Goal: Task Accomplishment & Management: Use online tool/utility

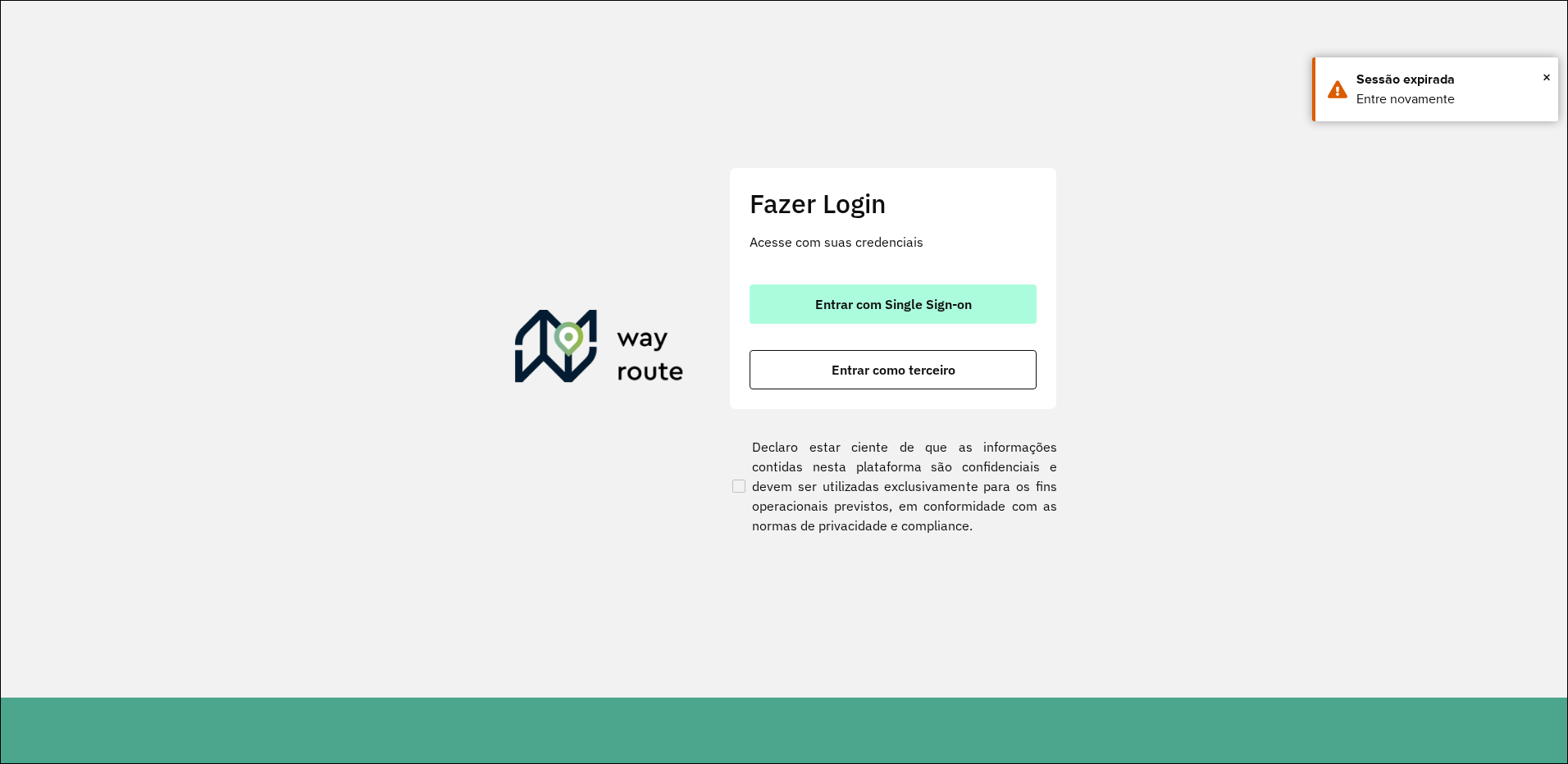
click at [912, 293] on button "Entrar com Single Sign-on" at bounding box center [893, 304] width 287 height 39
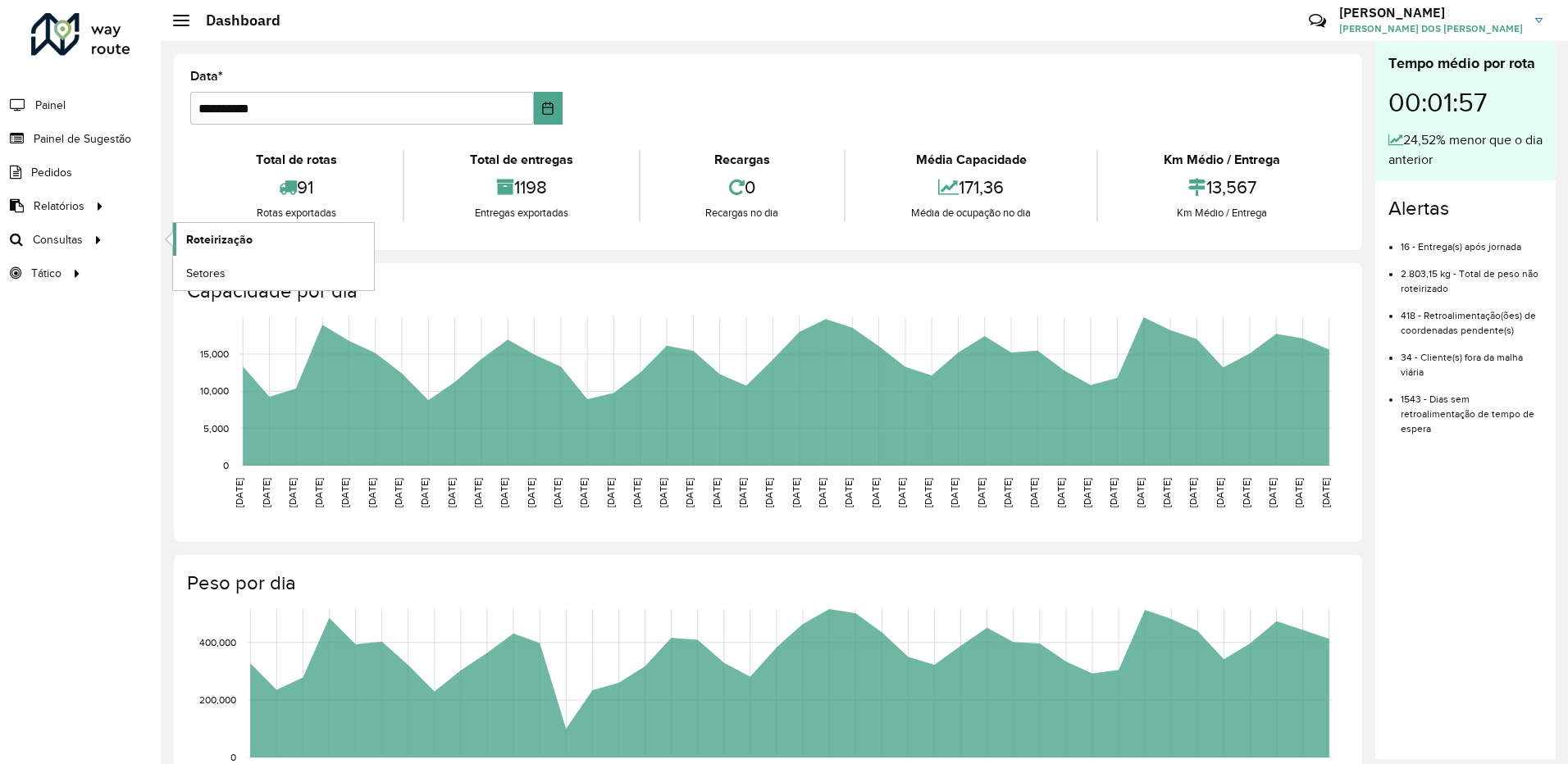
click at [220, 245] on span "Roteirização" at bounding box center [220, 240] width 67 height 18
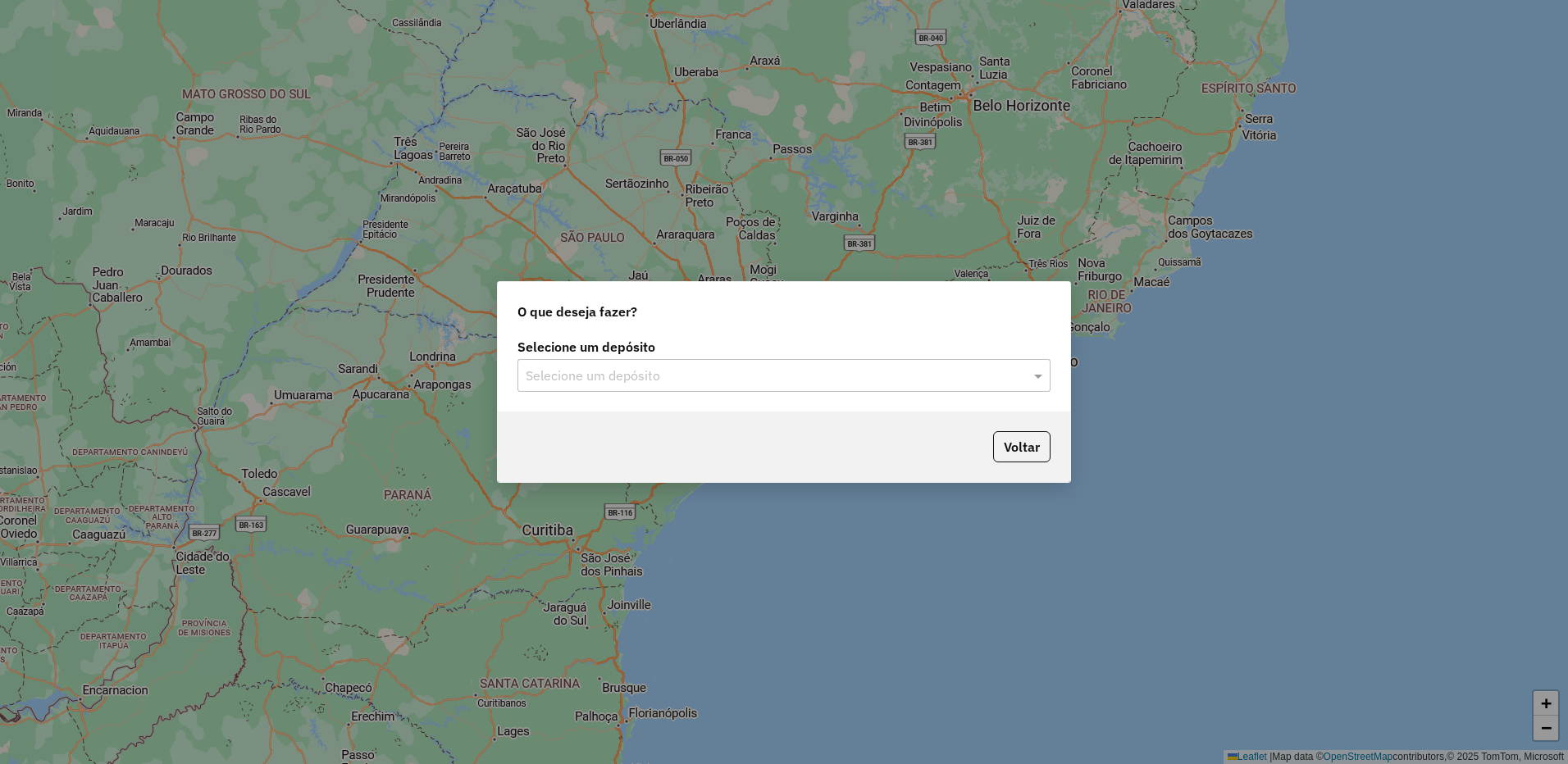
click at [569, 397] on div "Selecione um depósito Selecione um depósito" at bounding box center [784, 373] width 573 height 77
click at [564, 385] on input "text" at bounding box center [768, 377] width 484 height 20
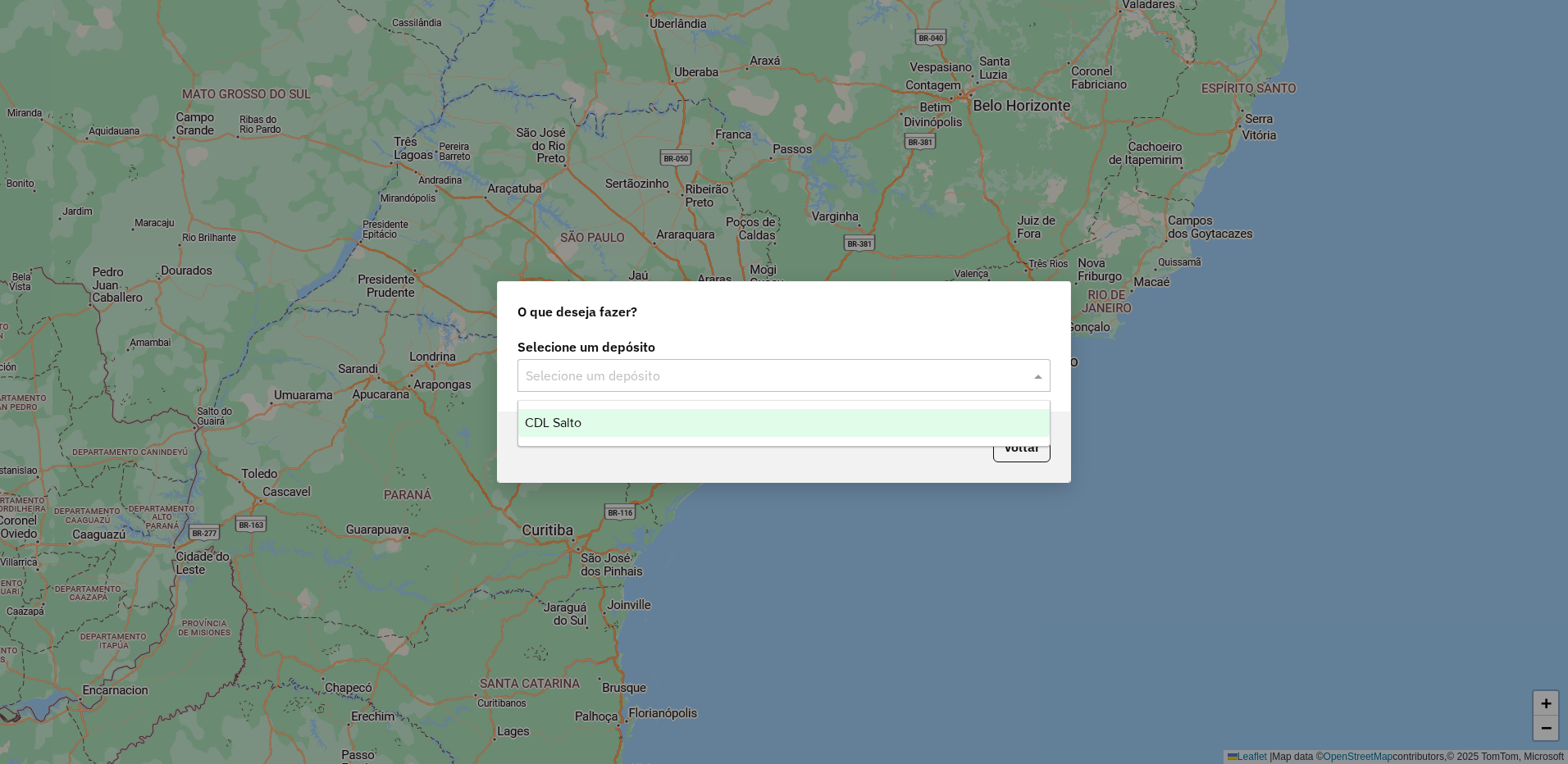
click at [546, 415] on div "CDL Salto" at bounding box center [784, 422] width 532 height 28
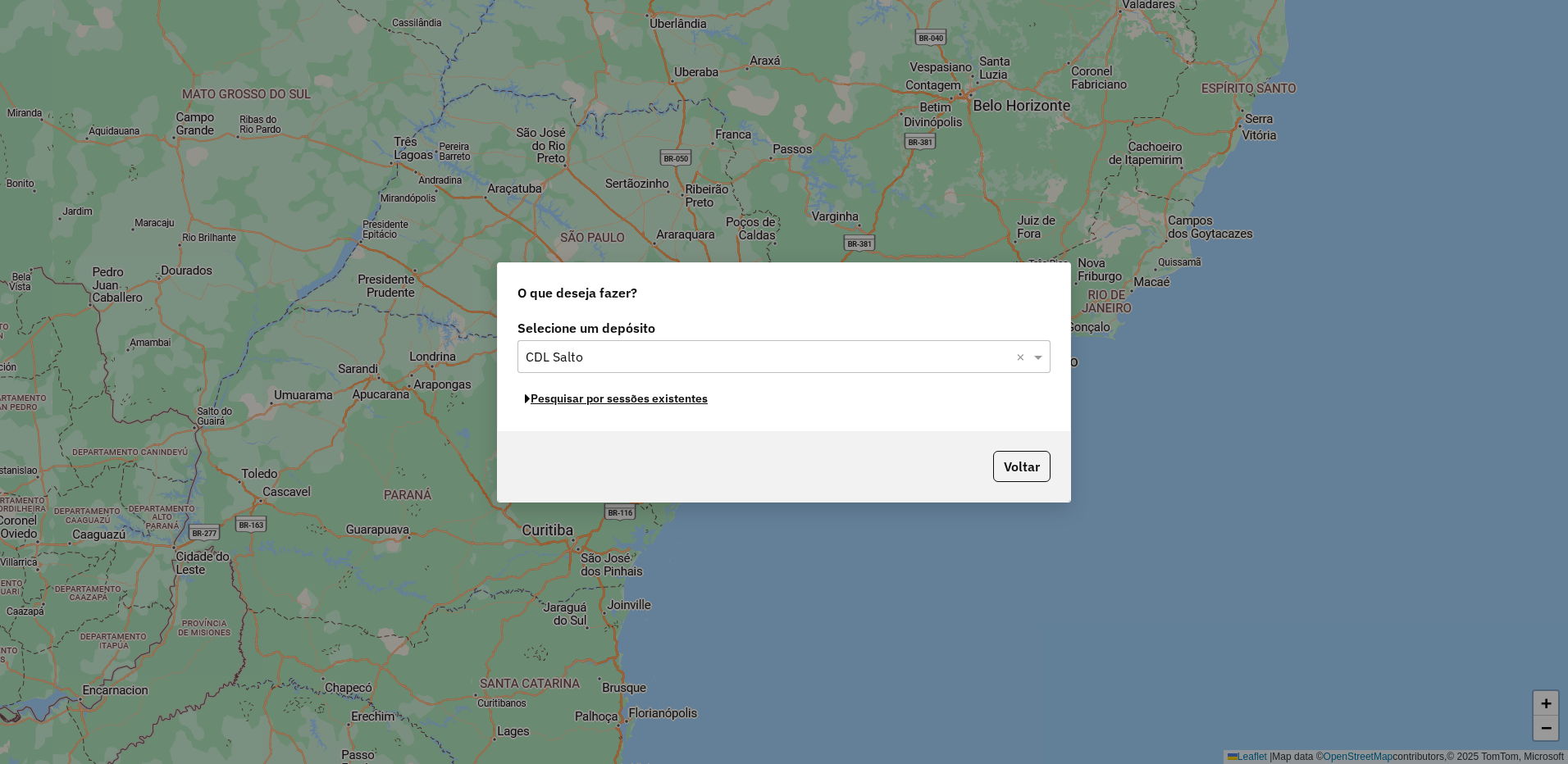
click at [565, 399] on button "Pesquisar por sessões existentes" at bounding box center [616, 399] width 198 height 25
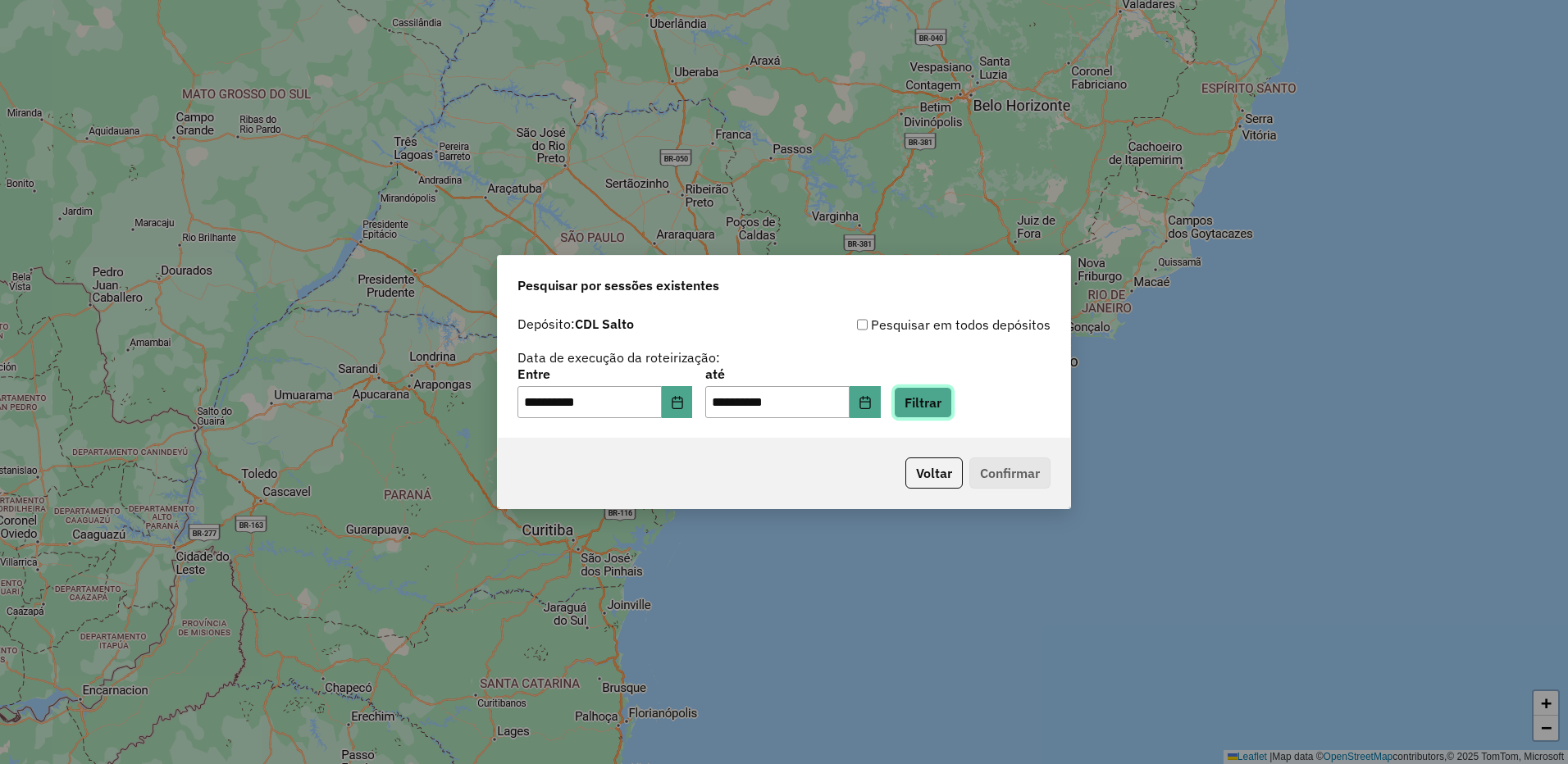
click at [948, 407] on button "Filtrar" at bounding box center [923, 402] width 58 height 31
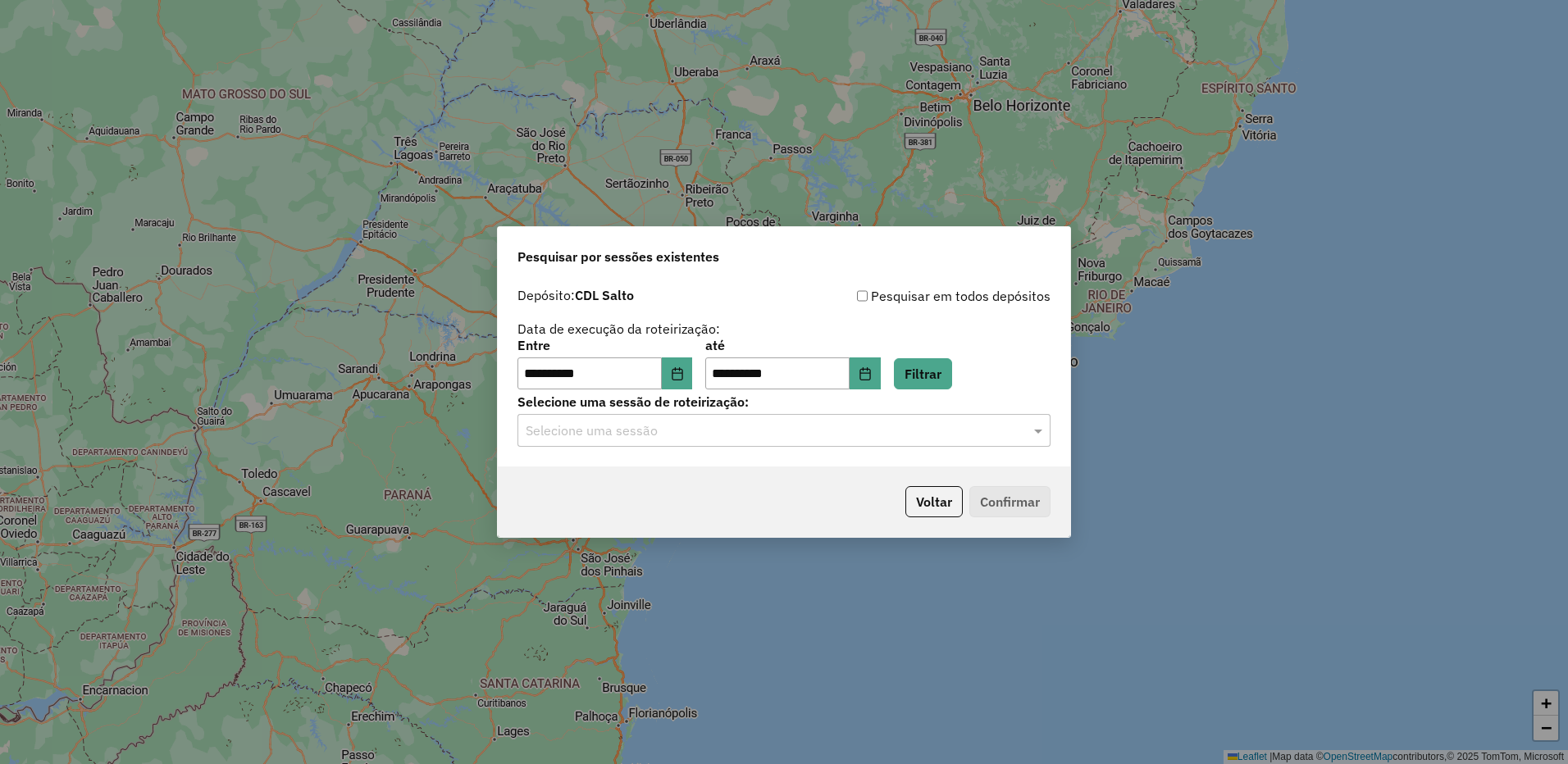
click at [917, 432] on input "text" at bounding box center [768, 432] width 484 height 20
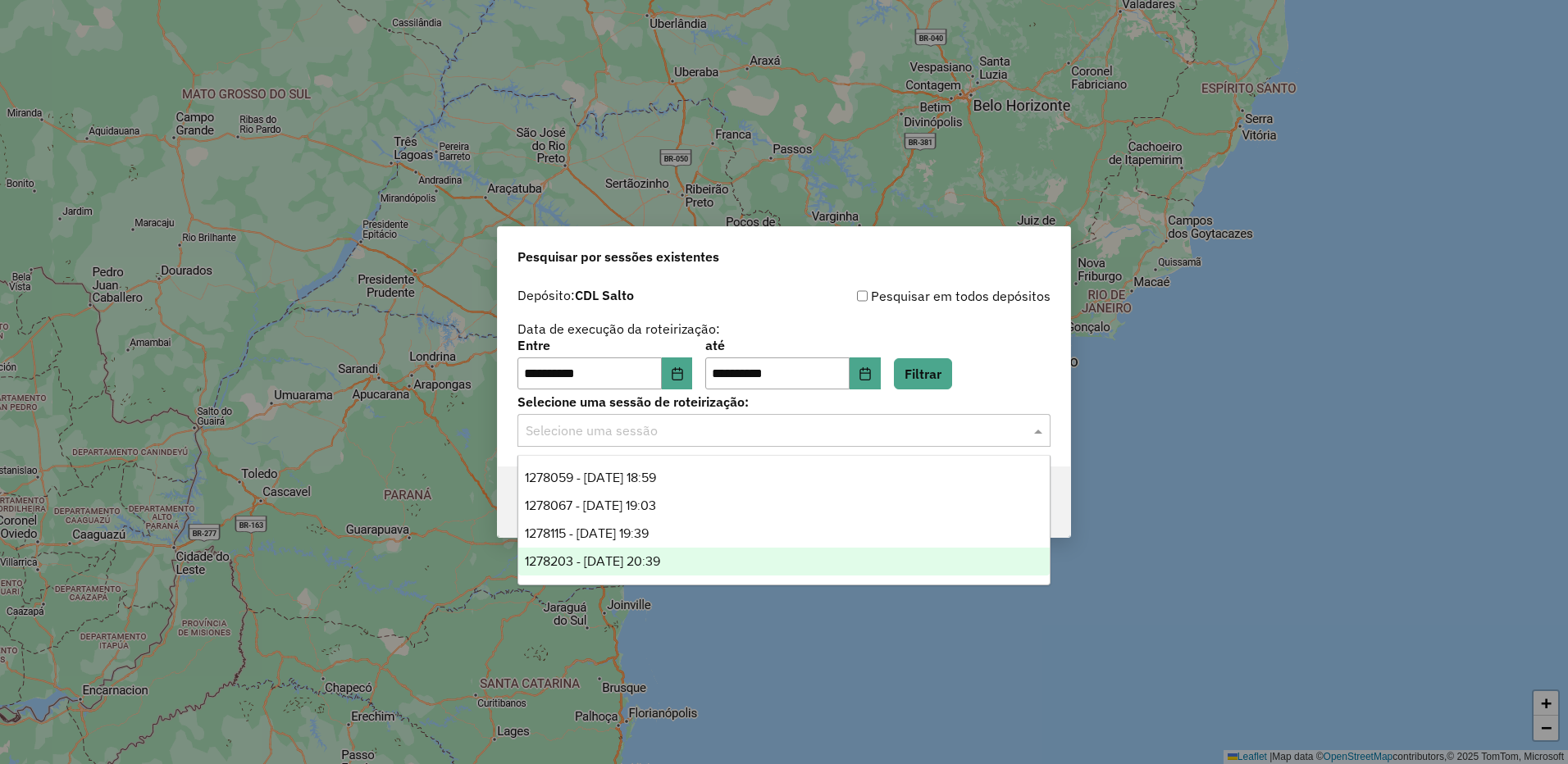
click at [701, 567] on div "1278203 - 18/09/2025 20:39" at bounding box center [784, 561] width 532 height 28
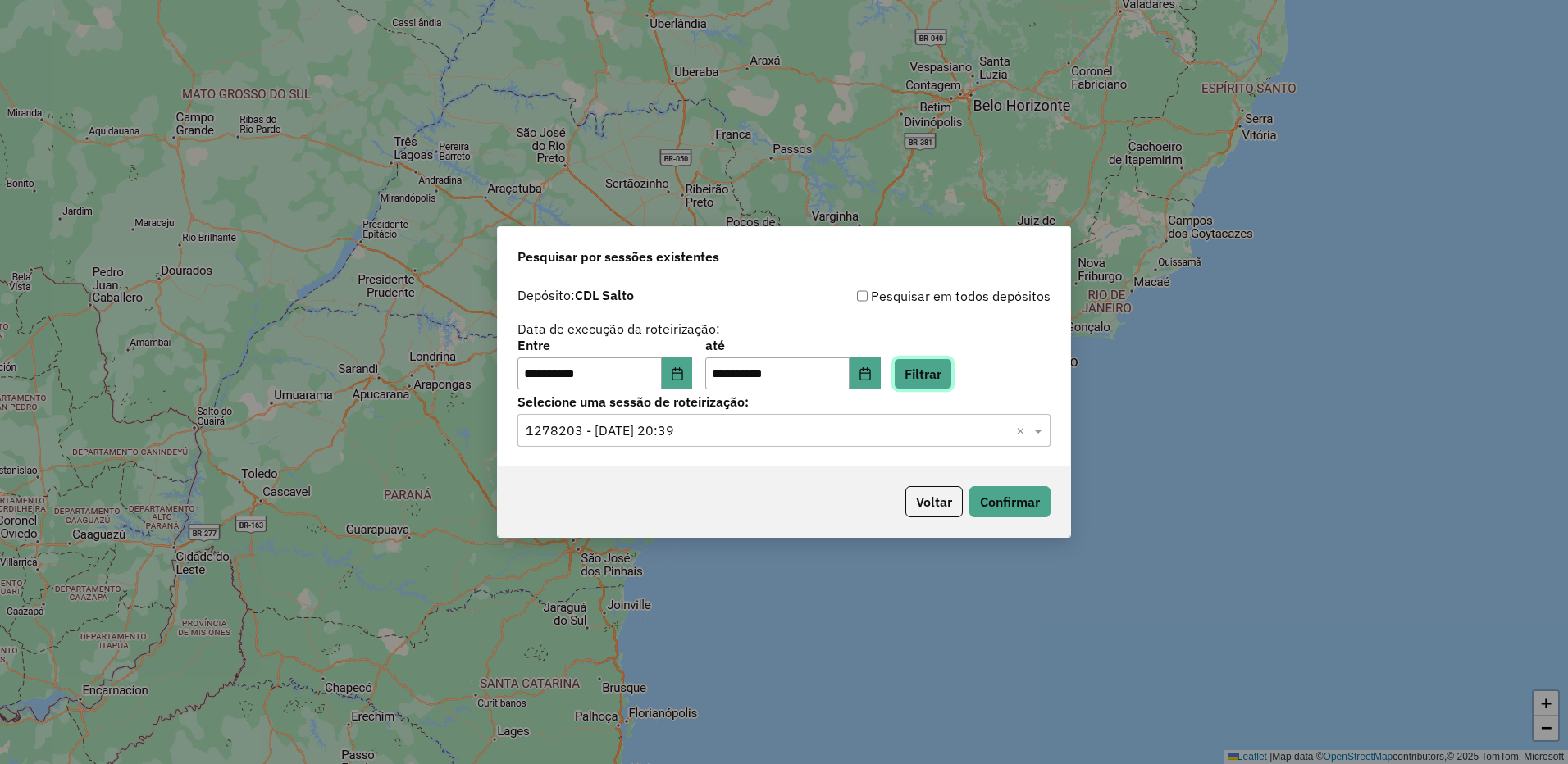
click at [934, 367] on button "Filtrar" at bounding box center [923, 373] width 58 height 31
click at [994, 498] on button "Confirmar" at bounding box center [1009, 501] width 81 height 31
click at [748, 432] on input "text" at bounding box center [768, 432] width 484 height 20
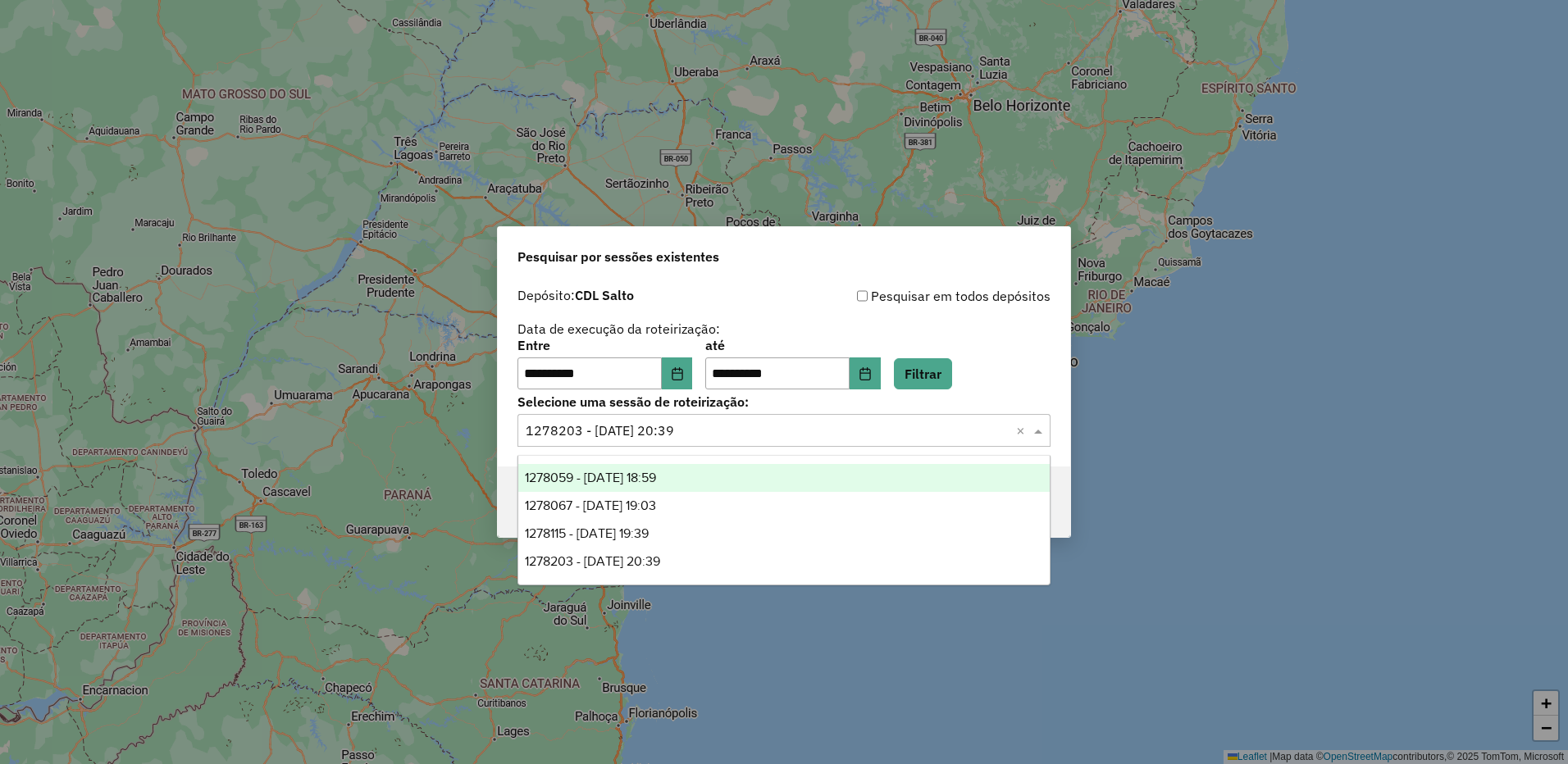
click at [714, 477] on div "1278059 - 18/09/2025 18:59" at bounding box center [784, 478] width 532 height 28
click at [716, 428] on input "text" at bounding box center [768, 432] width 484 height 20
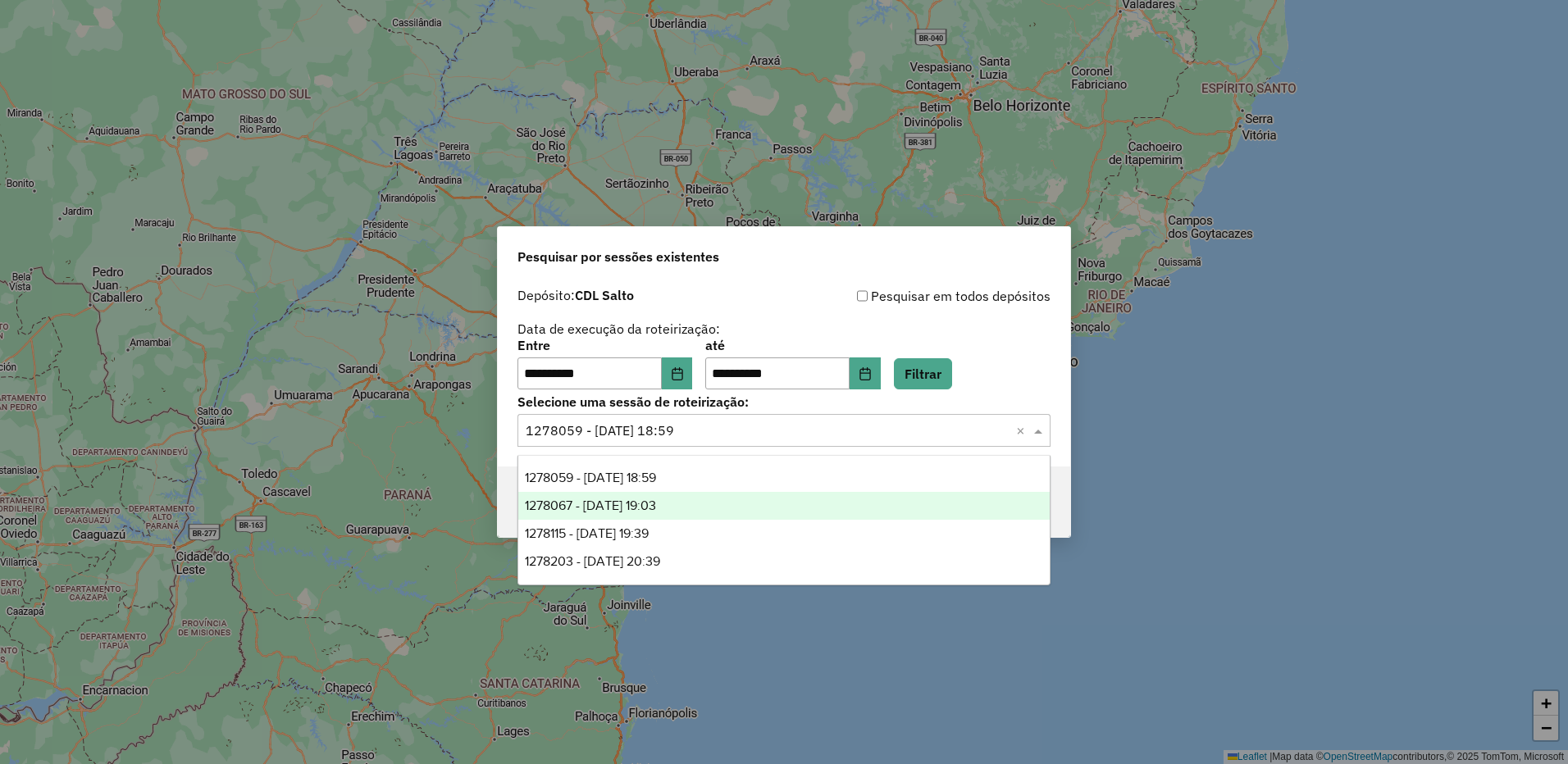
click at [701, 502] on div "1278067 - 18/09/2025 19:03" at bounding box center [784, 505] width 532 height 28
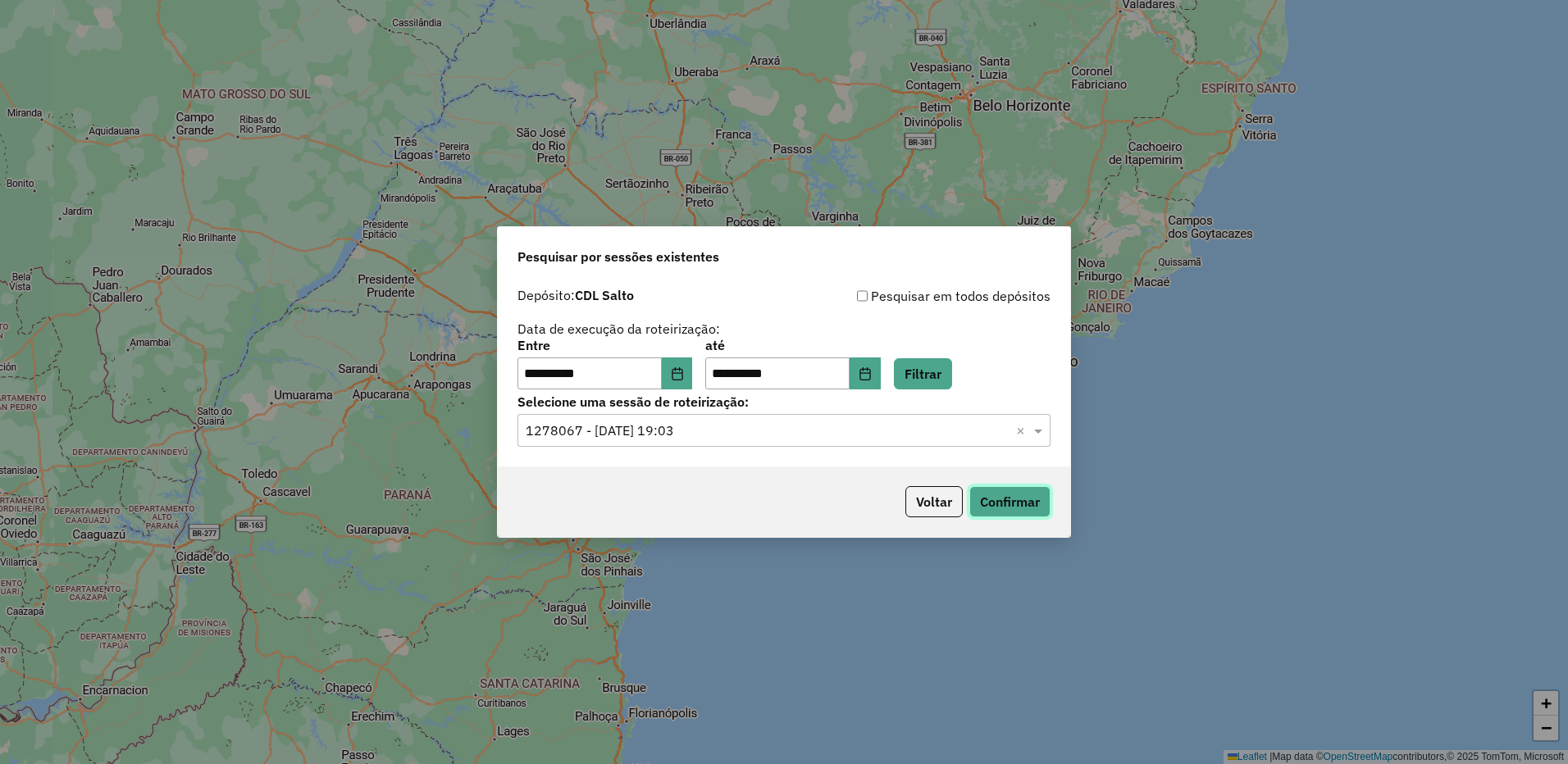
click at [980, 501] on button "Confirmar" at bounding box center [1009, 501] width 81 height 31
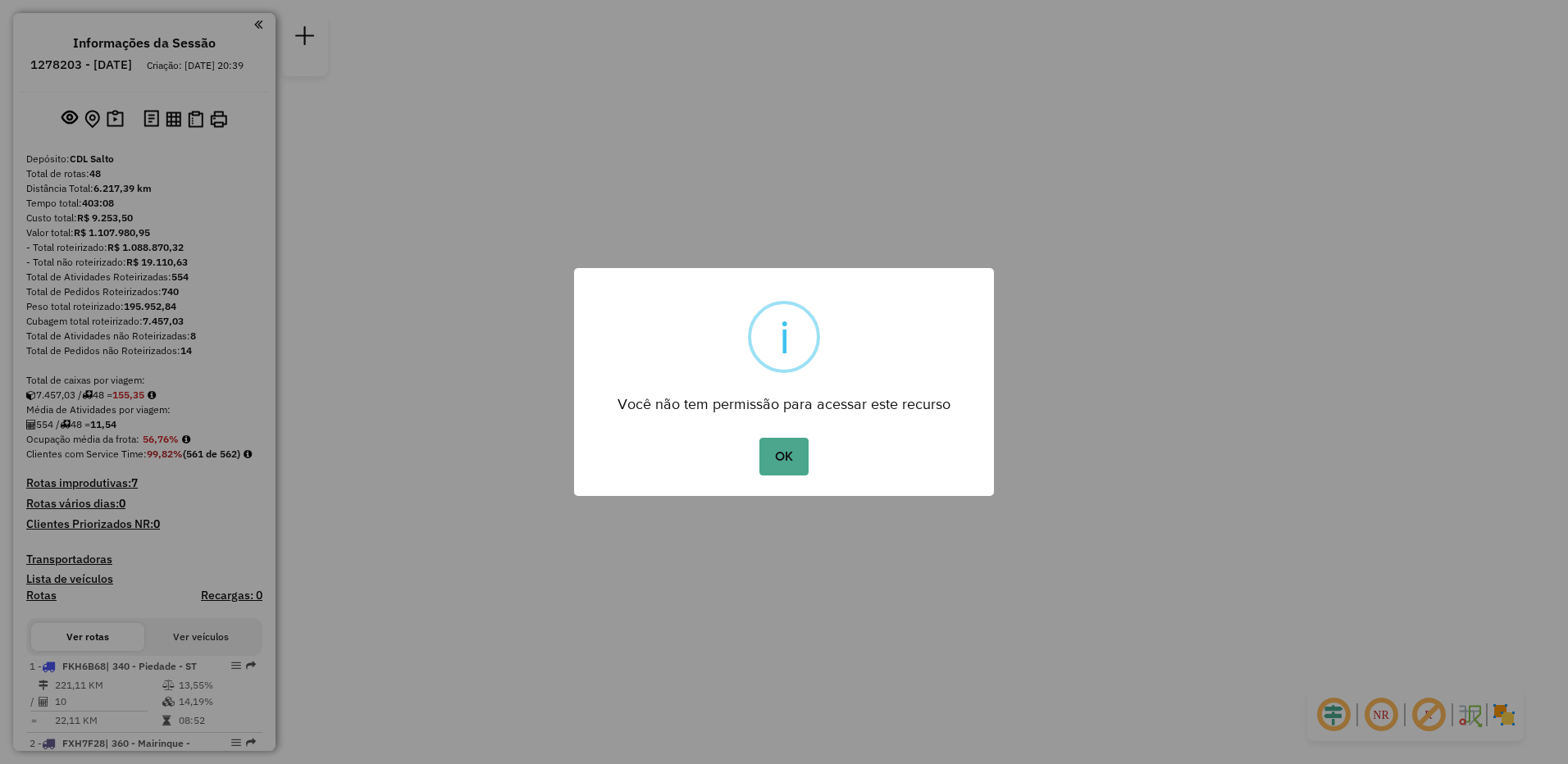
click at [794, 436] on div "OK No Cancel" at bounding box center [784, 457] width 420 height 46
click at [792, 456] on button "OK" at bounding box center [784, 457] width 48 height 38
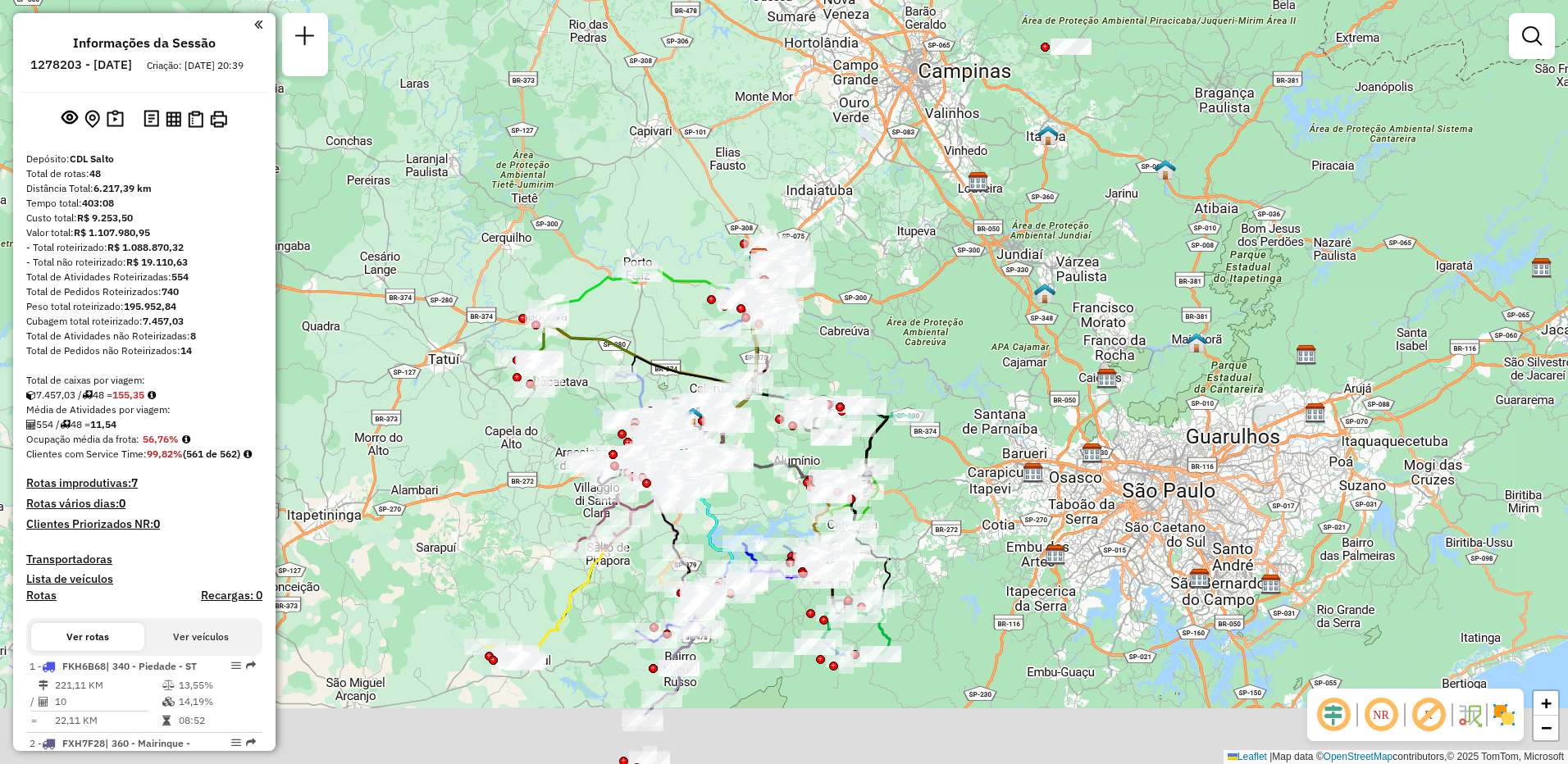
drag, startPoint x: 621, startPoint y: 434, endPoint x: 595, endPoint y: 271, distance: 165.1
click at [595, 271] on div "Janela de atendimento Grade de atendimento Capacidade Transportadoras Veículos …" at bounding box center [784, 382] width 1568 height 764
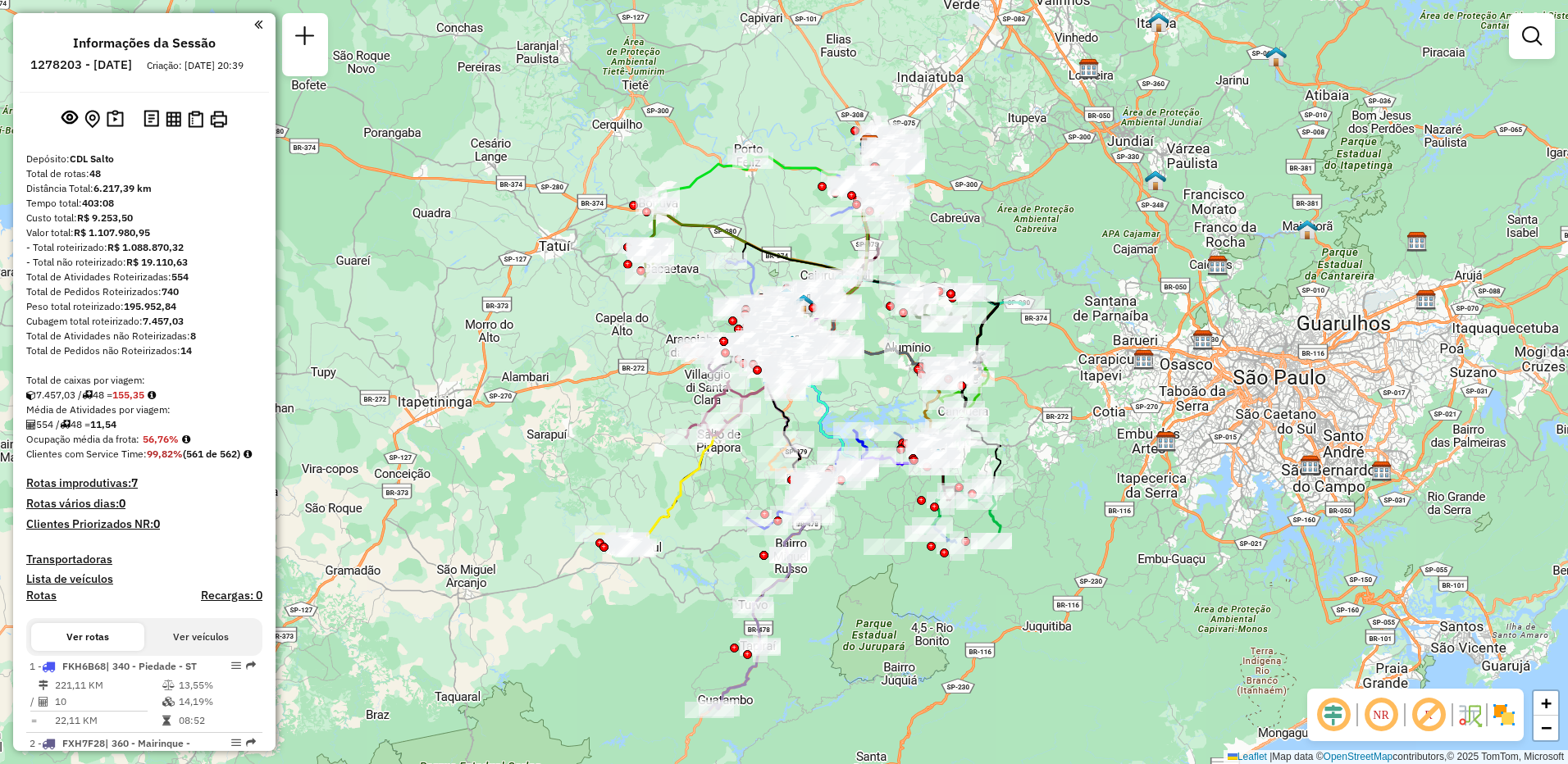
drag, startPoint x: 919, startPoint y: 256, endPoint x: 925, endPoint y: 240, distance: 17.1
click at [925, 240] on div "Janela de atendimento Grade de atendimento Capacidade Transportadoras Veículos …" at bounding box center [784, 382] width 1568 height 764
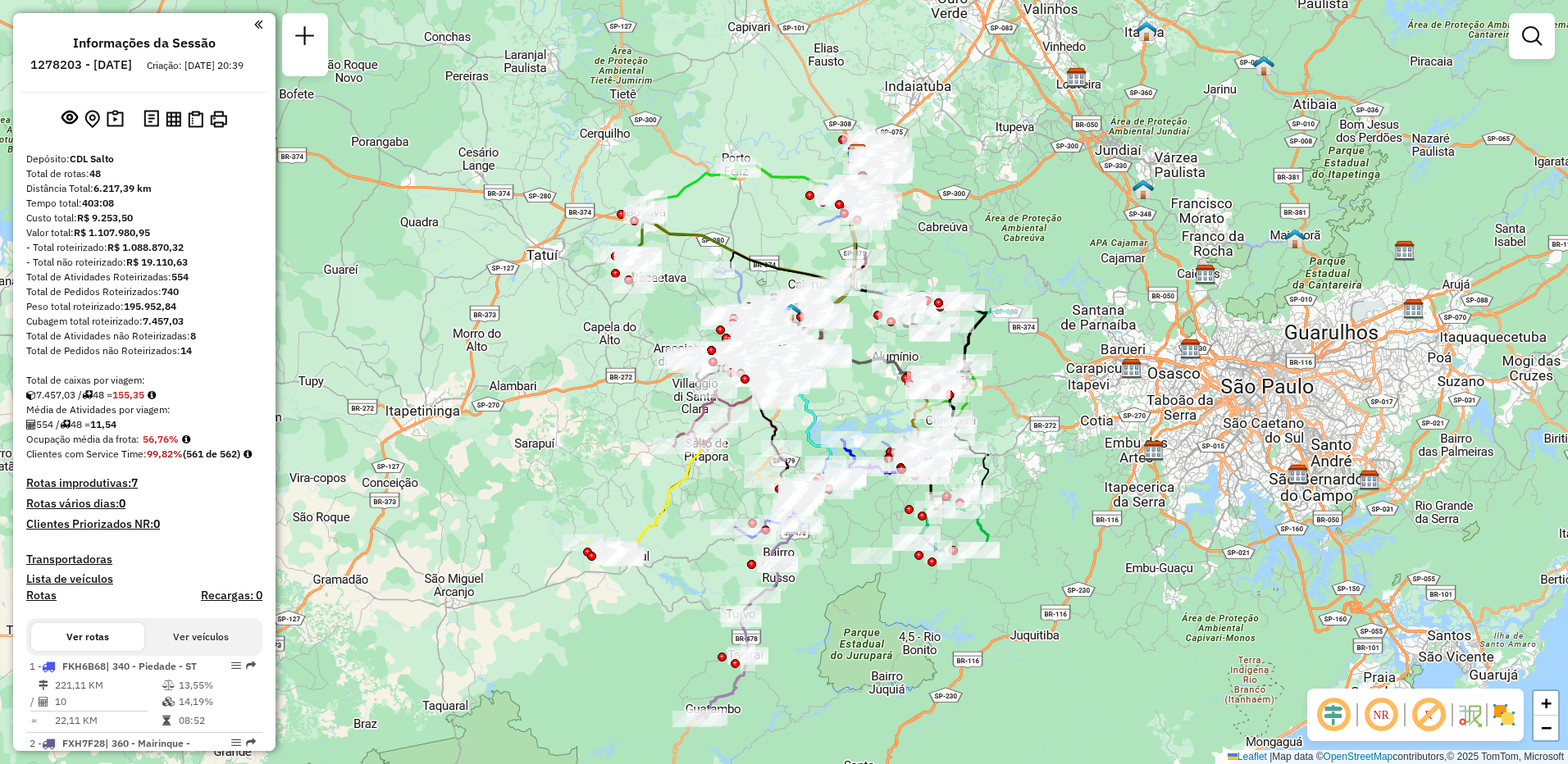
drag, startPoint x: 1080, startPoint y: 254, endPoint x: 1067, endPoint y: 262, distance: 15.3
click at [1067, 262] on div "Janela de atendimento Grade de atendimento Capacidade Transportadoras Veículos …" at bounding box center [784, 382] width 1568 height 764
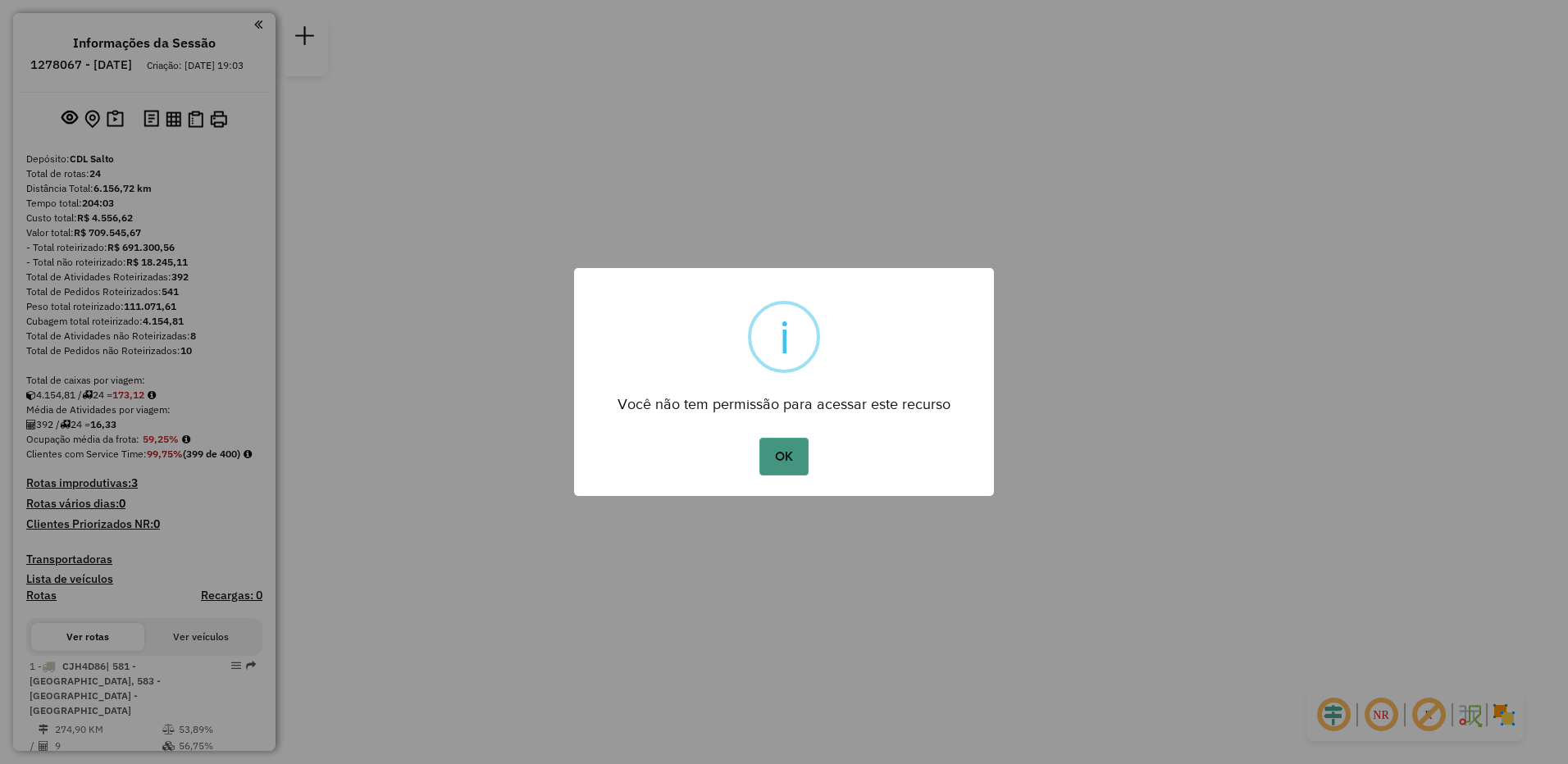
click at [777, 467] on button "OK" at bounding box center [784, 457] width 48 height 38
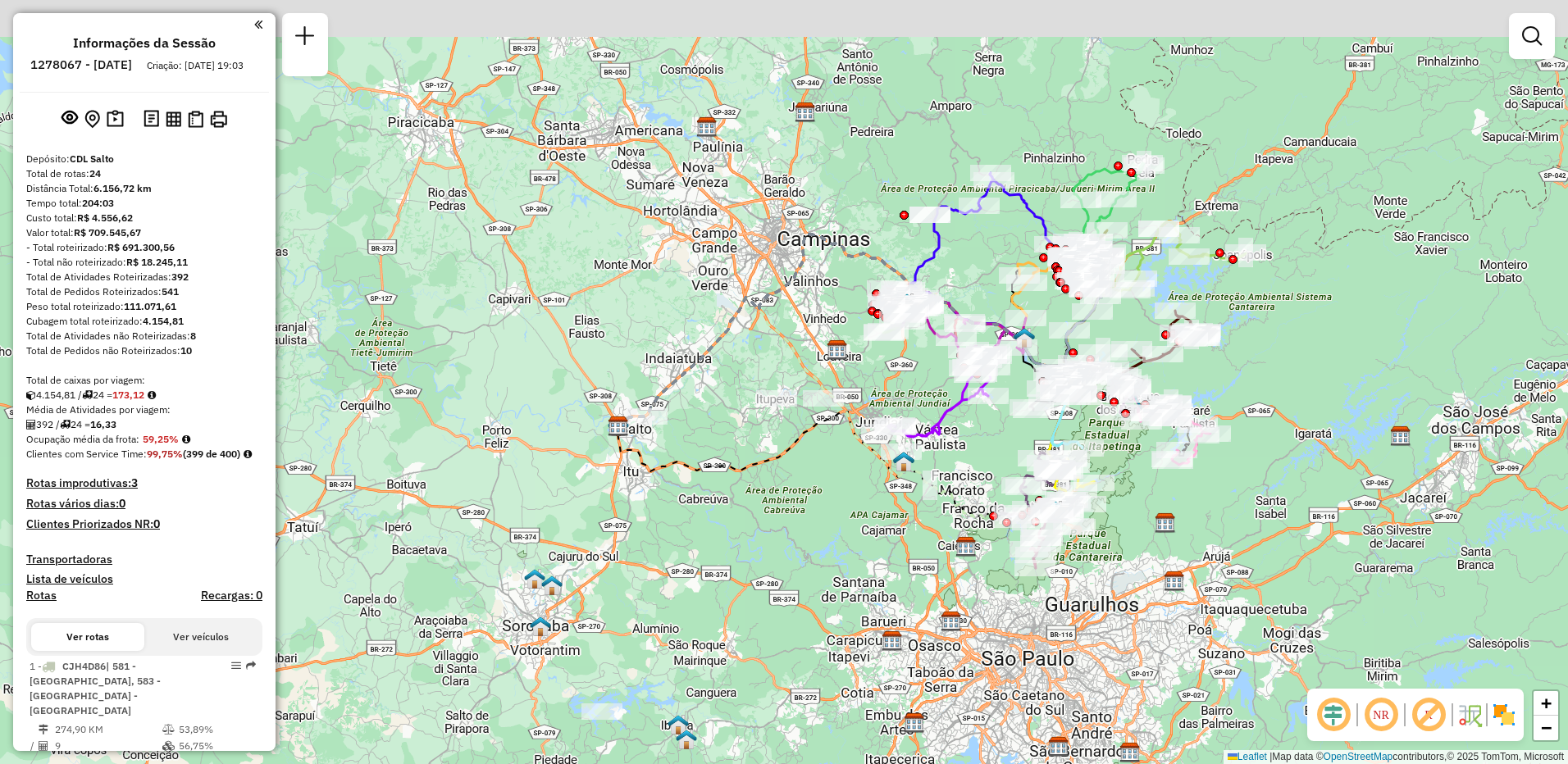
drag, startPoint x: 976, startPoint y: 240, endPoint x: 814, endPoint y: 265, distance: 163.9
click at [797, 280] on div "Janela de atendimento Grade de atendimento Capacidade Transportadoras Veículos …" at bounding box center [784, 382] width 1568 height 764
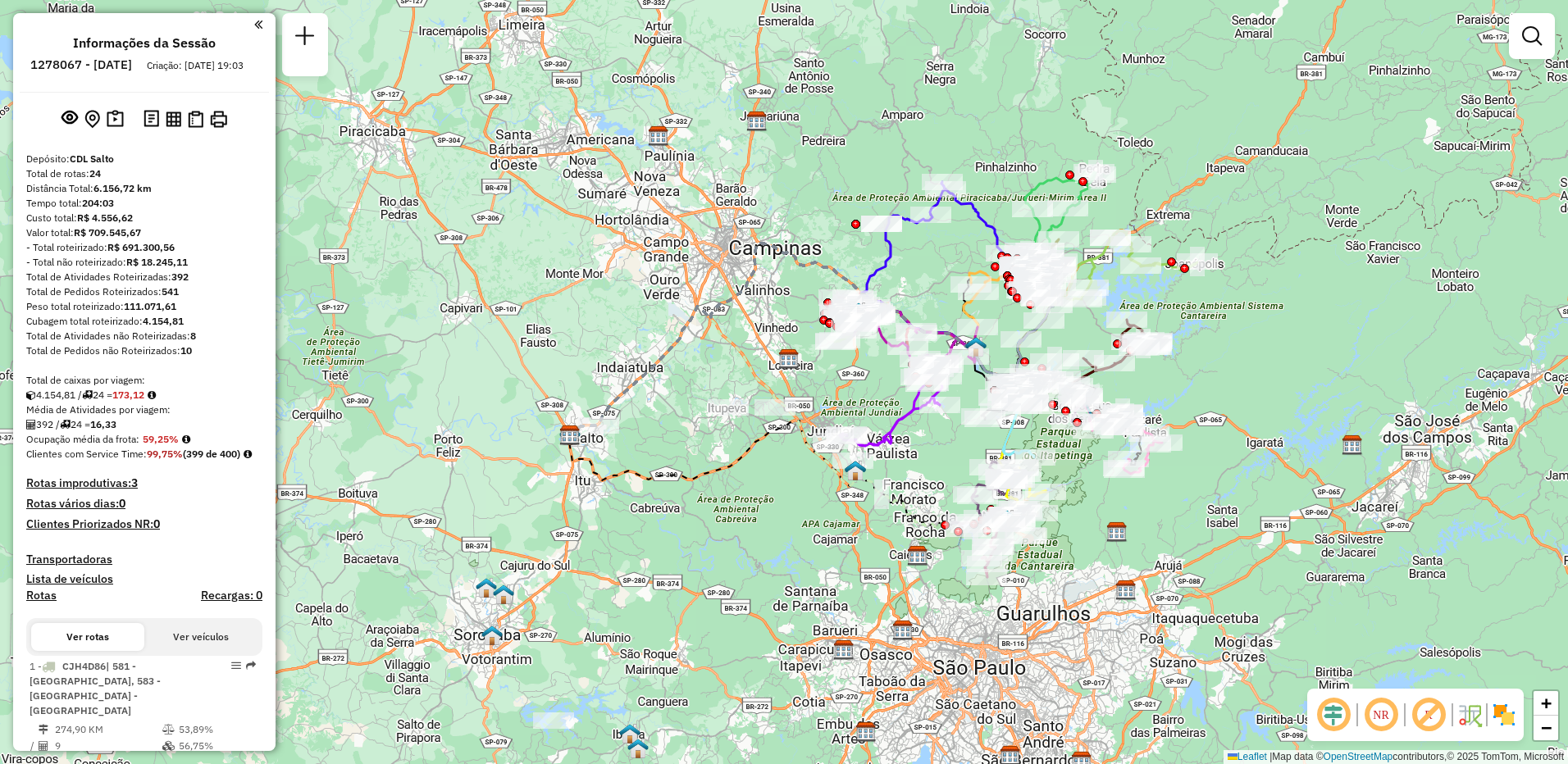
click at [1534, 59] on div "Janela de atendimento Grade de atendimento Capacidade Transportadoras Veículos …" at bounding box center [1531, 43] width 46 height 61
click at [1533, 43] on em at bounding box center [1532, 36] width 20 height 20
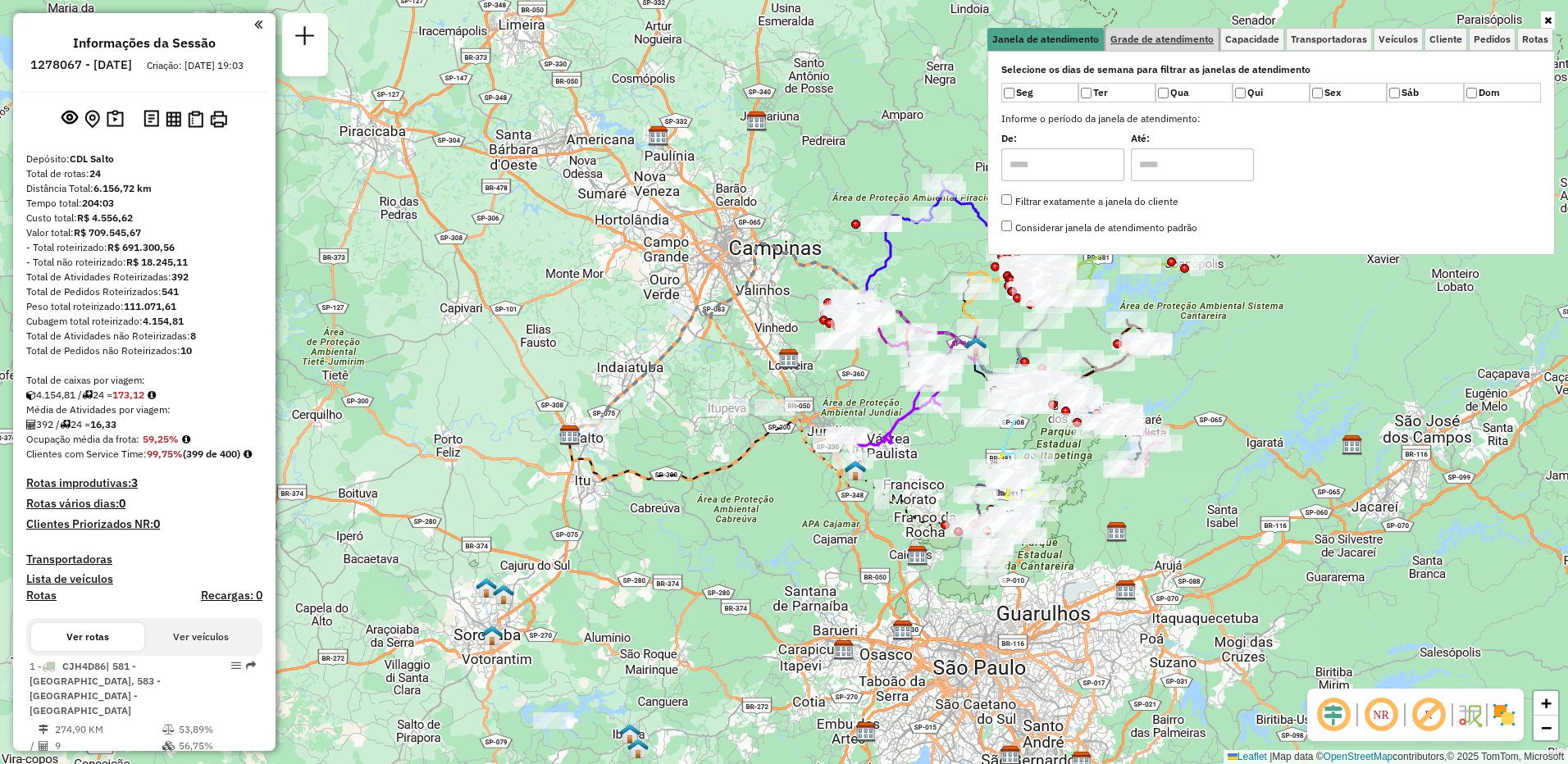
click at [1156, 38] on span "Grade de atendimento" at bounding box center [1162, 39] width 104 height 10
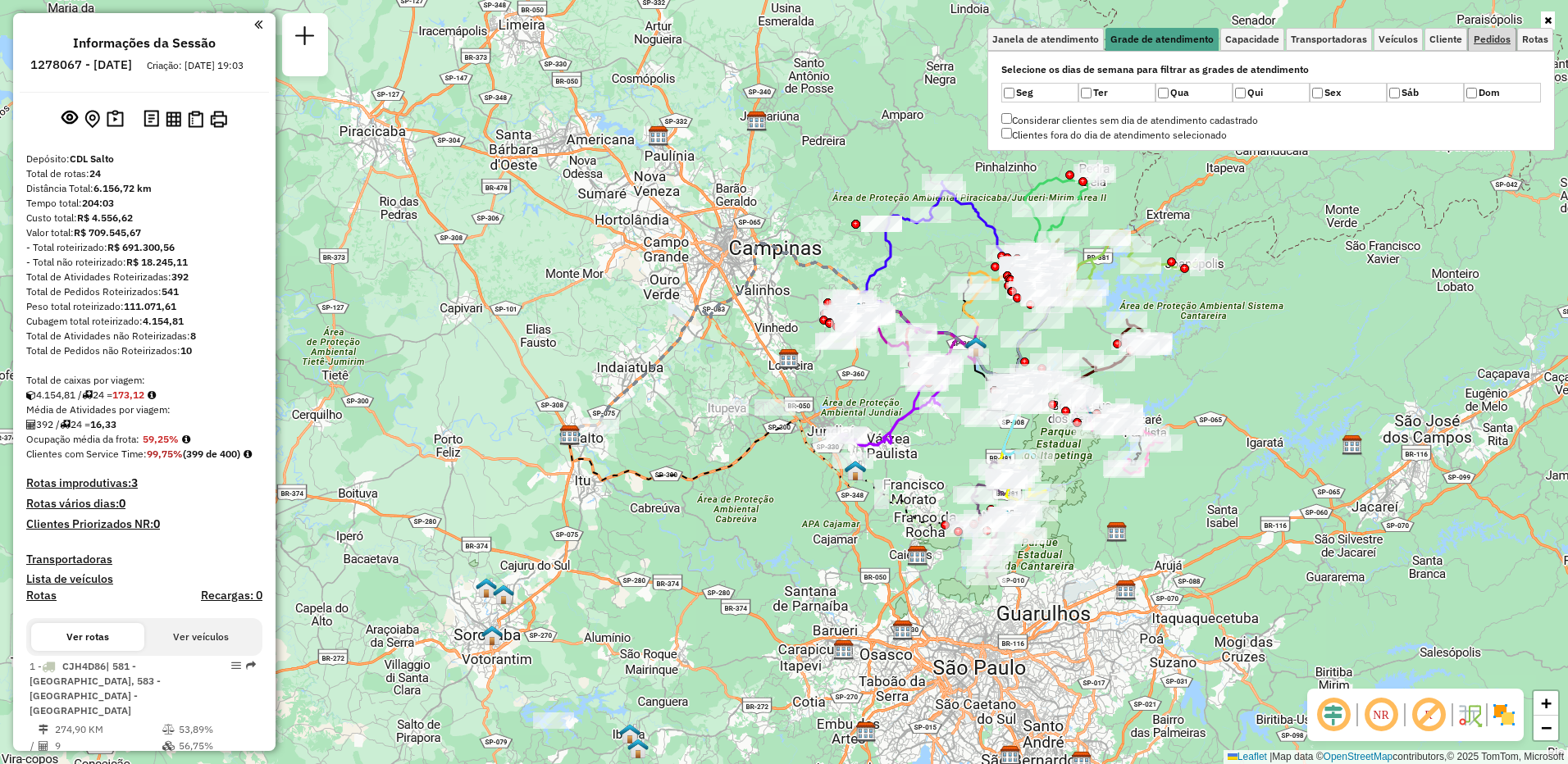
click at [1500, 42] on span "Pedidos" at bounding box center [1492, 39] width 37 height 10
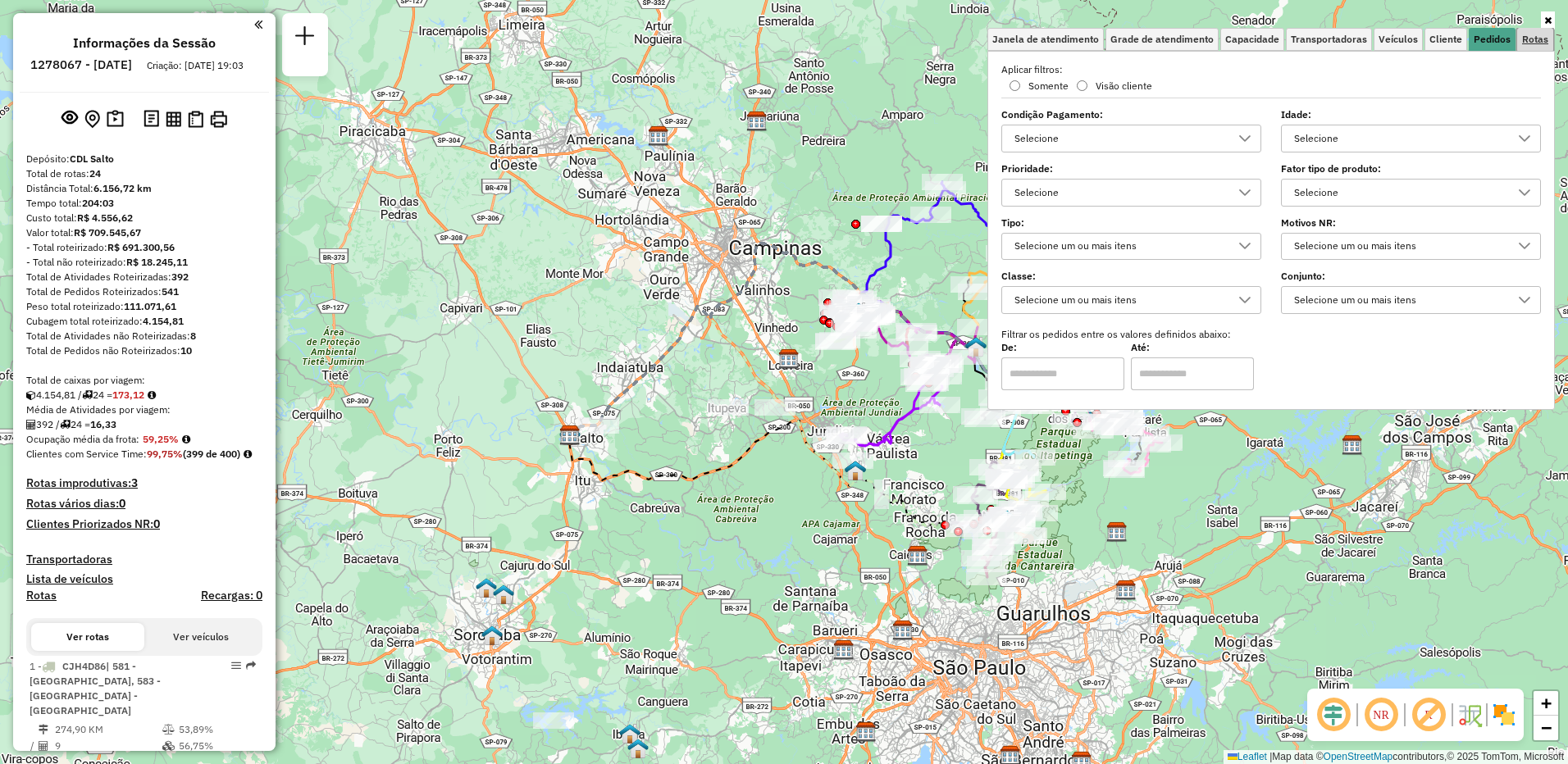
click at [1540, 37] on span "Rotas" at bounding box center [1535, 39] width 26 height 10
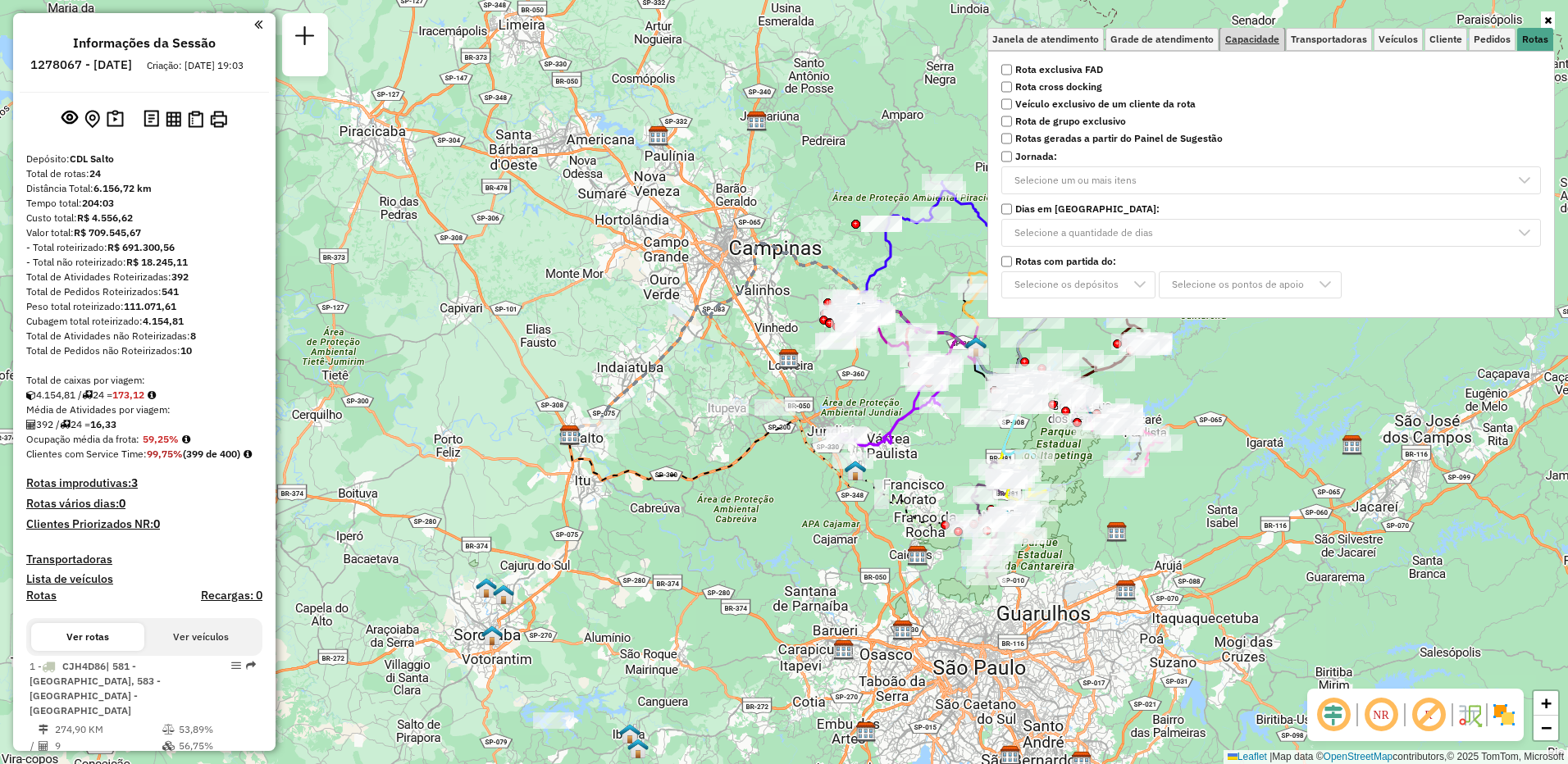
click at [1232, 40] on span "Capacidade" at bounding box center [1252, 39] width 54 height 10
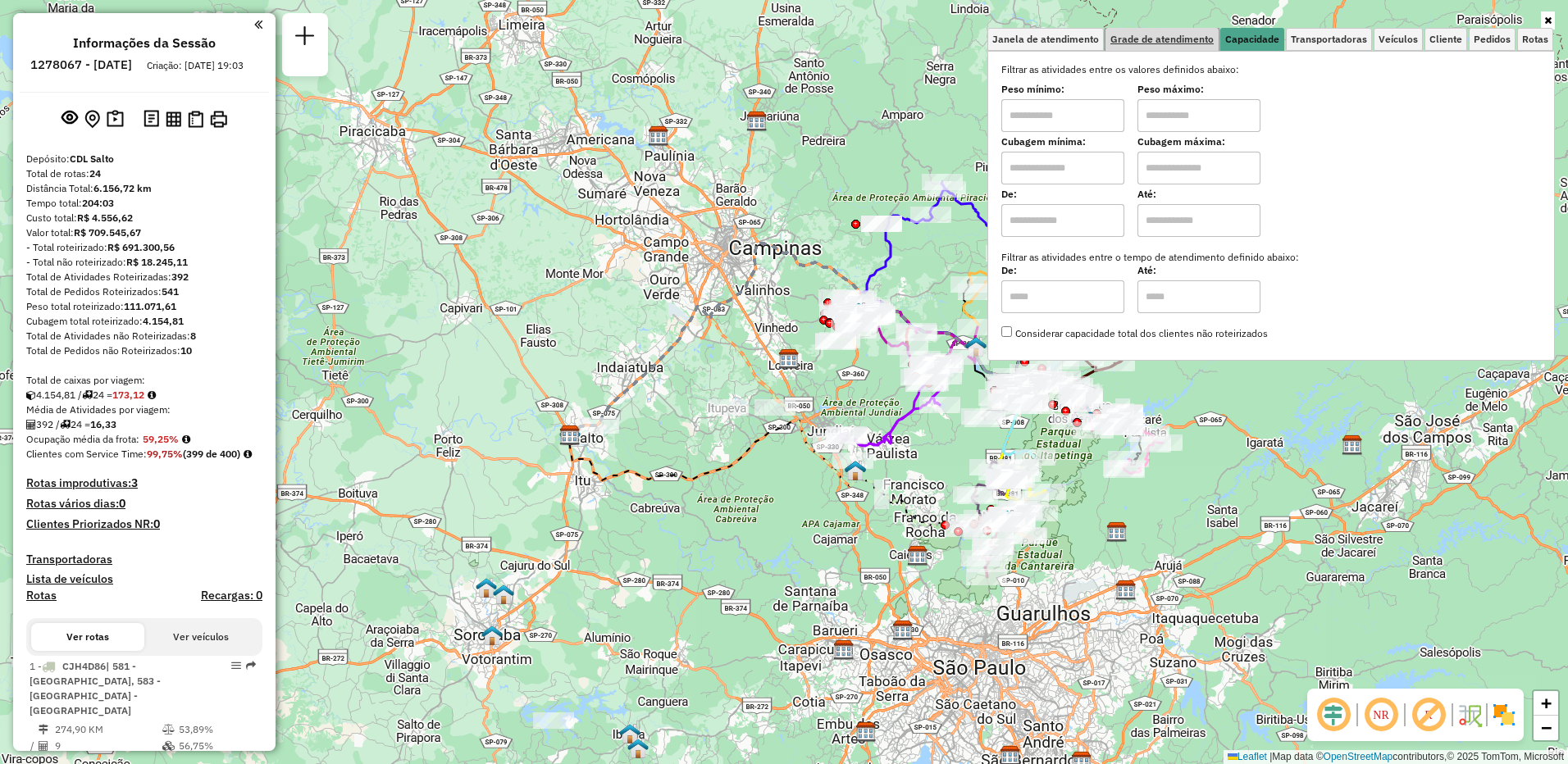
click at [1148, 47] on link "Grade de atendimento" at bounding box center [1162, 39] width 114 height 23
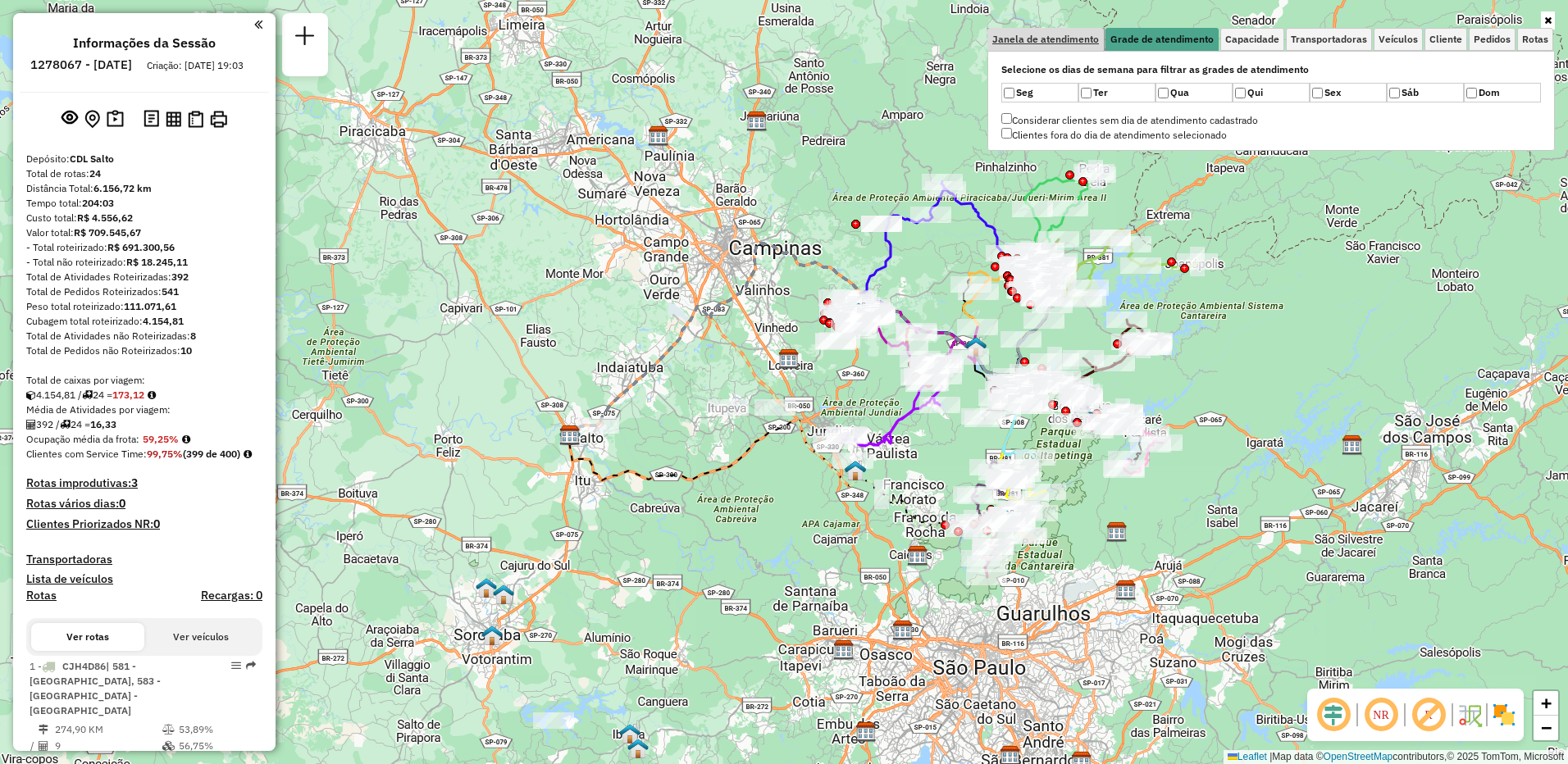
click at [1046, 35] on span "Janela de atendimento" at bounding box center [1046, 39] width 107 height 10
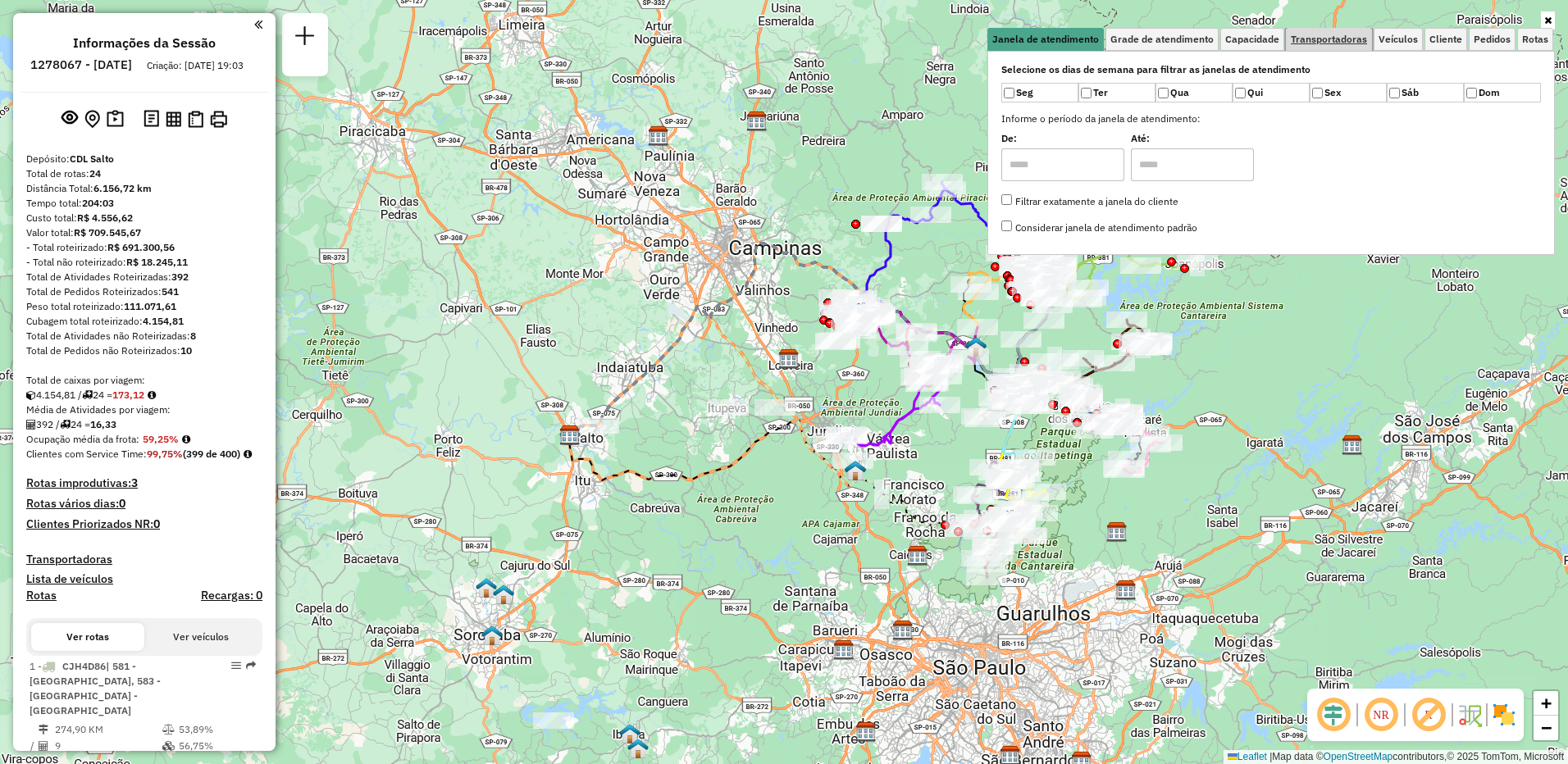
click at [1295, 43] on span "Transportadoras" at bounding box center [1328, 39] width 76 height 10
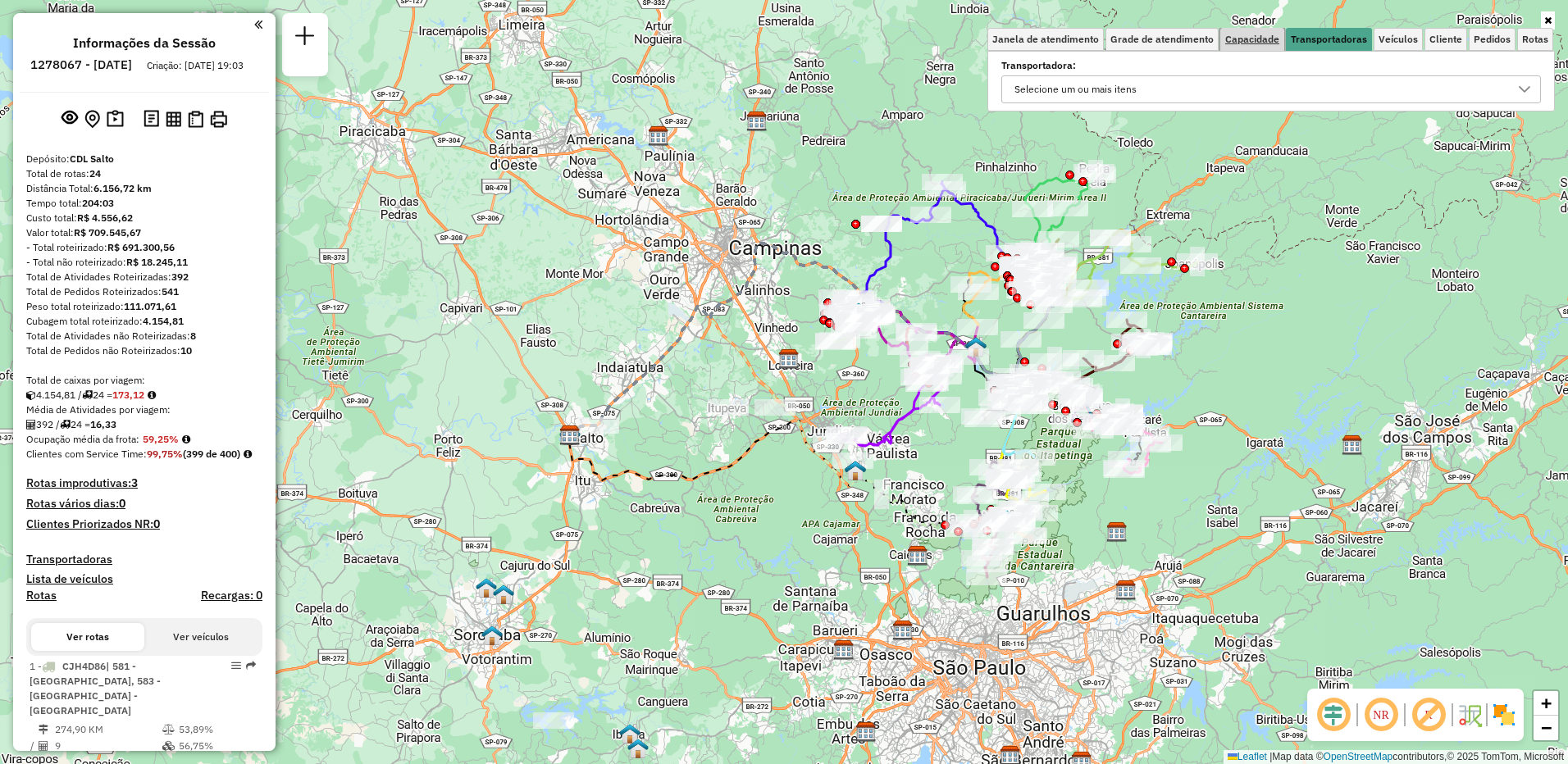
click at [1274, 41] on span "Capacidade" at bounding box center [1252, 39] width 54 height 10
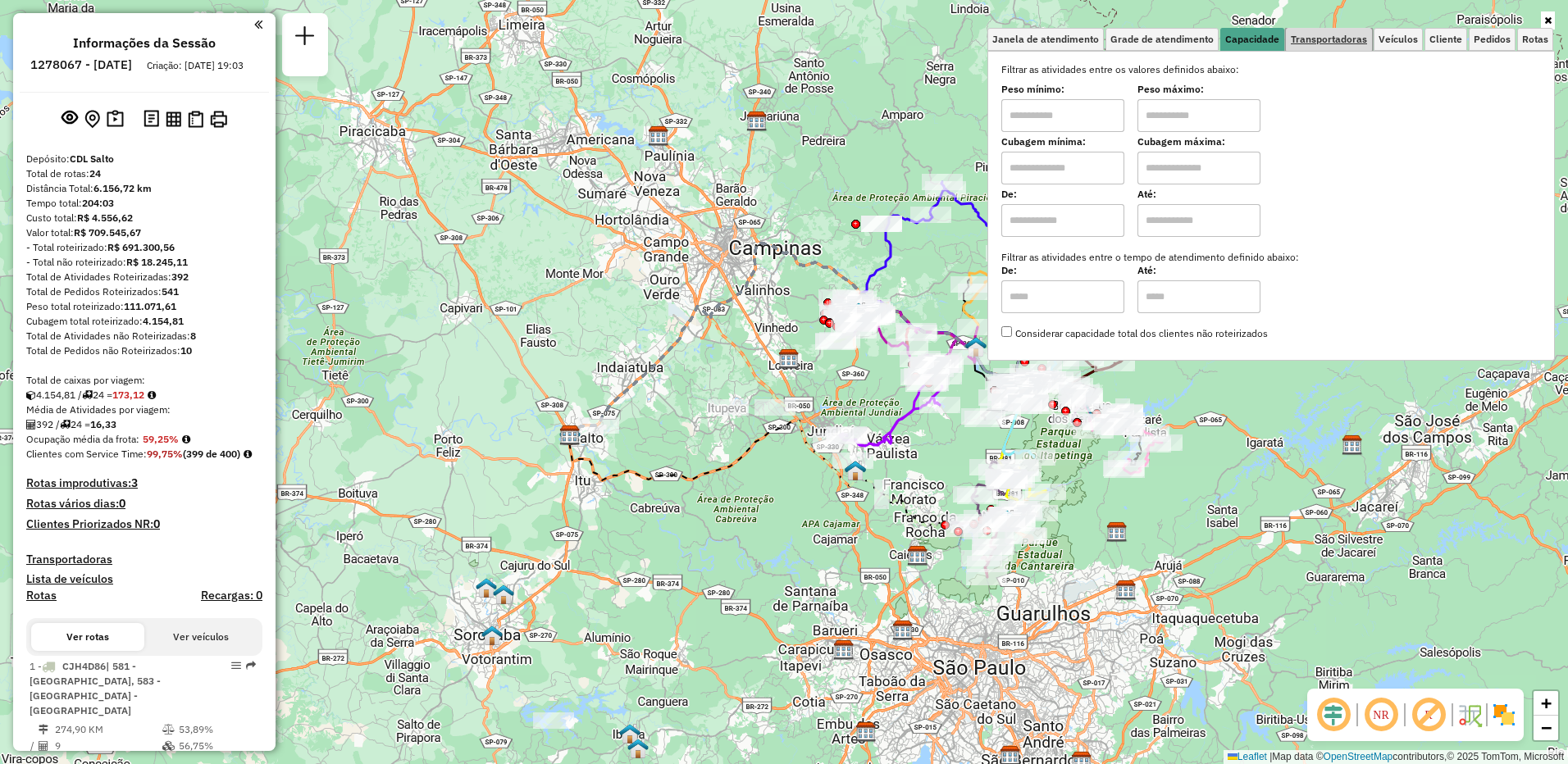
click at [1339, 38] on span "Transportadoras" at bounding box center [1328, 39] width 76 height 10
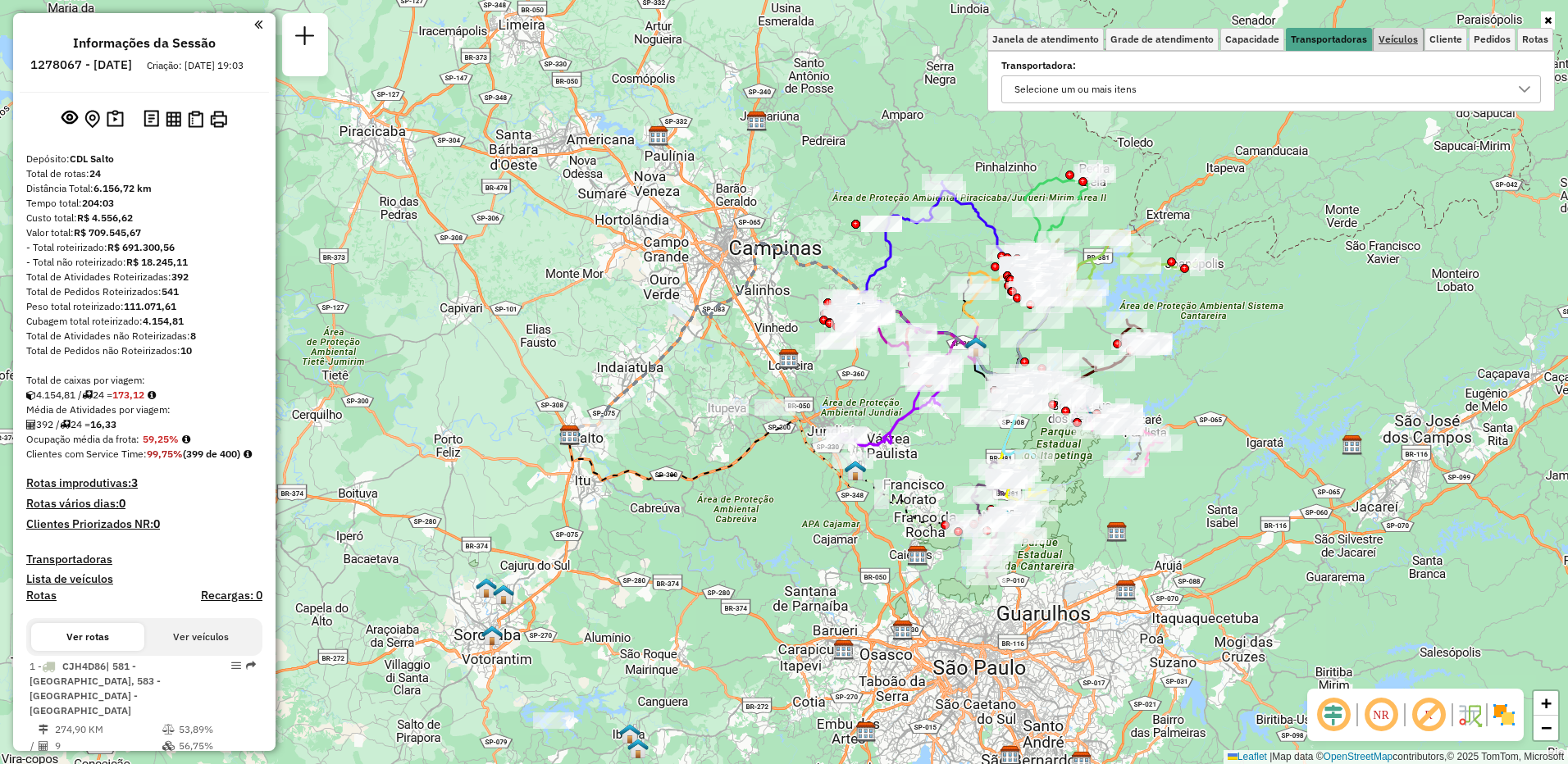
click at [1406, 34] on span "Veículos" at bounding box center [1398, 39] width 39 height 10
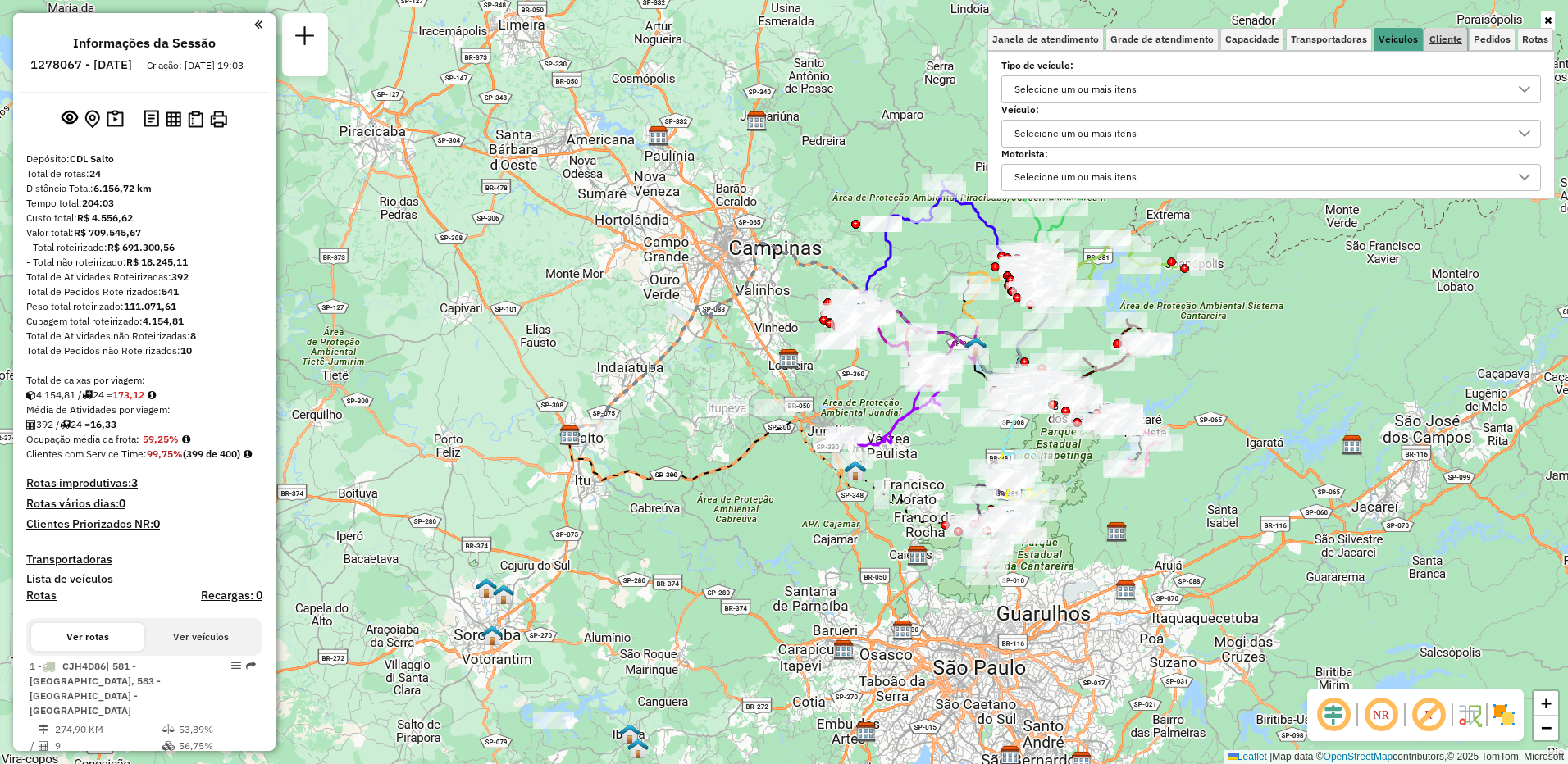
click at [1436, 43] on span "Cliente" at bounding box center [1445, 39] width 33 height 10
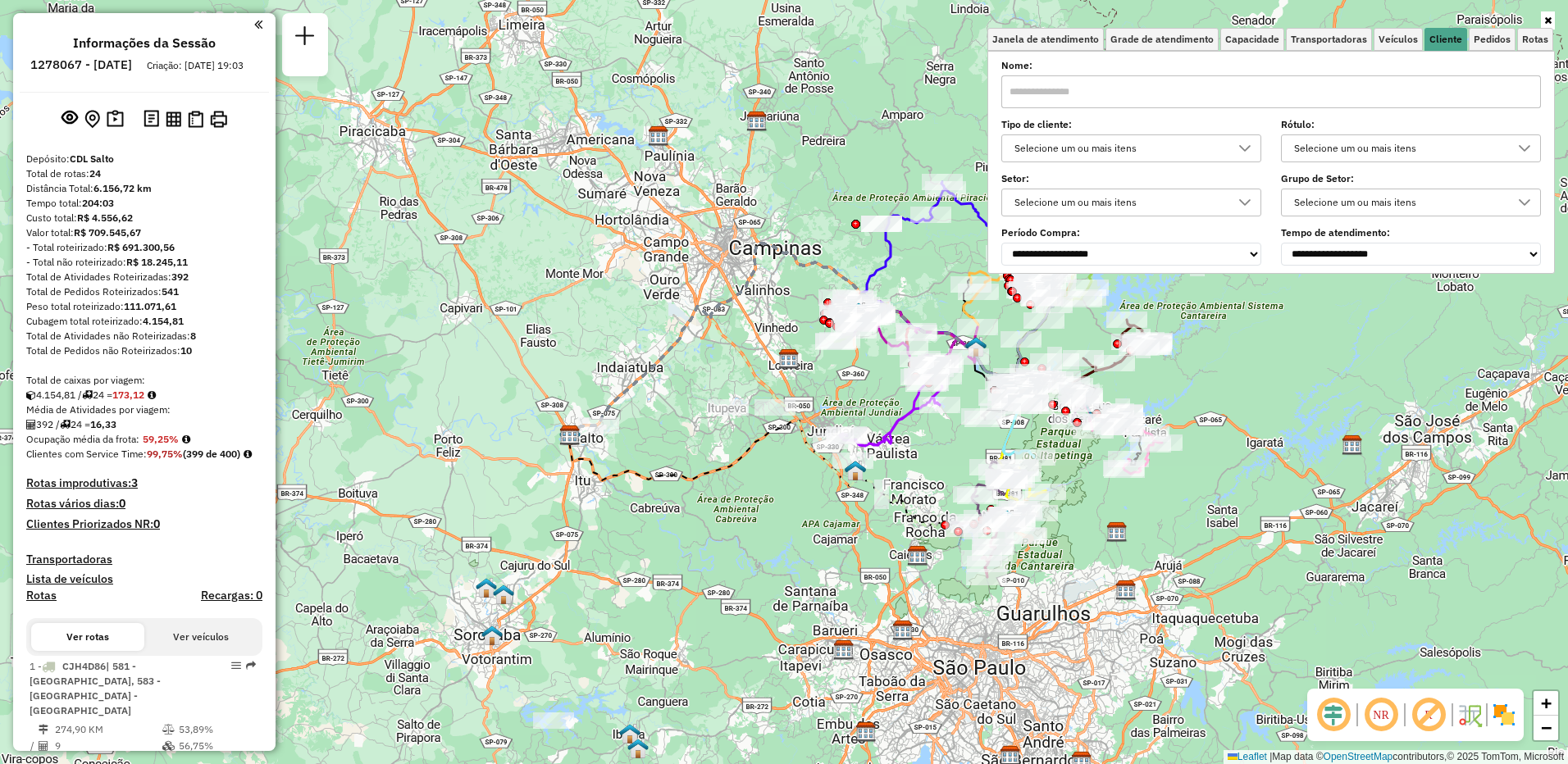
click at [1087, 98] on input "text" at bounding box center [1271, 91] width 539 height 33
paste input "*****"
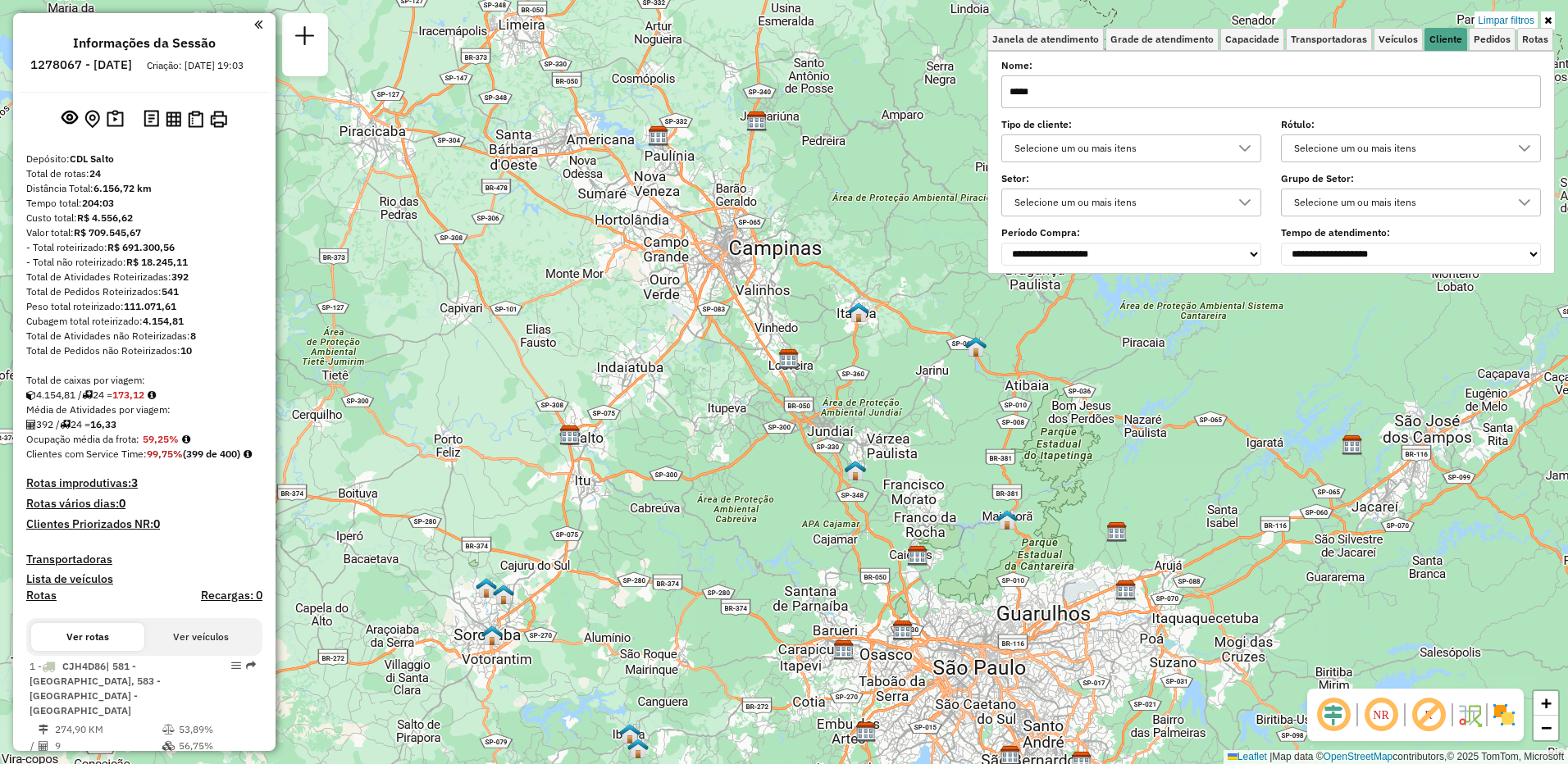
type input "*****"
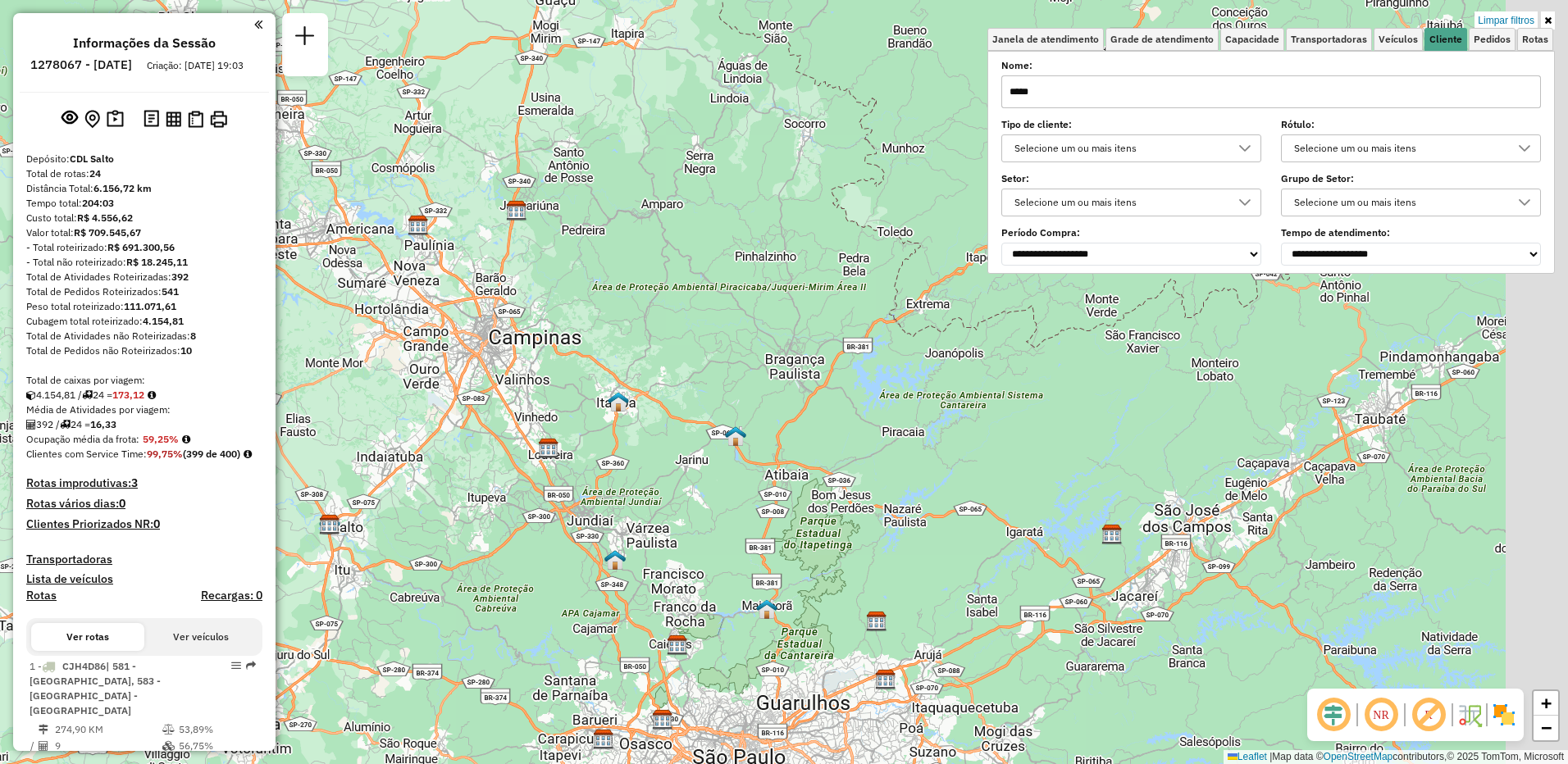
drag, startPoint x: 939, startPoint y: 492, endPoint x: 688, endPoint y: 583, distance: 267.0
click at [688, 584] on div "Limpar filtros Janela de atendimento Grade de atendimento Capacidade Transporta…" at bounding box center [784, 382] width 1568 height 764
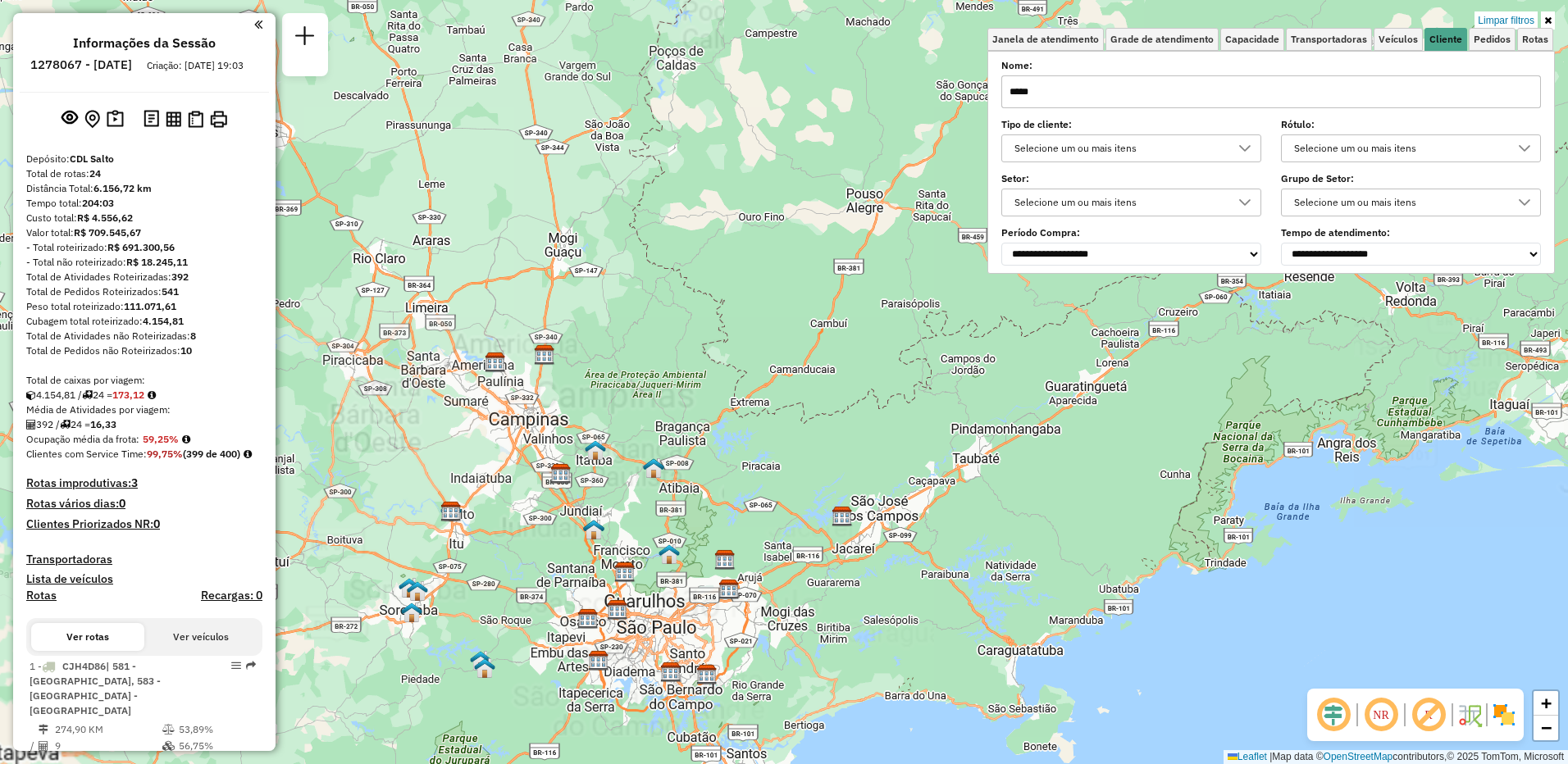
drag, startPoint x: 740, startPoint y: 488, endPoint x: 819, endPoint y: 370, distance: 142.0
click at [806, 382] on div "Limpar filtros Janela de atendimento Grade de atendimento Capacidade Transporta…" at bounding box center [784, 382] width 1568 height 764
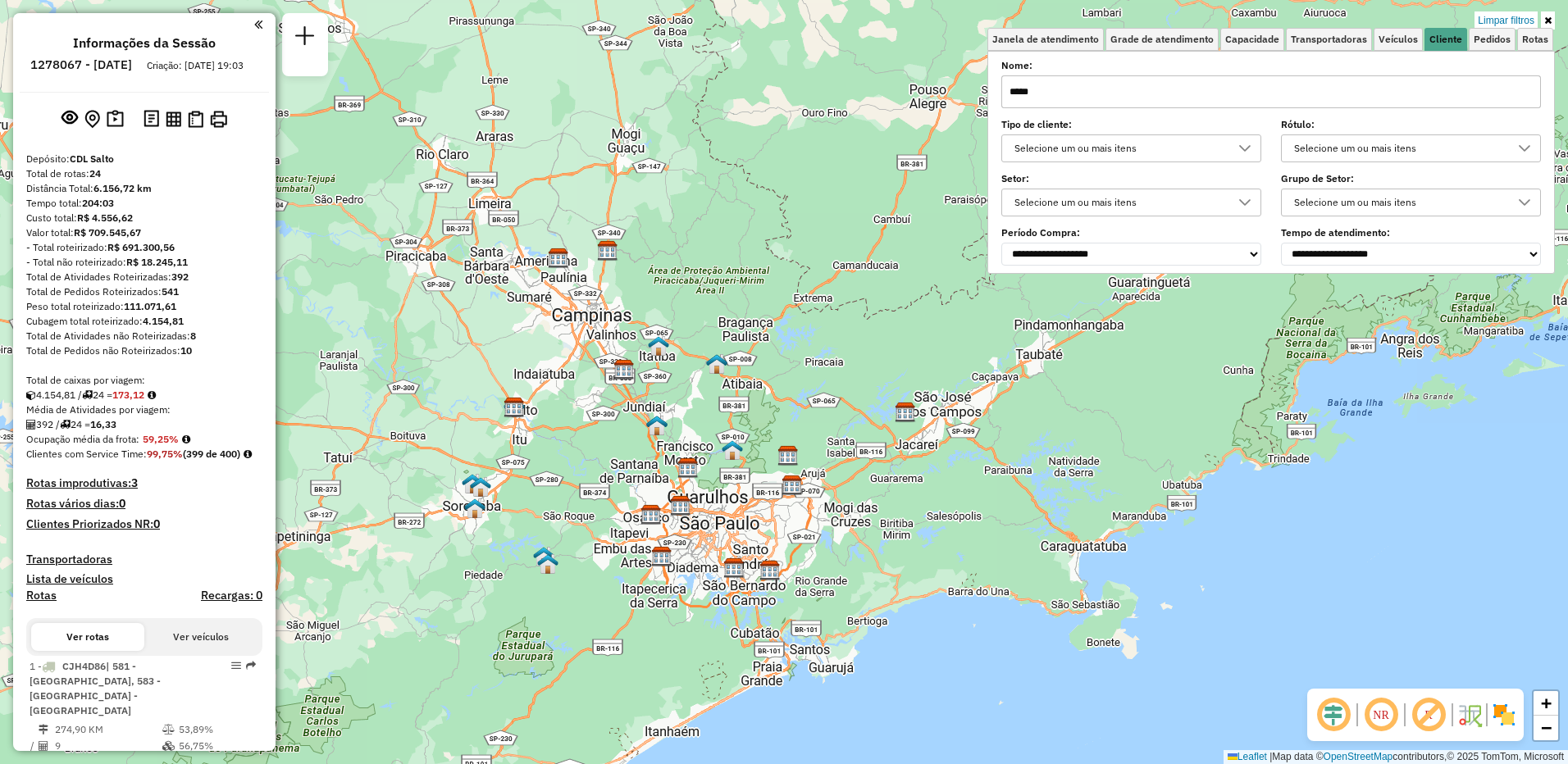
click at [1128, 144] on div "Selecione um ou mais itens" at bounding box center [1119, 148] width 220 height 26
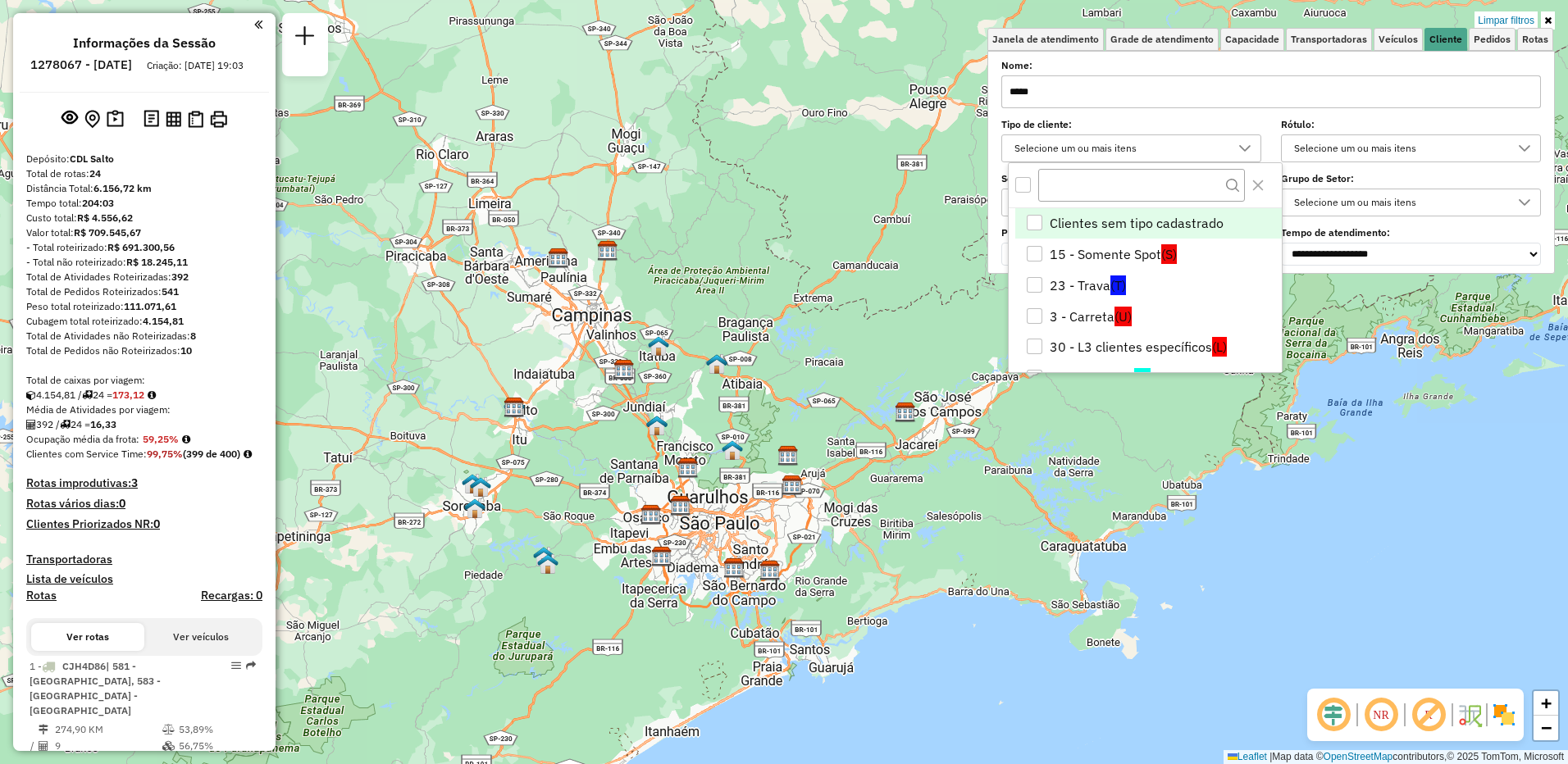
click at [1128, 144] on div "Selecione um ou mais itens" at bounding box center [1119, 148] width 220 height 26
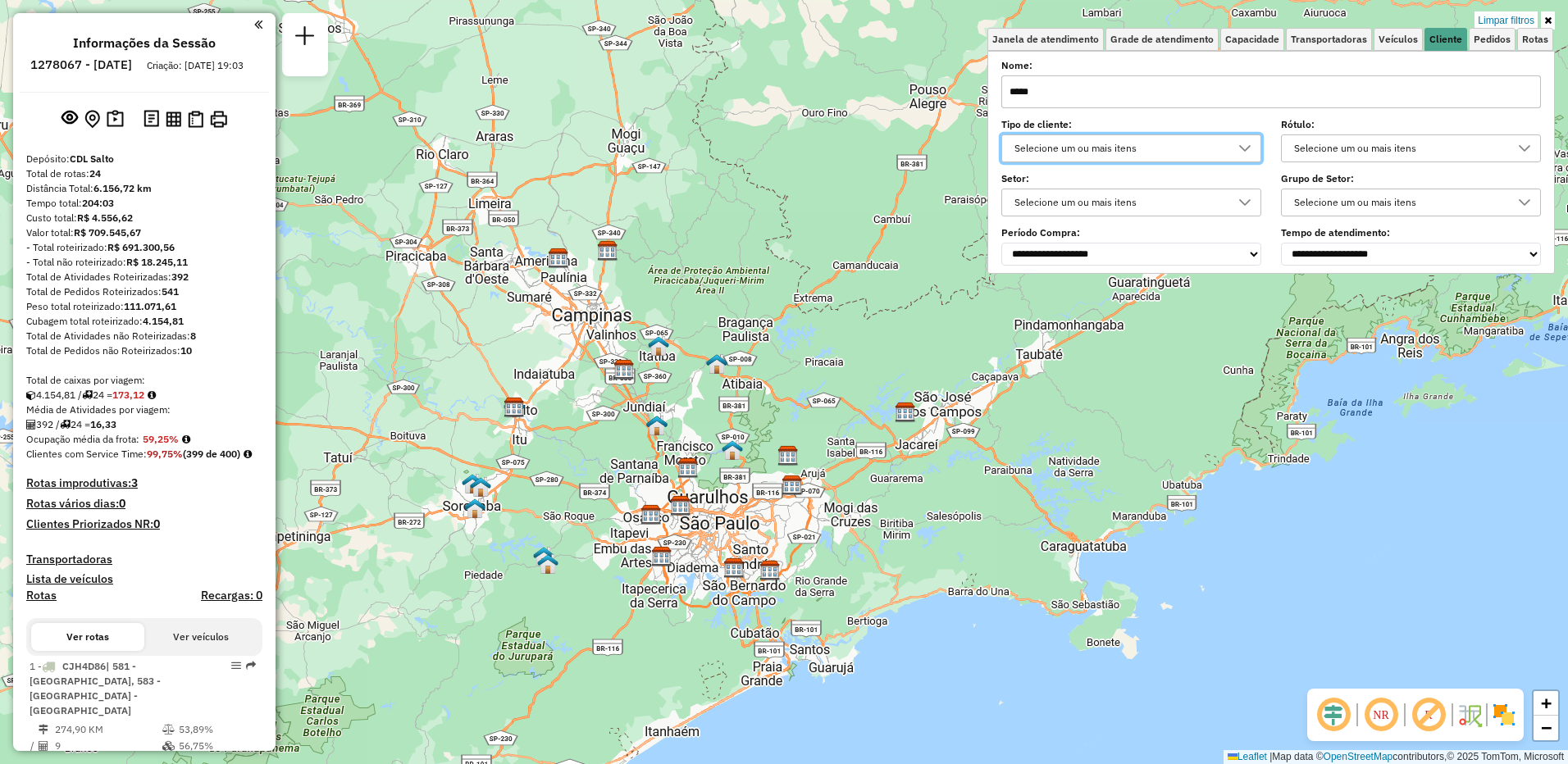
click at [1125, 193] on div "Selecione um ou mais itens" at bounding box center [1119, 202] width 220 height 26
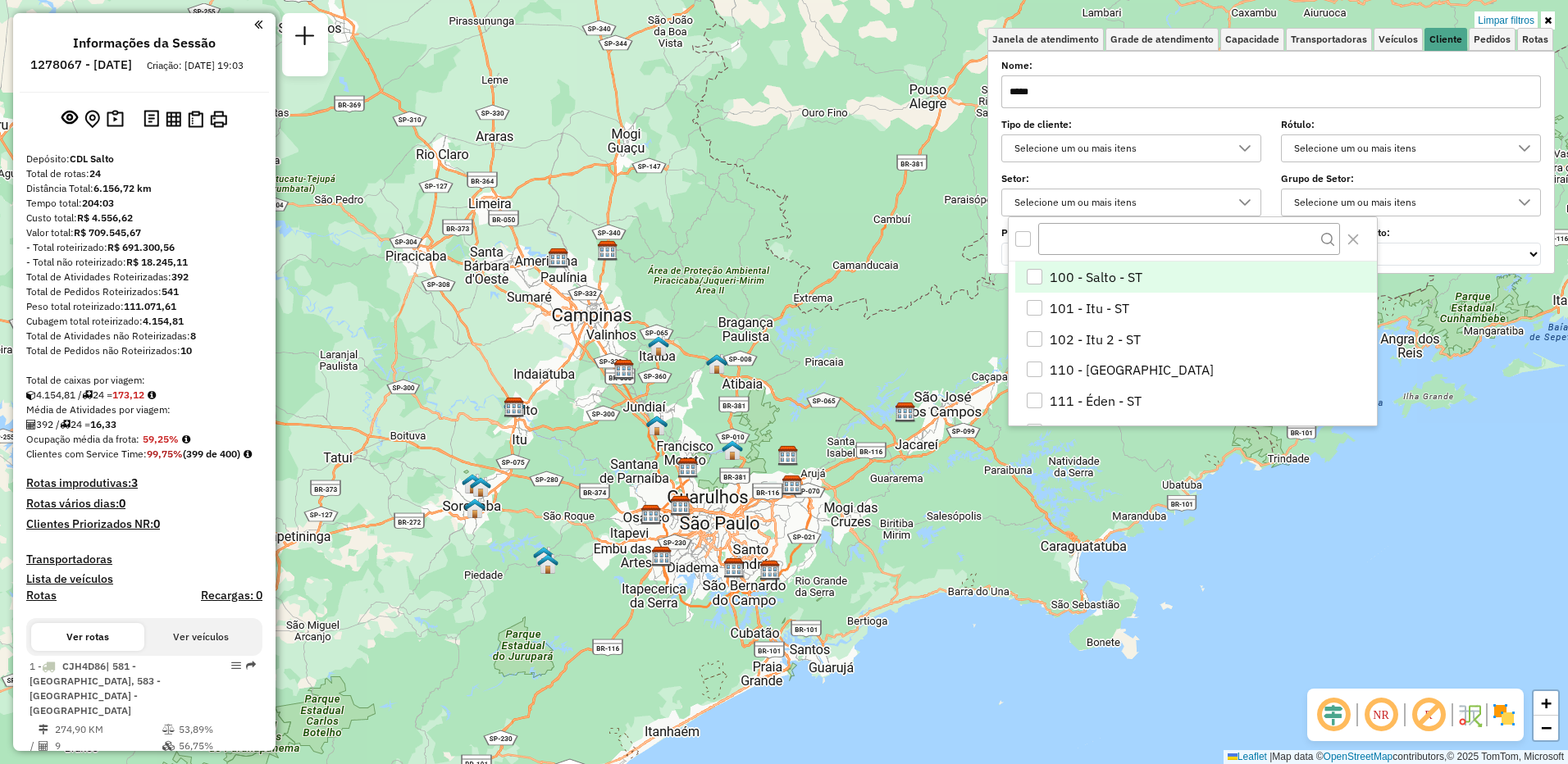
click at [1125, 195] on div "Selecione um ou mais itens" at bounding box center [1119, 202] width 220 height 26
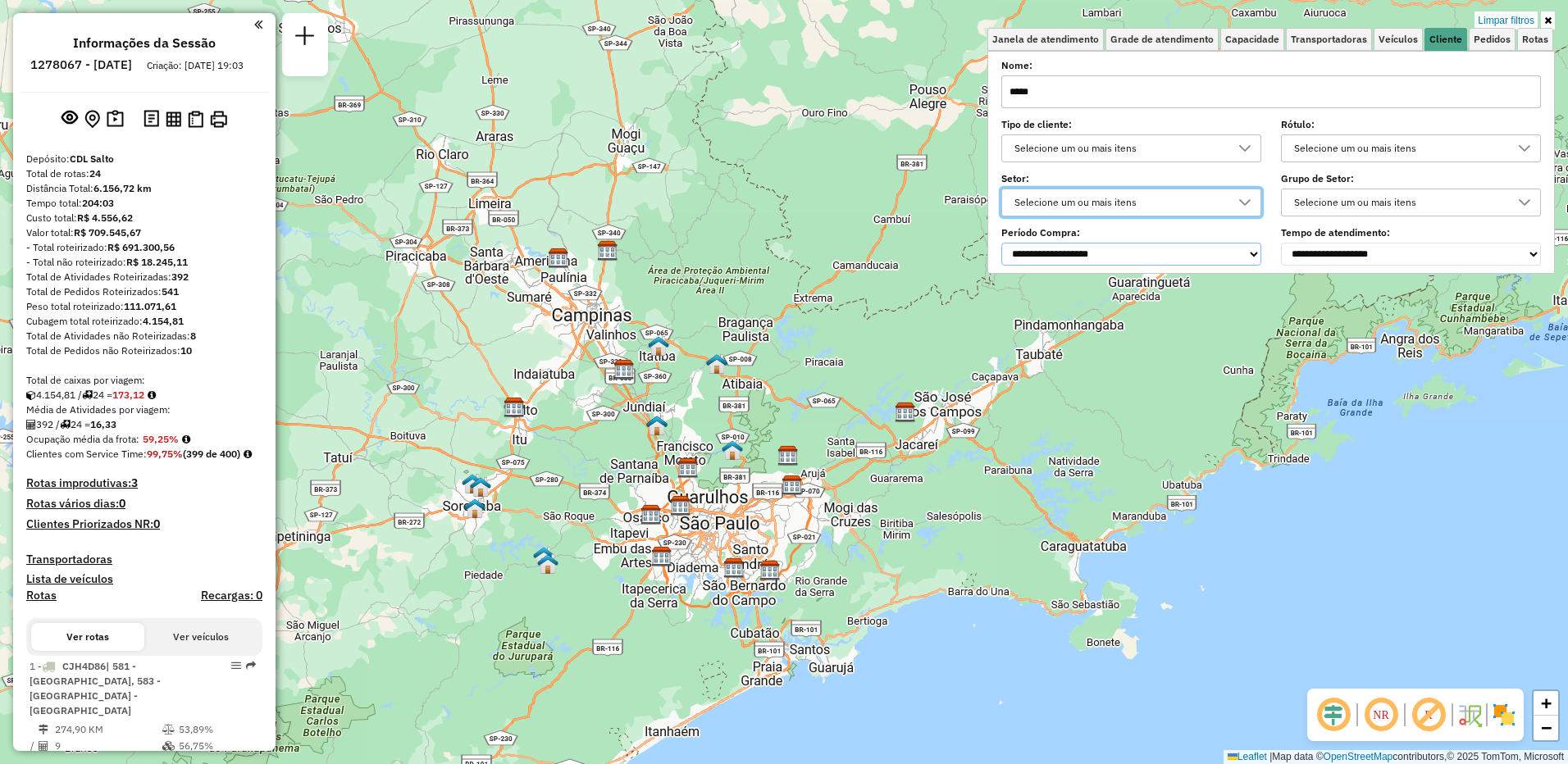
click at [1126, 263] on select "**********" at bounding box center [1130, 255] width 260 height 23
click at [1328, 158] on div "Selecione um ou mais itens" at bounding box center [1399, 148] width 220 height 26
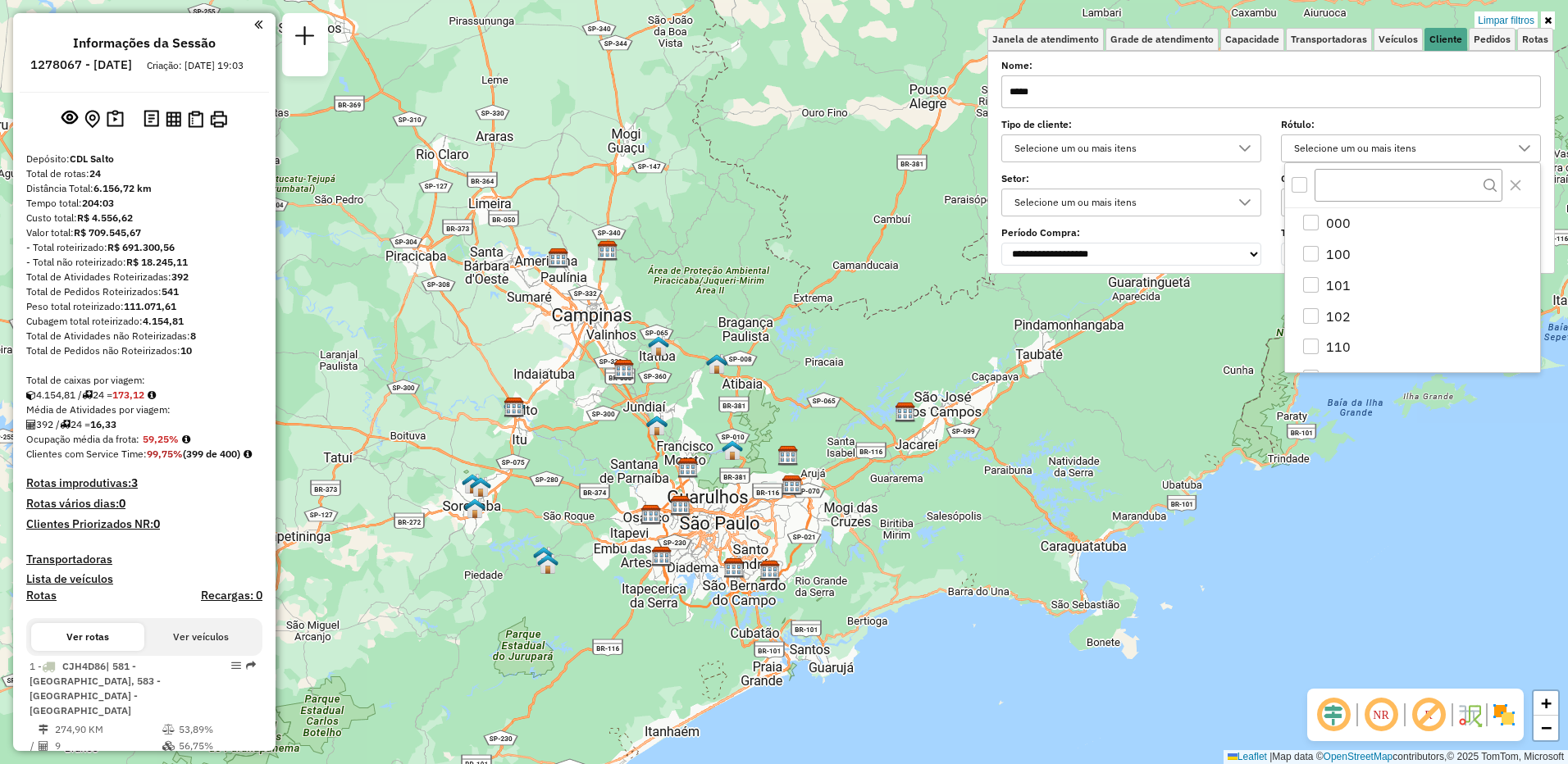
click at [1095, 152] on div "Selecione um ou mais itens" at bounding box center [1119, 148] width 220 height 26
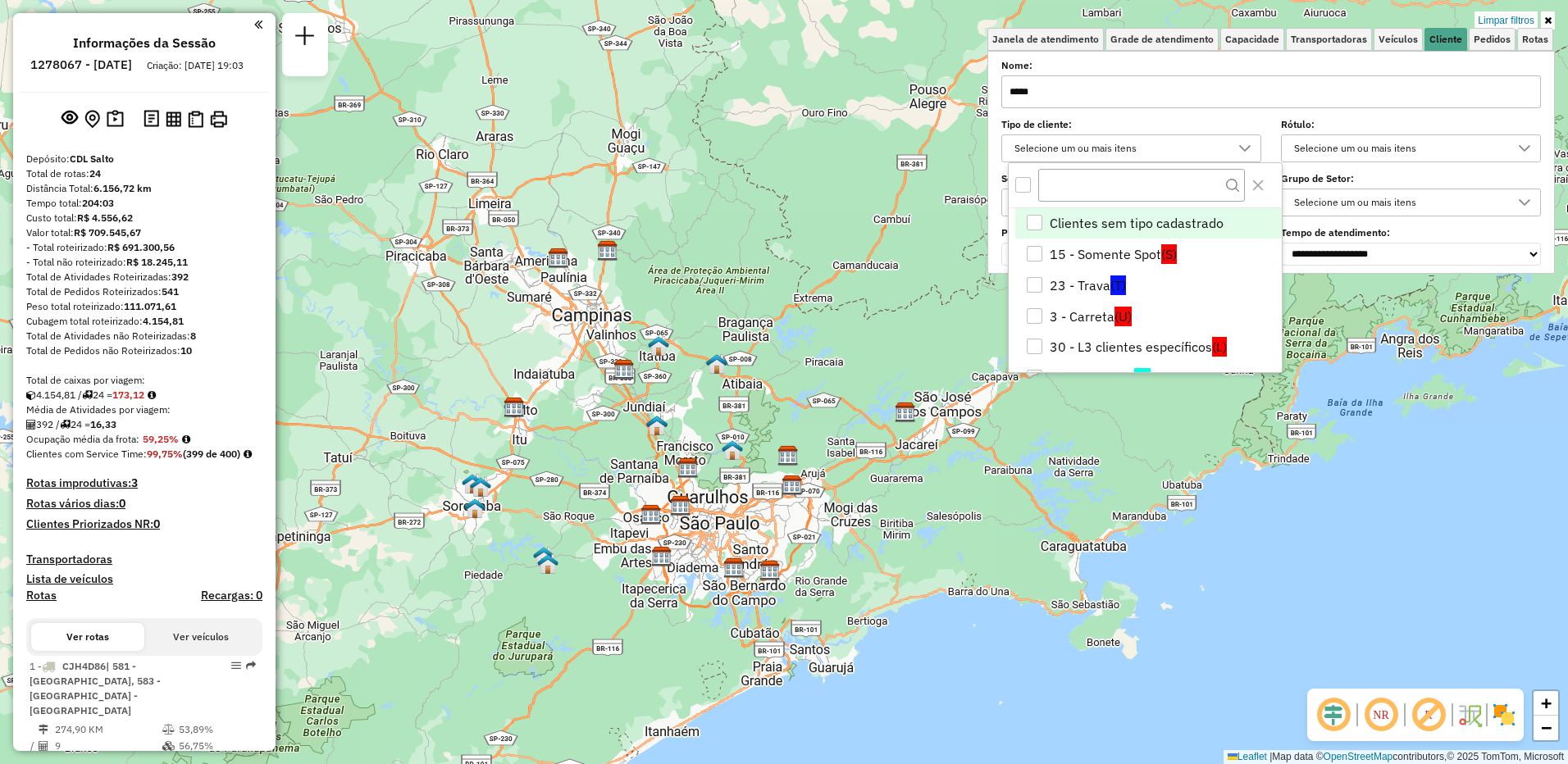
click at [1079, 90] on input "*****" at bounding box center [1271, 91] width 539 height 33
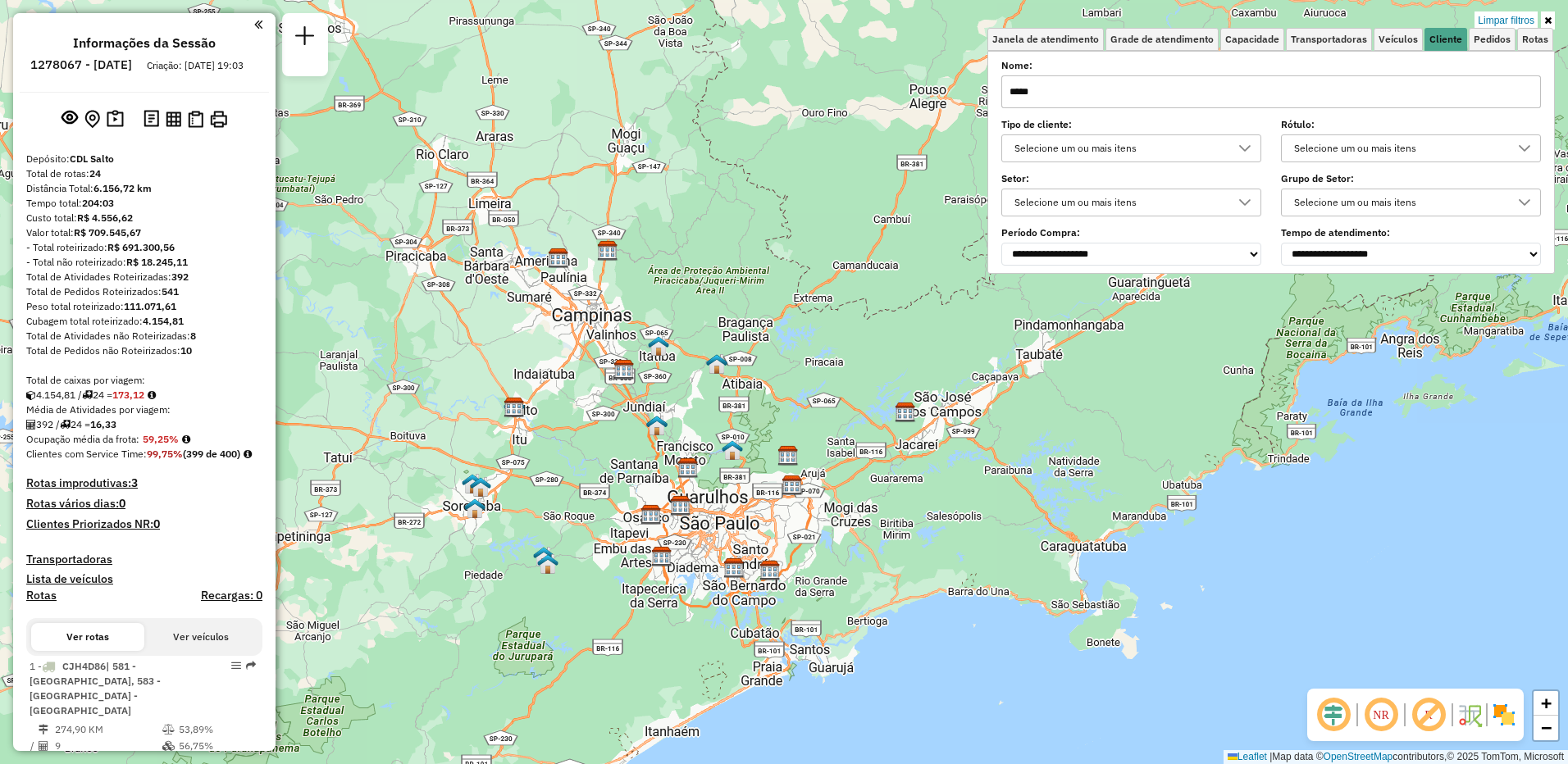
drag, startPoint x: 999, startPoint y: 78, endPoint x: 737, endPoint y: 92, distance: 262.4
click at [737, 92] on div "Limpar filtros Janela de atendimento Grade de atendimento Capacidade Transporta…" at bounding box center [784, 382] width 1568 height 764
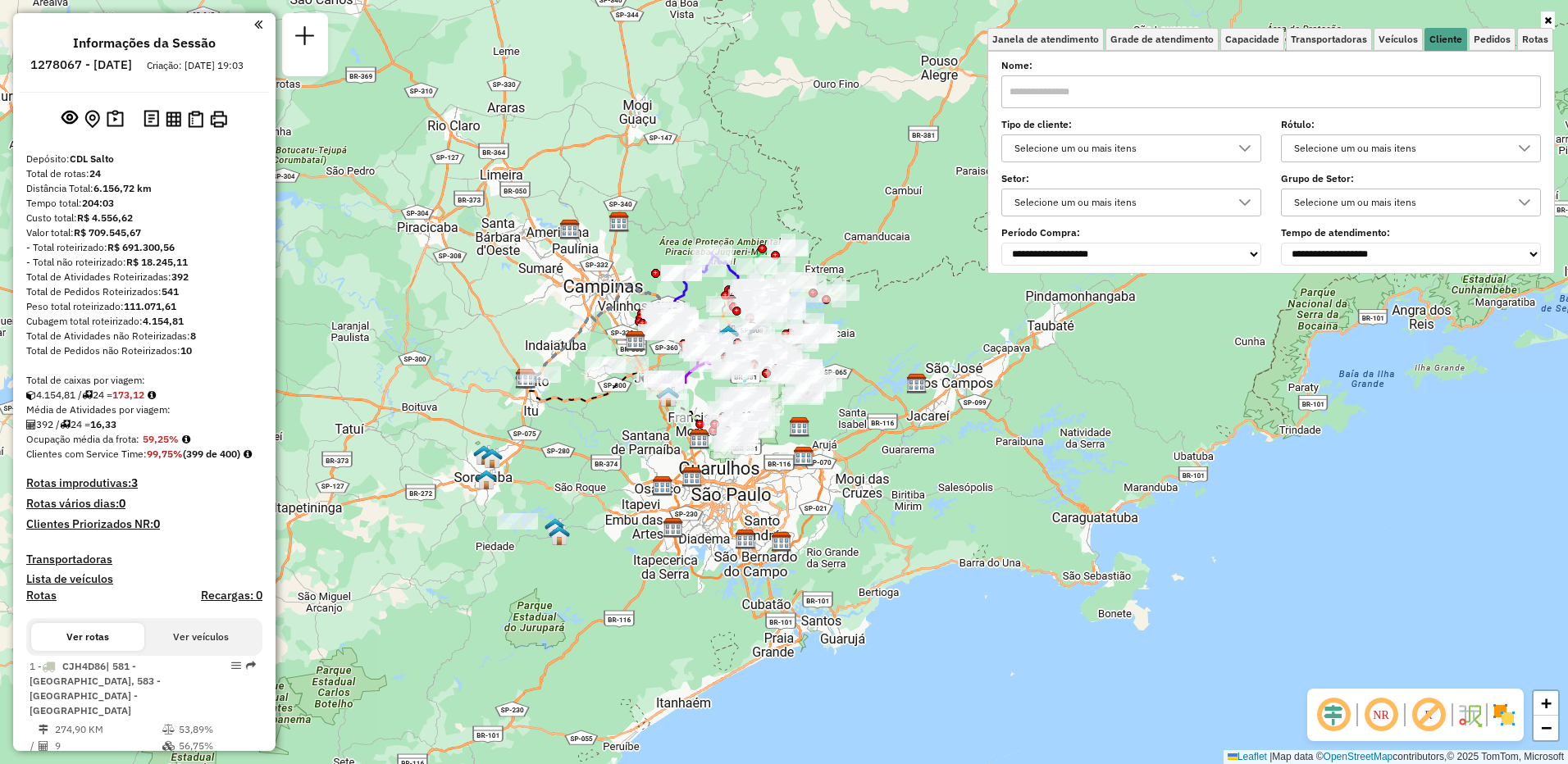
drag, startPoint x: 816, startPoint y: 432, endPoint x: 827, endPoint y: 402, distance: 32.0
click at [827, 402] on div "Janela de atendimento Grade de atendimento Capacidade Transportadoras Veículos …" at bounding box center [784, 382] width 1568 height 764
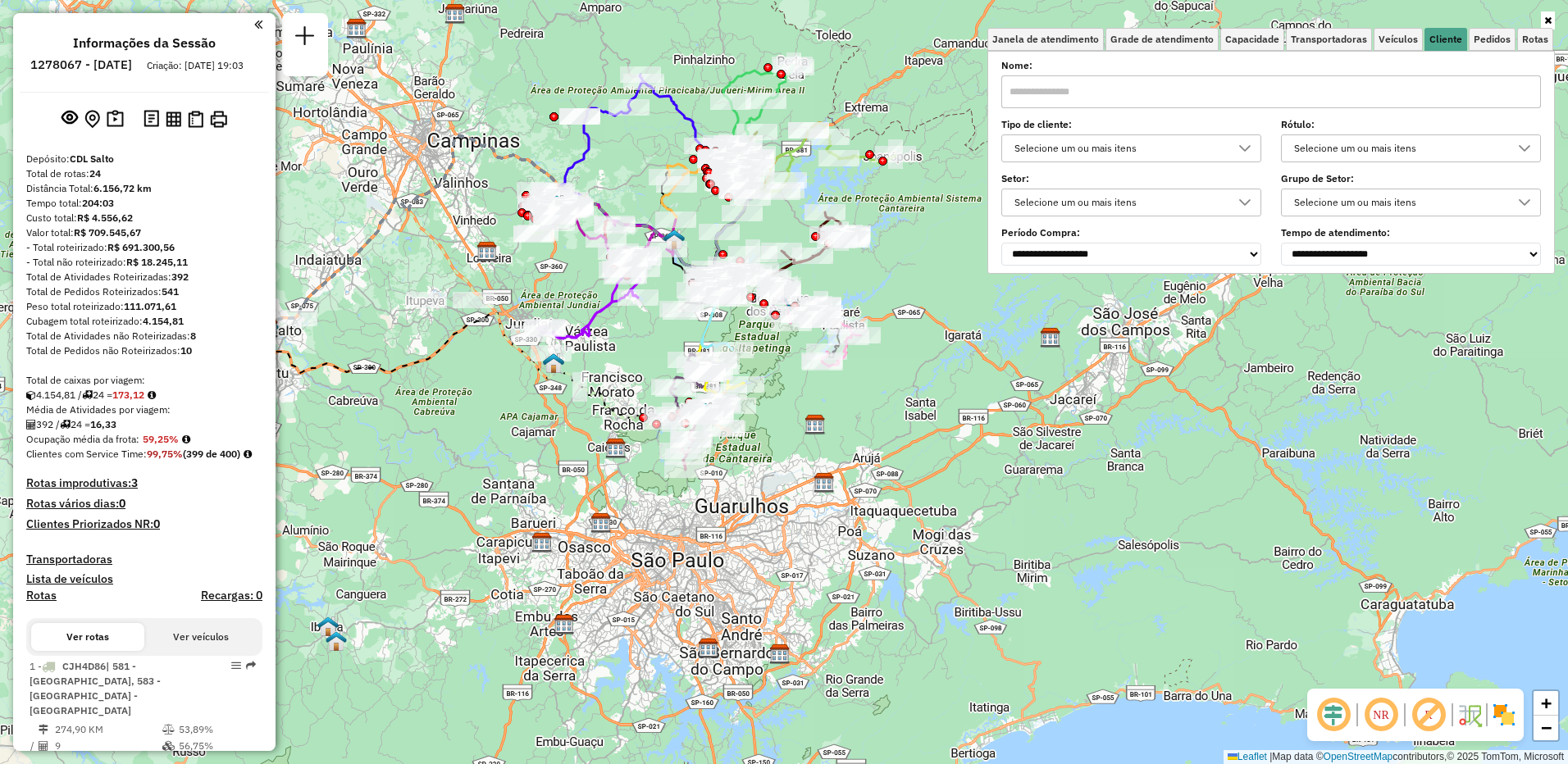
drag, startPoint x: 675, startPoint y: 420, endPoint x: 823, endPoint y: 438, distance: 149.1
click at [823, 438] on div "Janela de atendimento Grade de atendimento Capacidade Transportadoras Veículos …" at bounding box center [784, 382] width 1568 height 764
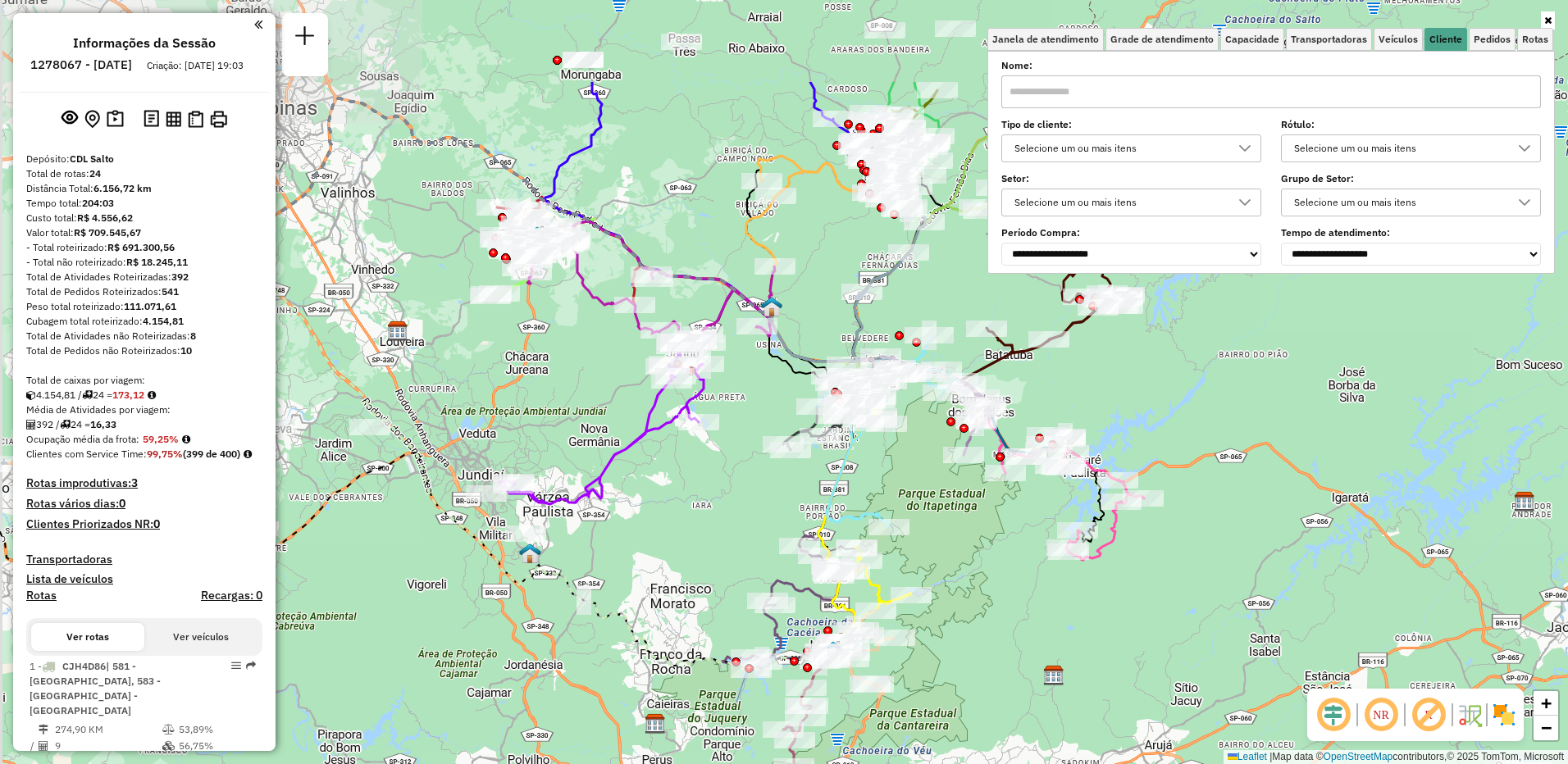
drag, startPoint x: 694, startPoint y: 339, endPoint x: 725, endPoint y: 474, distance: 138.5
click at [725, 474] on div "Janela de atendimento Grade de atendimento Capacidade Transportadoras Veículos …" at bounding box center [784, 382] width 1568 height 764
click at [1555, 22] on div "Janela de atendimento Grade de atendimento Capacidade Transportadoras Veículos …" at bounding box center [784, 382] width 1568 height 764
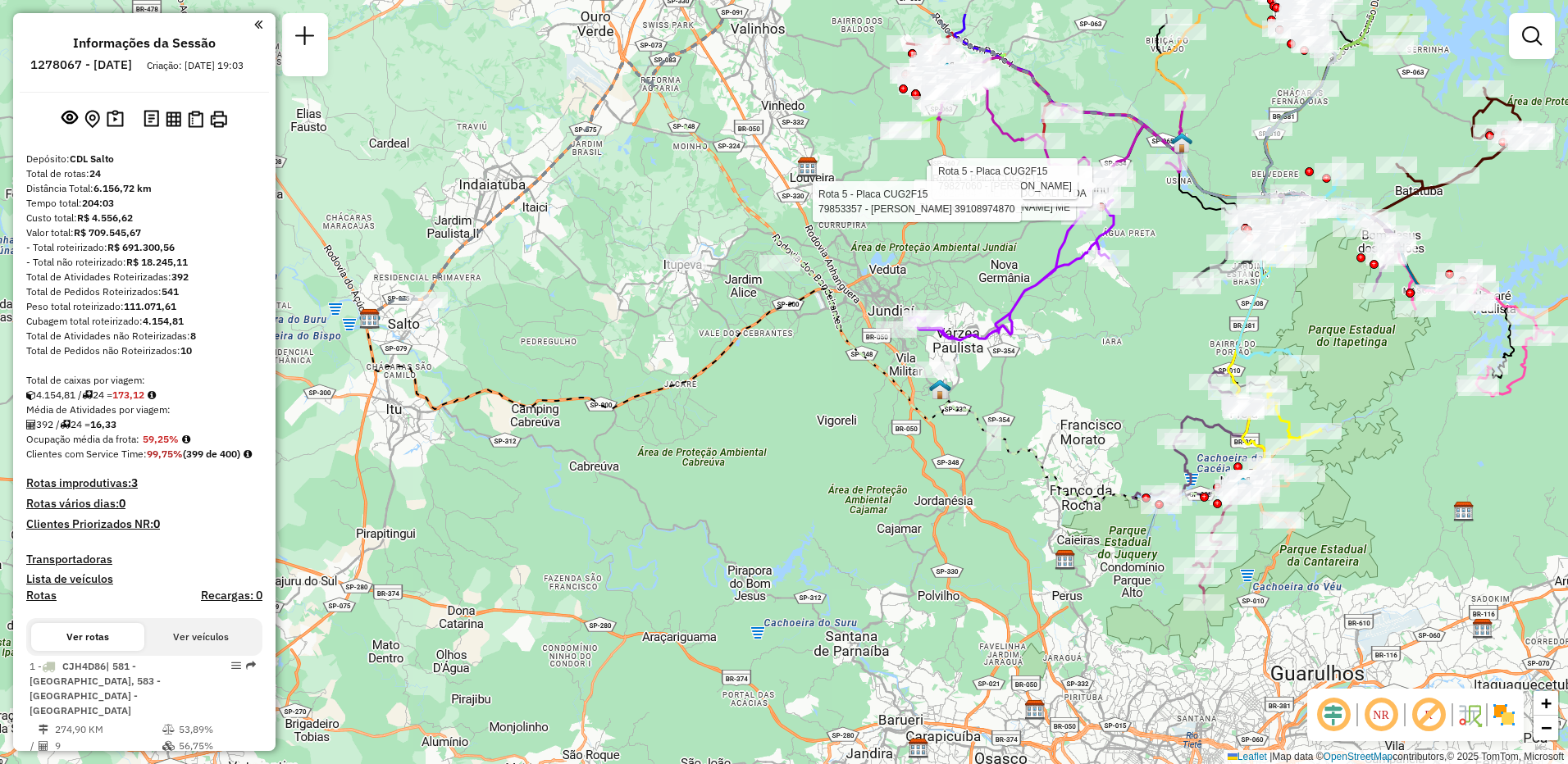
drag, startPoint x: 826, startPoint y: 405, endPoint x: 882, endPoint y: 458, distance: 77.1
click at [882, 458] on div "Rota 5 - Placa CUG2F15 79801209 - EDSON MANARA ME Rota 5 - Placa CUG2F15 798204…" at bounding box center [784, 382] width 1568 height 764
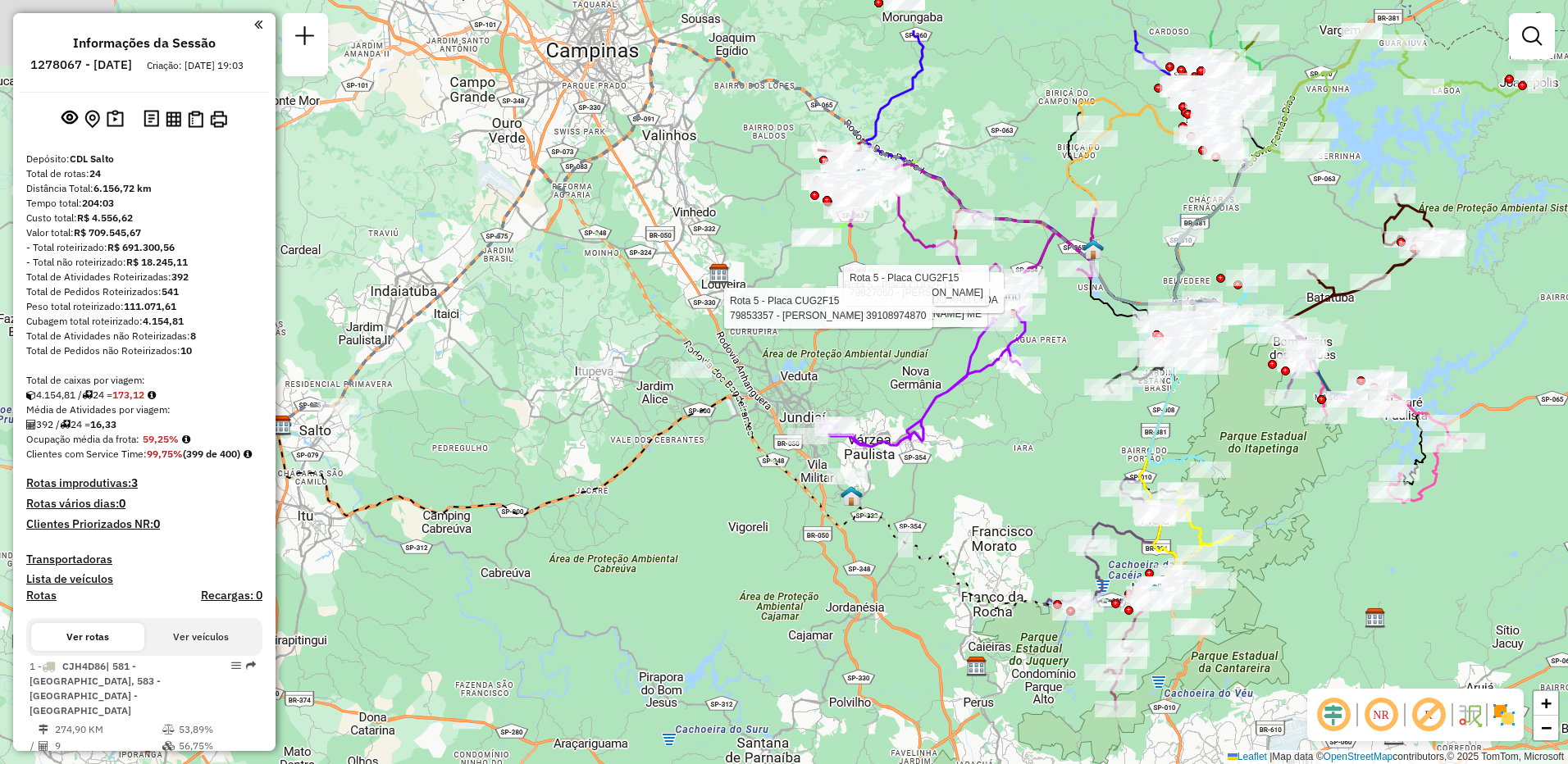
drag, startPoint x: 880, startPoint y: 235, endPoint x: 792, endPoint y: 342, distance: 138.5
click at [792, 342] on div "Rota 5 - Placa CUG2F15 79801209 - EDSON MANARA ME Rota 5 - Placa CUG2F15 798204…" at bounding box center [784, 382] width 1568 height 764
click at [877, 598] on div "Rota 5 - Placa CUG2F15 79801209 - EDSON MANARA ME Rota 5 - Placa CUG2F15 798204…" at bounding box center [784, 382] width 1568 height 764
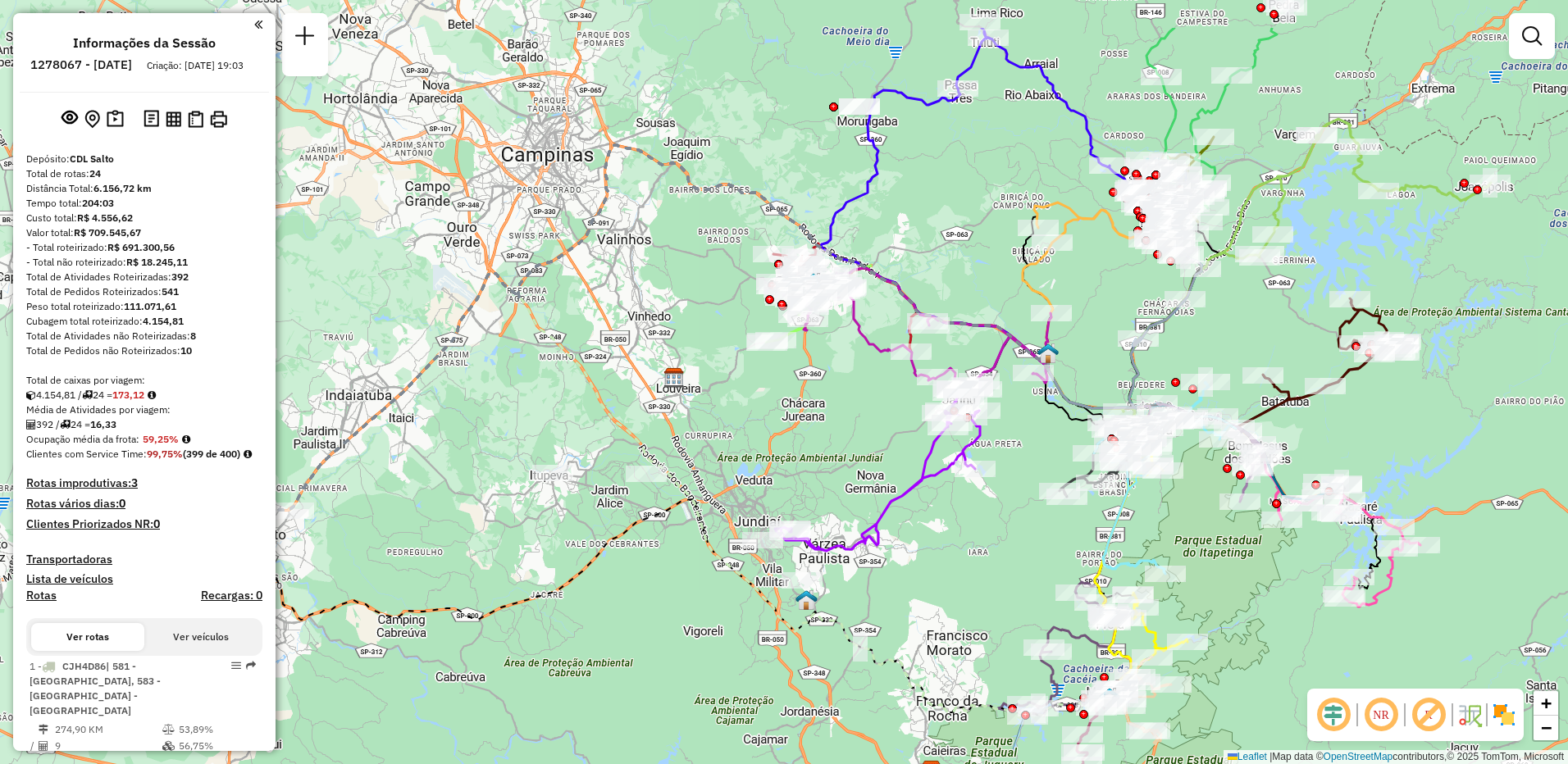
drag, startPoint x: 989, startPoint y: 417, endPoint x: 944, endPoint y: 521, distance: 113.3
click at [944, 521] on div "Janela de atendimento Grade de atendimento Capacidade Transportadoras Veículos …" at bounding box center [784, 382] width 1568 height 764
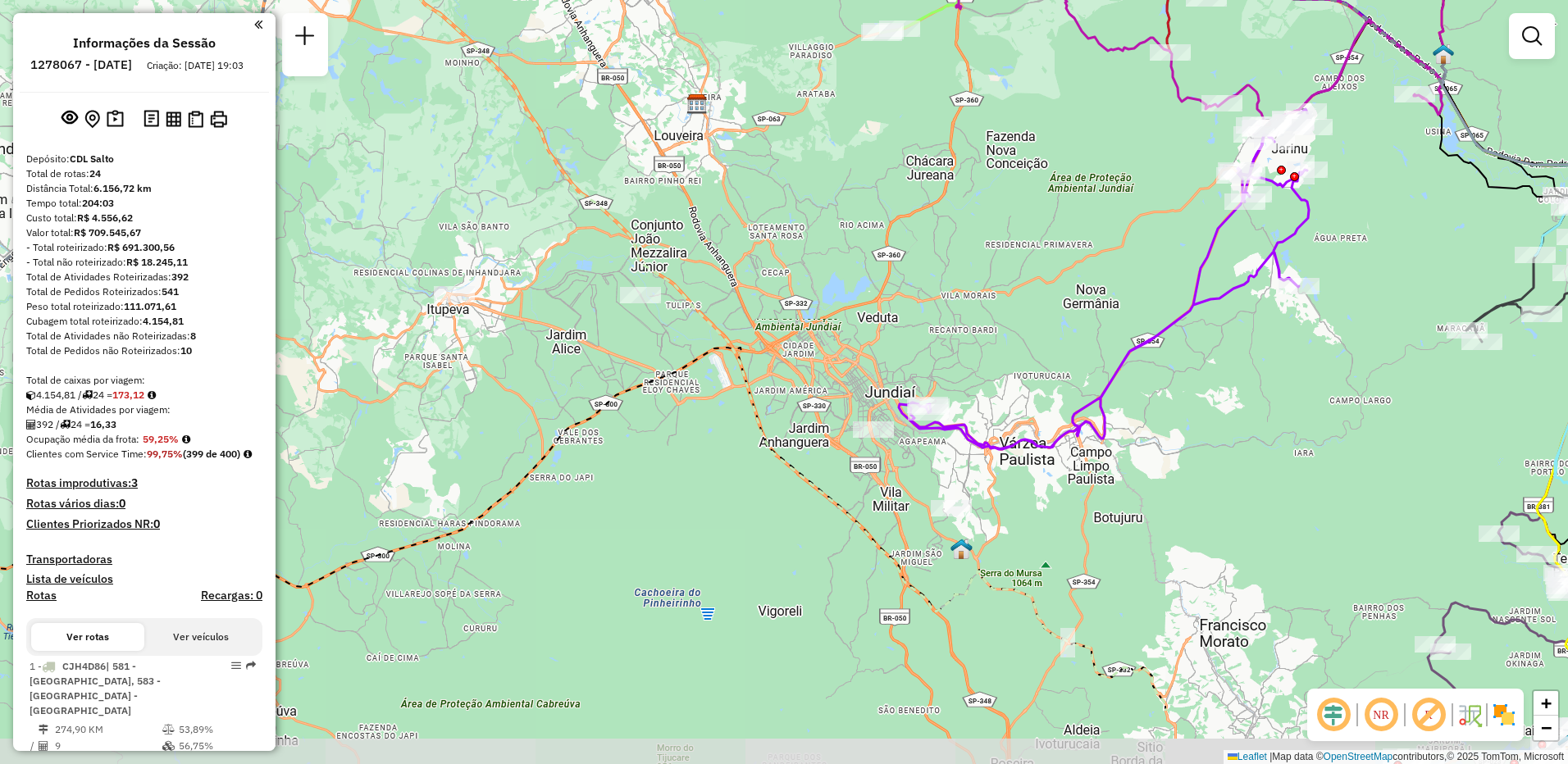
drag, startPoint x: 733, startPoint y: 432, endPoint x: 762, endPoint y: 364, distance: 73.9
click at [762, 364] on div "Janela de atendimento Grade de atendimento Capacidade Transportadoras Veículos …" at bounding box center [784, 382] width 1568 height 764
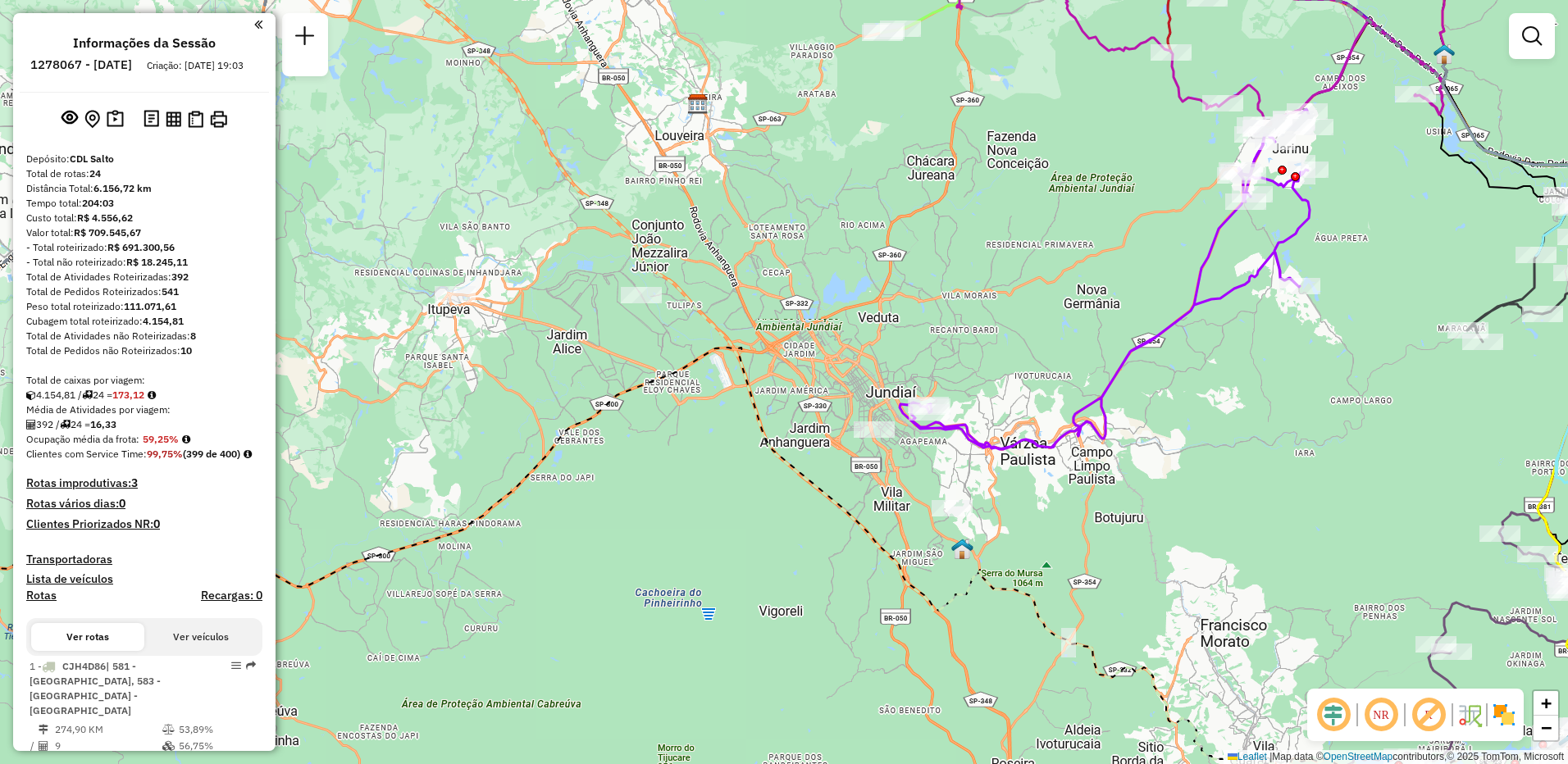
drag, startPoint x: 849, startPoint y: 224, endPoint x: 827, endPoint y: 308, distance: 86.8
click at [827, 308] on div "Janela de atendimento Grade de atendimento Capacidade Transportadoras Veículos …" at bounding box center [784, 382] width 1568 height 764
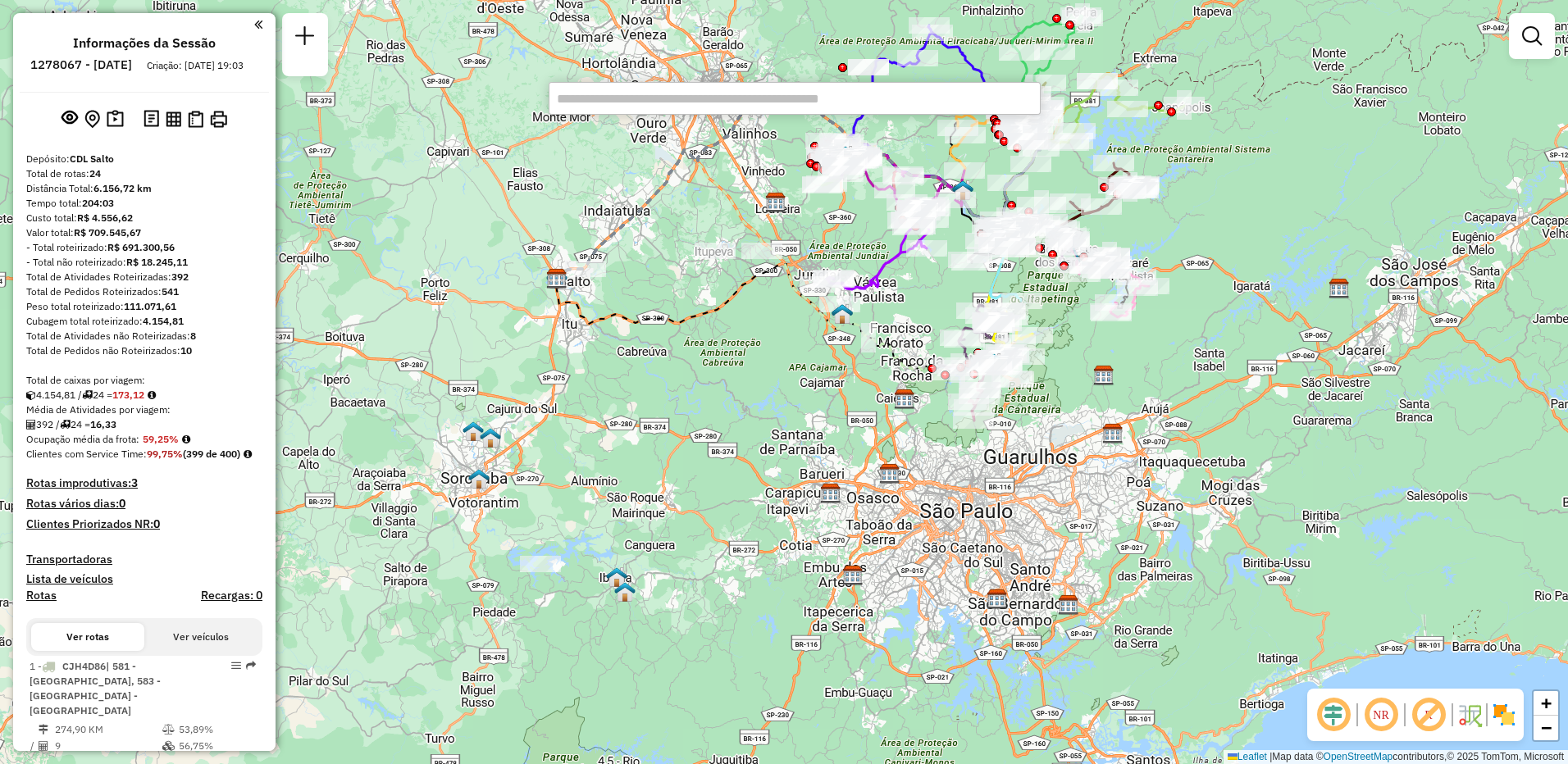
type input "*****"
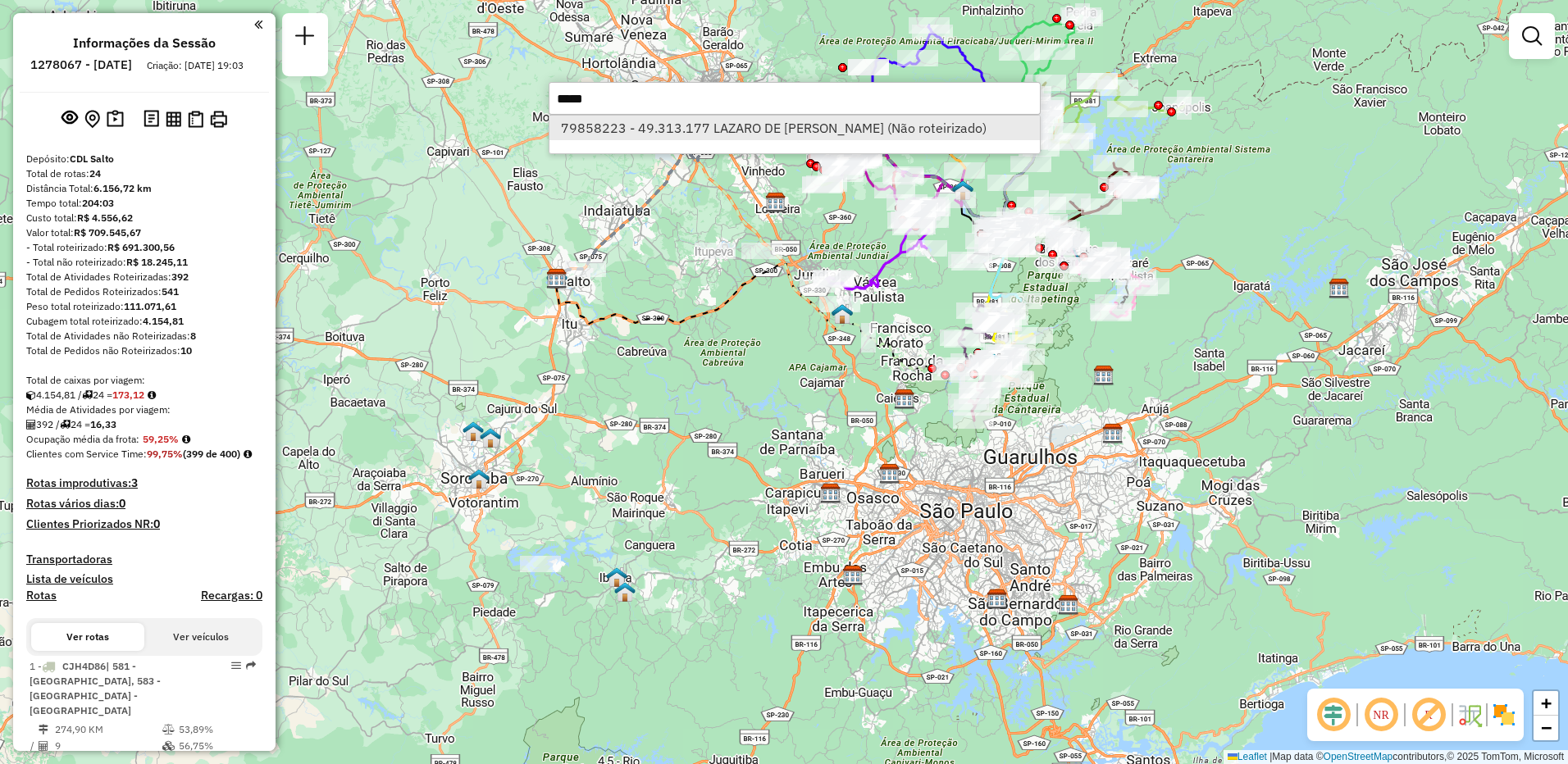
click at [932, 126] on li "79858223 - 49.313.177 LAZARO DE [PERSON_NAME] (Não roteirizado)" at bounding box center [794, 127] width 490 height 24
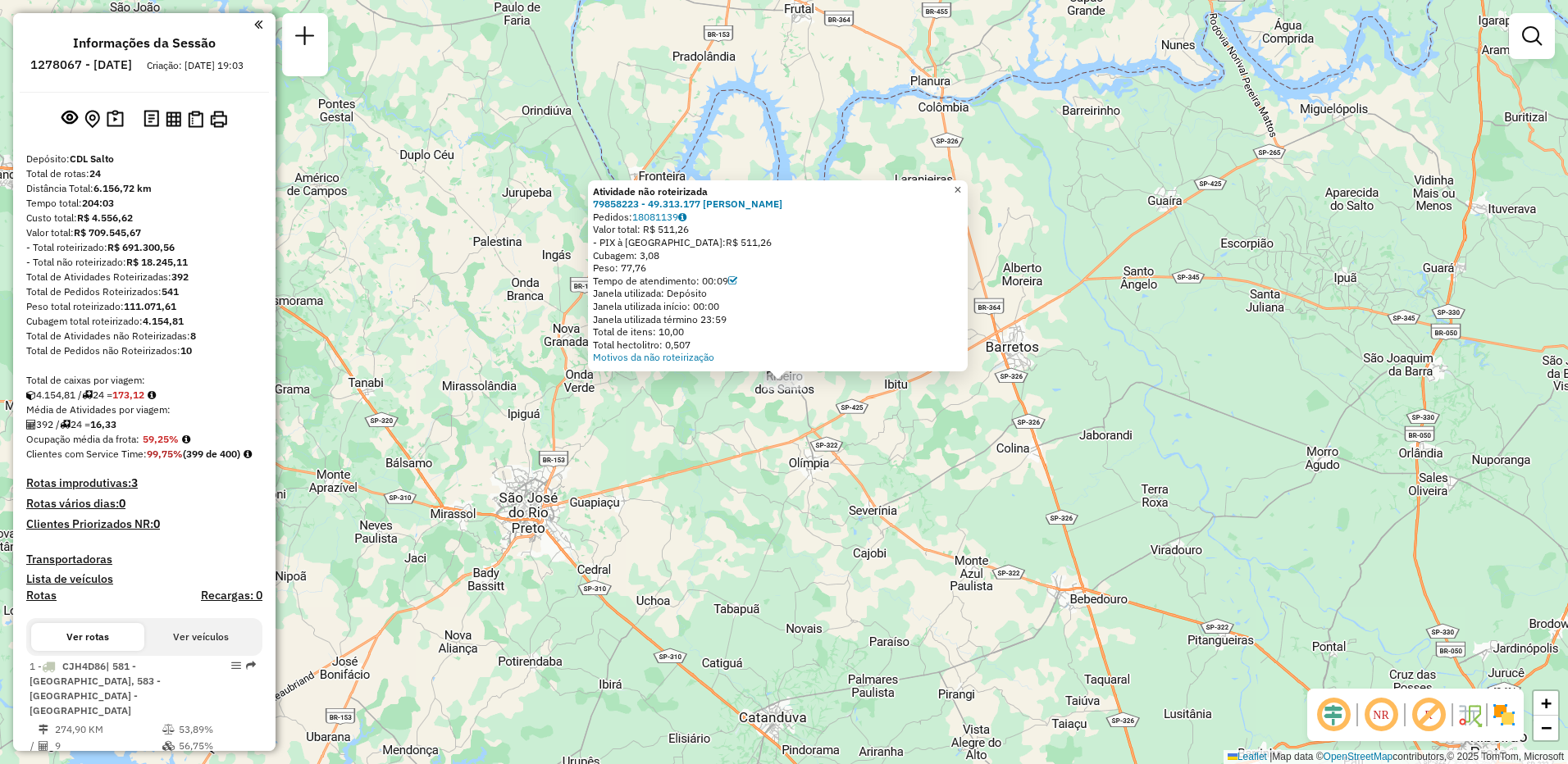
click at [961, 183] on span "×" at bounding box center [957, 190] width 8 height 14
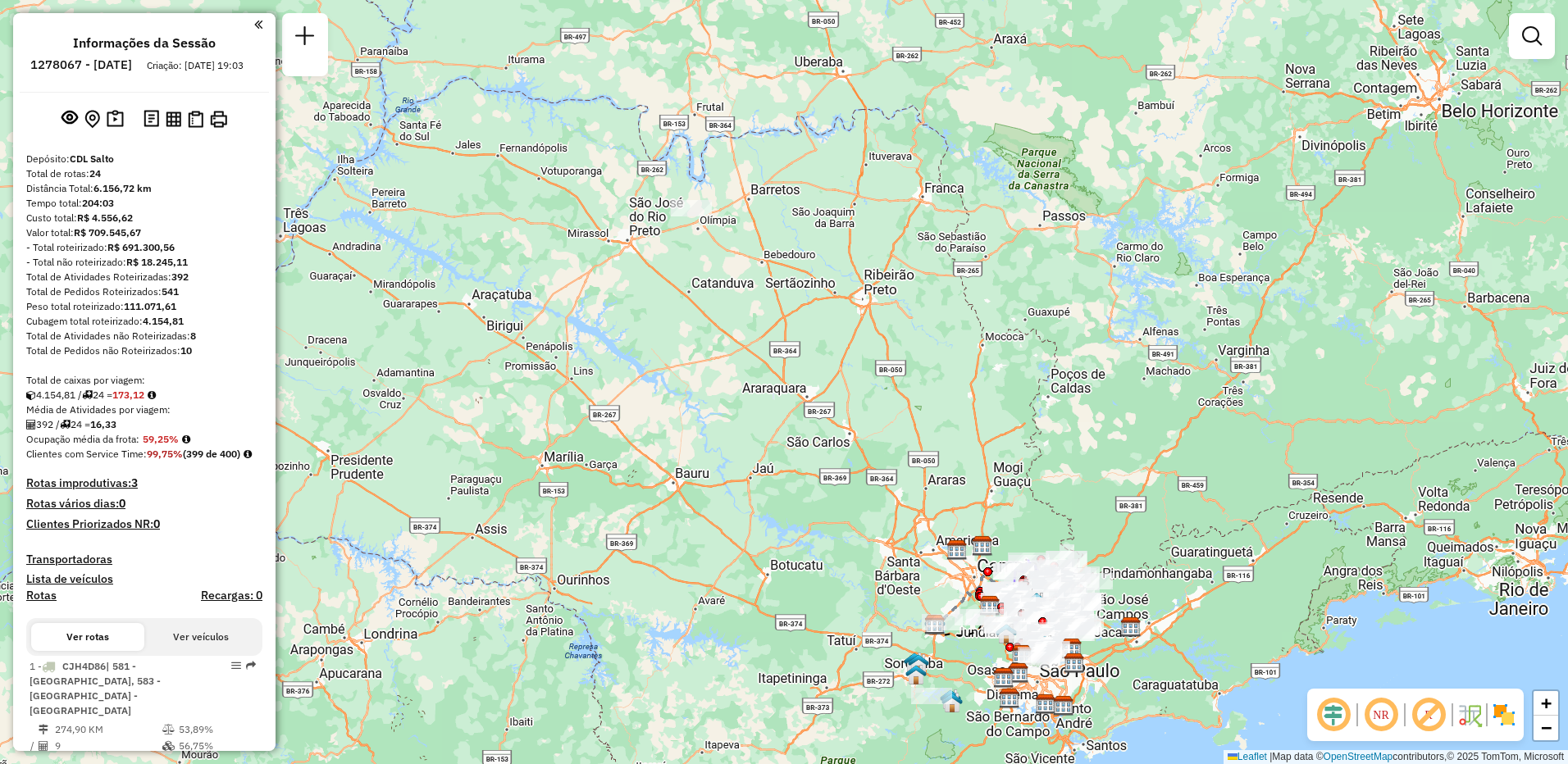
drag, startPoint x: 1070, startPoint y: 417, endPoint x: 950, endPoint y: 220, distance: 230.7
click at [950, 220] on div "Janela de atendimento Grade de atendimento Capacidade Transportadoras Veículos …" at bounding box center [784, 382] width 1568 height 764
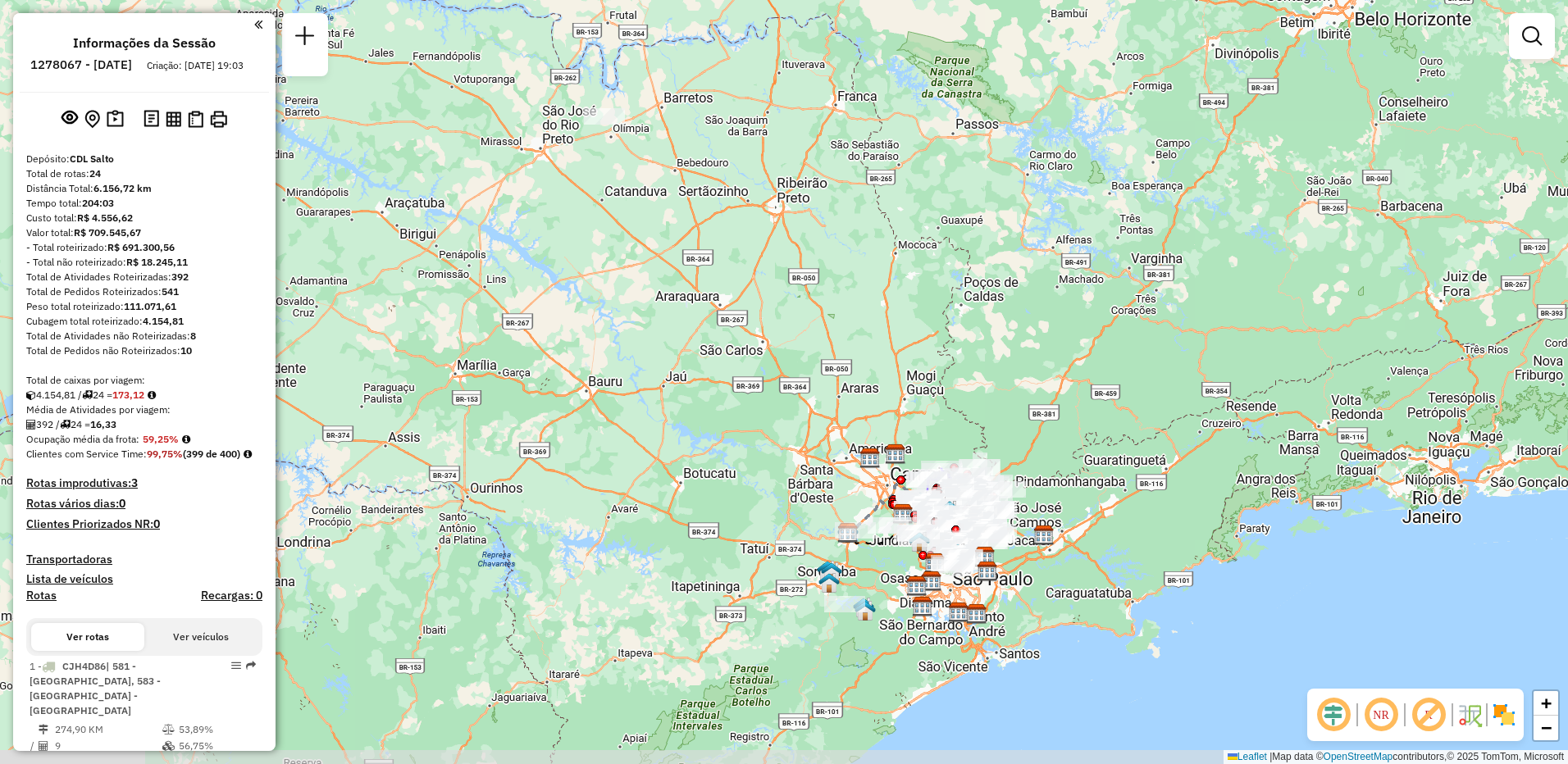
drag, startPoint x: 938, startPoint y: 380, endPoint x: 851, endPoint y: 289, distance: 125.9
click at [851, 289] on div "Janela de atendimento Grade de atendimento Capacidade Transportadoras Veículos …" at bounding box center [784, 382] width 1568 height 764
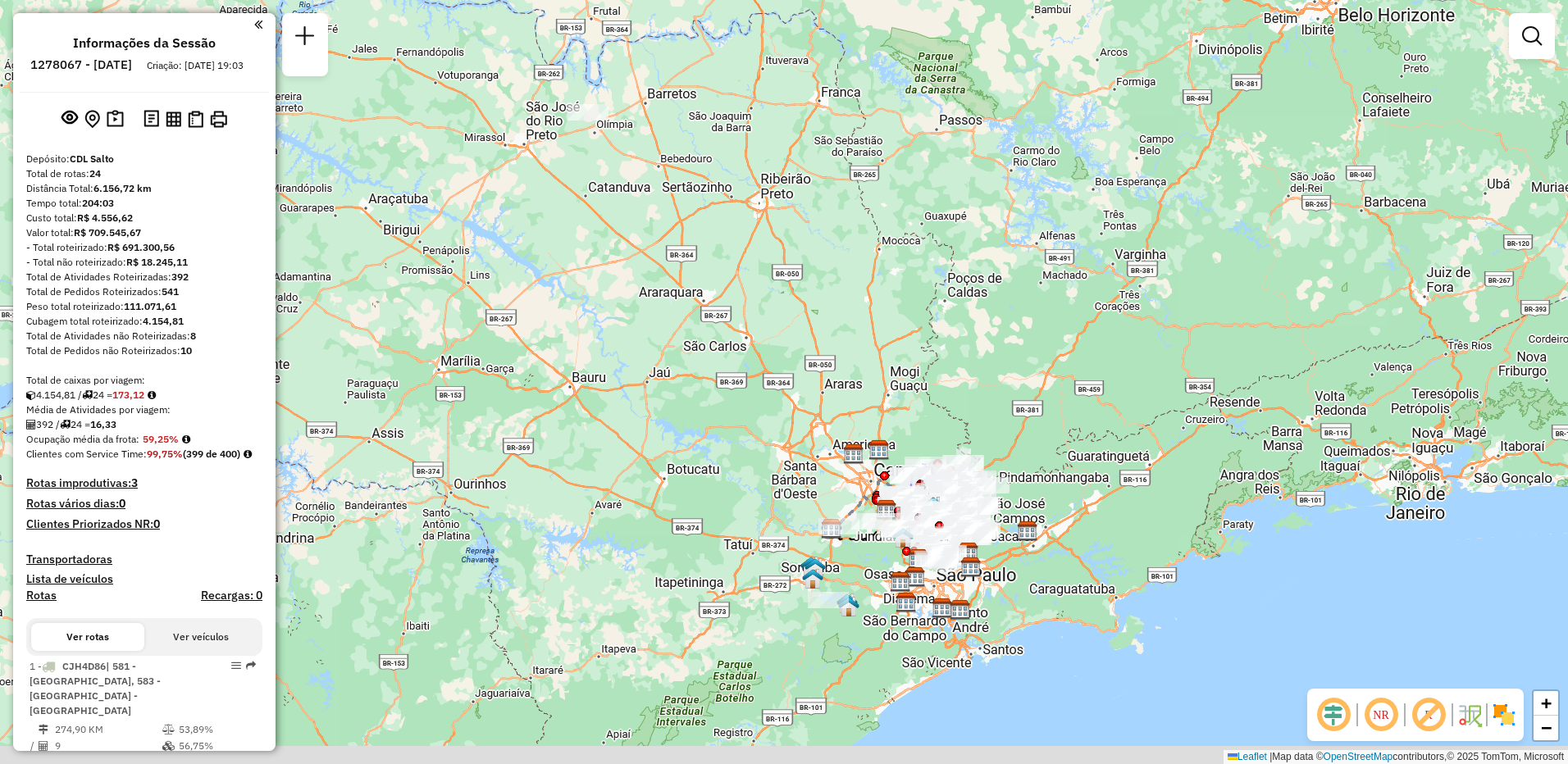
drag, startPoint x: 730, startPoint y: 303, endPoint x: 643, endPoint y: 228, distance: 114.9
click at [643, 228] on div "Janela de atendimento Grade de atendimento Capacidade Transportadoras Veículos …" at bounding box center [784, 382] width 1568 height 764
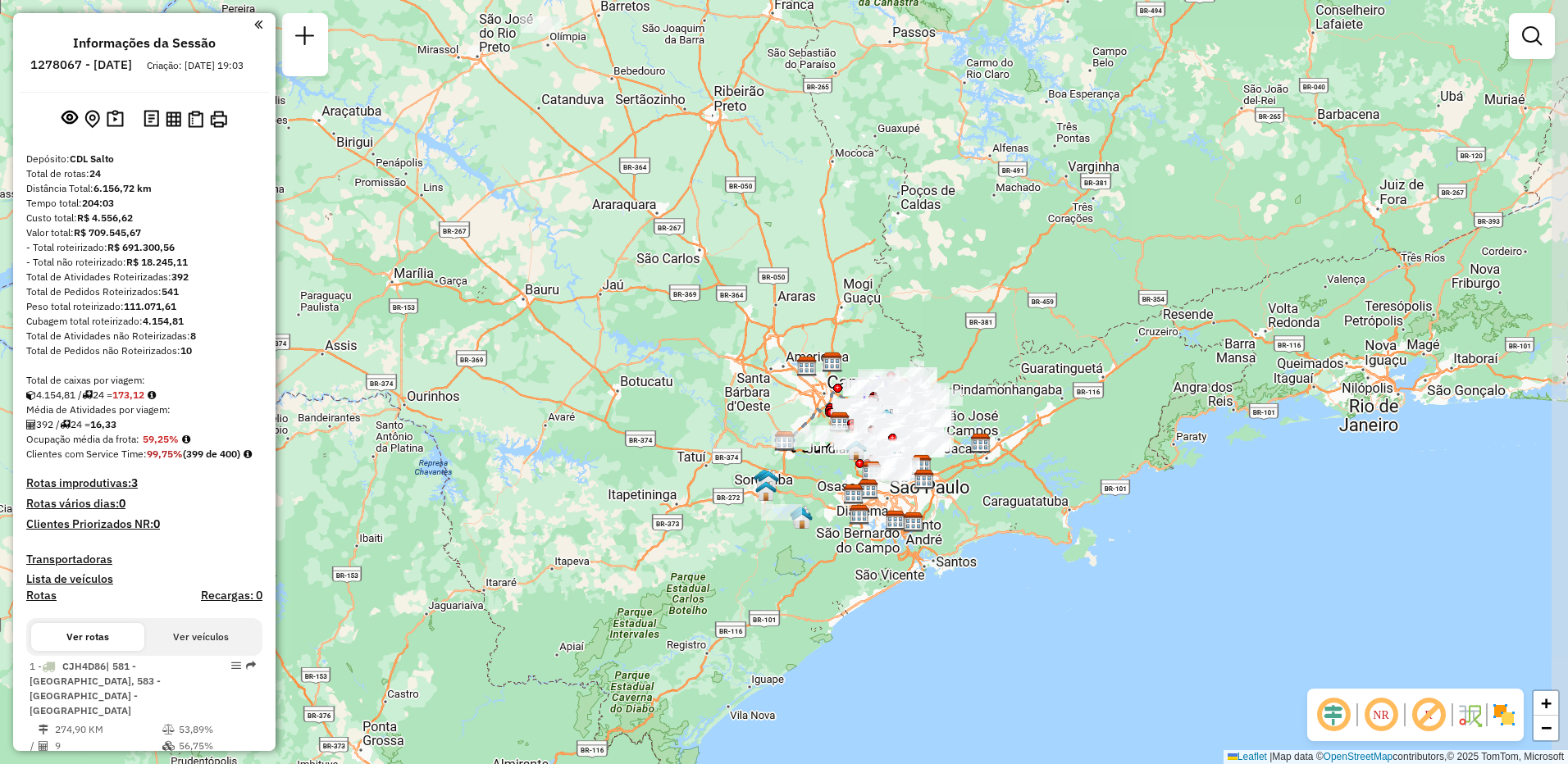
drag, startPoint x: 827, startPoint y: 372, endPoint x: 801, endPoint y: 311, distance: 66.3
click at [801, 311] on div "Janela de atendimento Grade de atendimento Capacidade Transportadoras Veículos …" at bounding box center [784, 382] width 1568 height 764
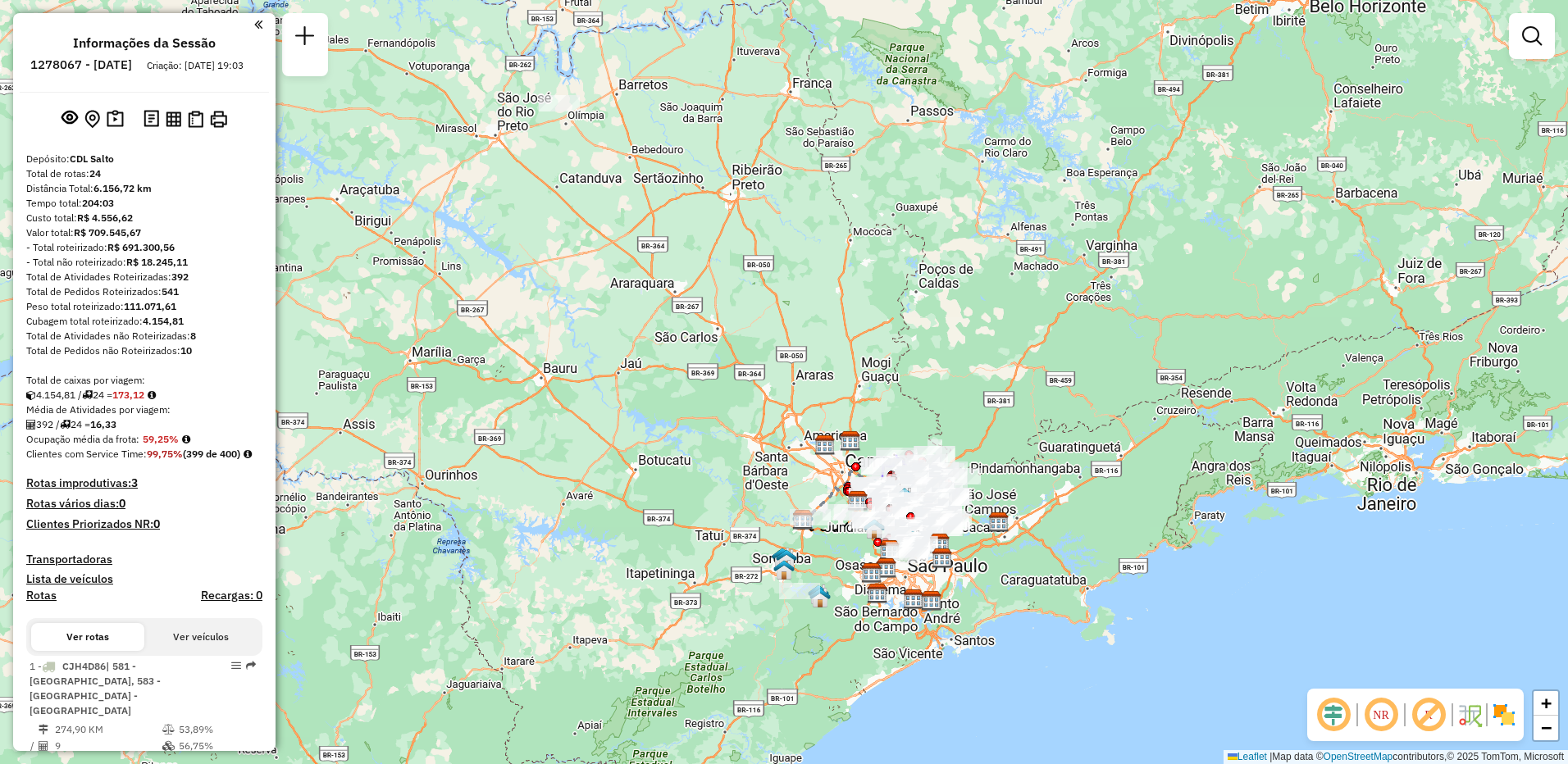
drag, startPoint x: 599, startPoint y: 165, endPoint x: 620, endPoint y: 255, distance: 92.4
click at [620, 255] on div "Janela de atendimento Grade de atendimento Capacidade Transportadoras Veículos …" at bounding box center [784, 382] width 1568 height 764
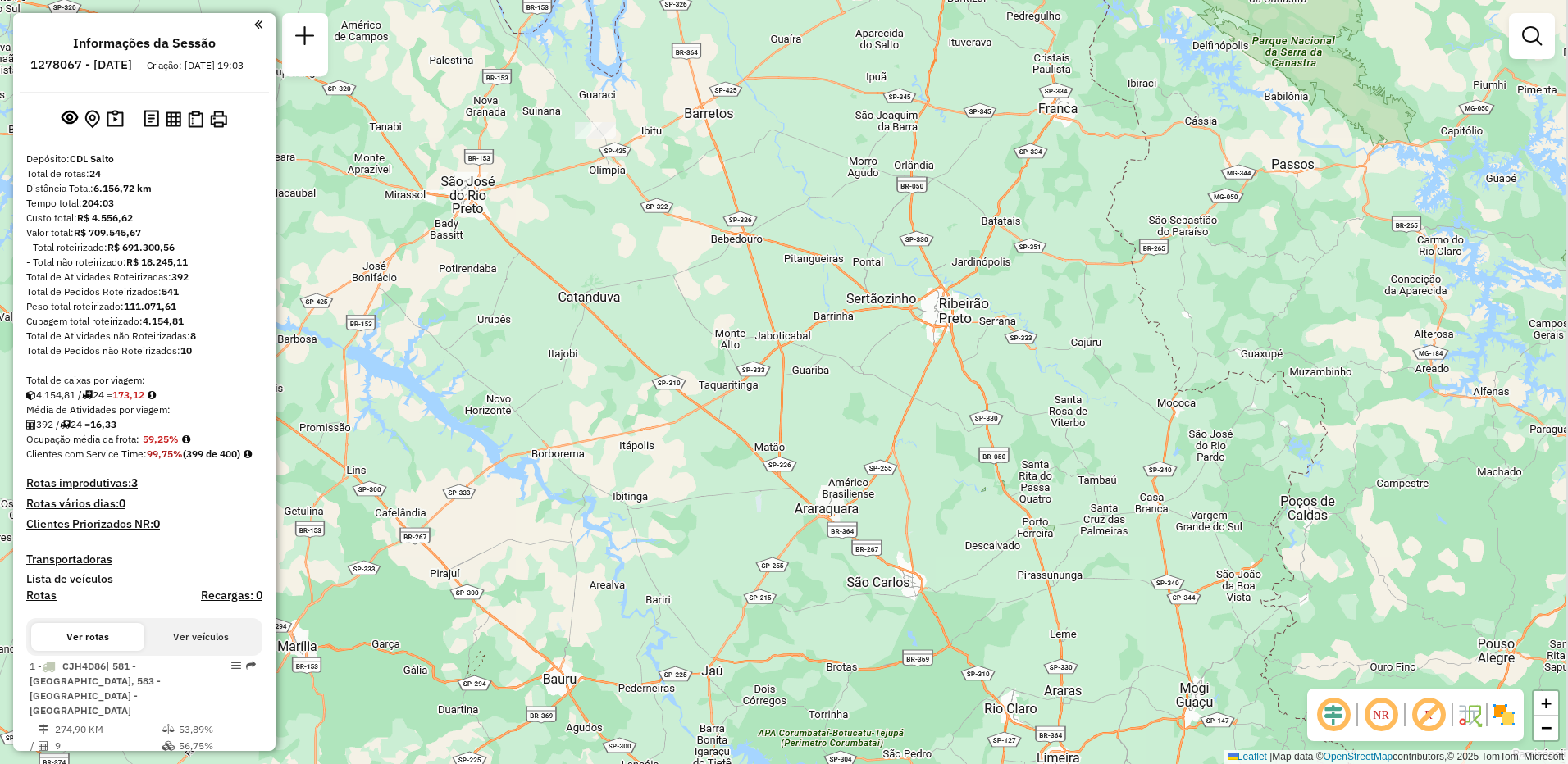
drag, startPoint x: 678, startPoint y: 334, endPoint x: 635, endPoint y: 306, distance: 51.3
click at [636, 307] on div "Janela de atendimento Grade de atendimento Capacidade Transportadoras Veículos …" at bounding box center [784, 382] width 1568 height 764
